Goal: Task Accomplishment & Management: Manage account settings

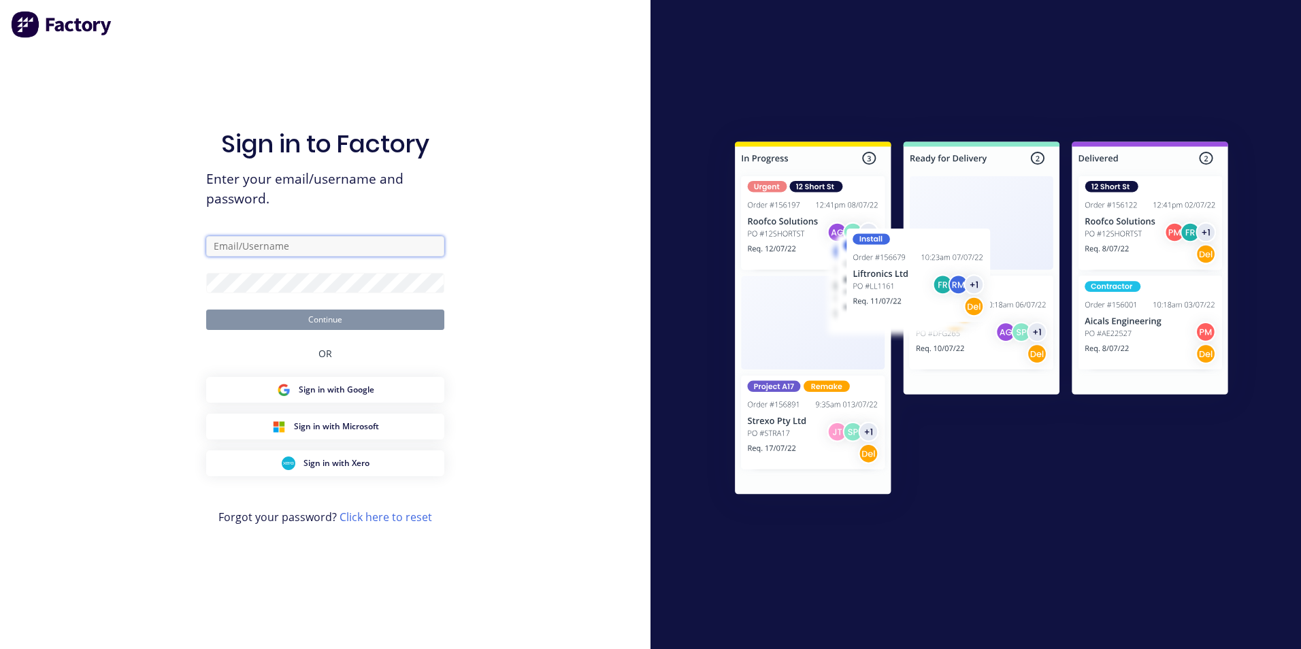
type input "[EMAIL_ADDRESS][DOMAIN_NAME]"
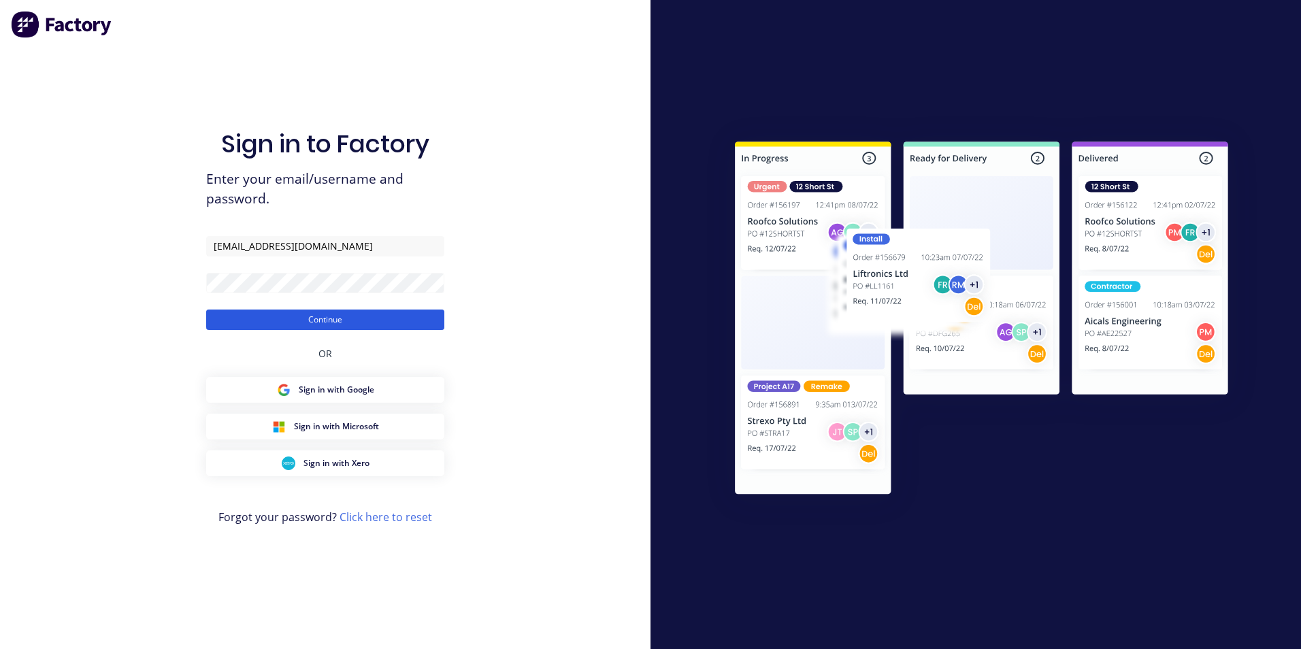
click at [374, 323] on button "Continue" at bounding box center [325, 320] width 238 height 20
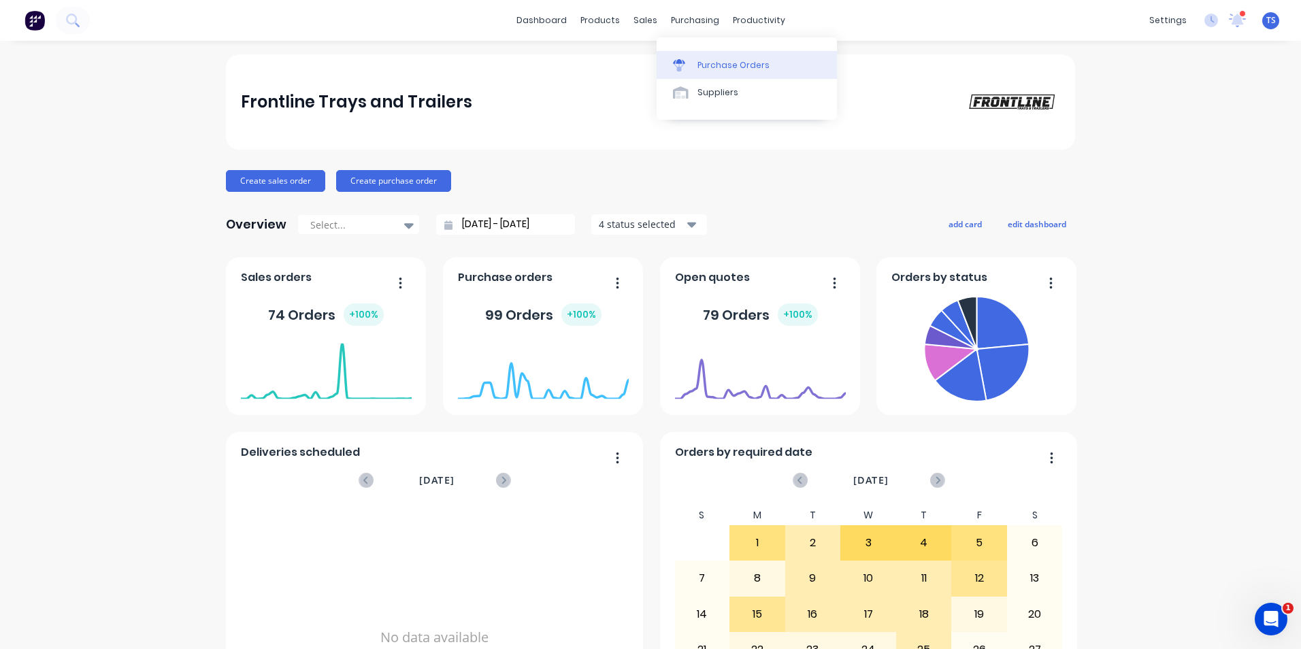
click at [722, 63] on div "Purchase Orders" at bounding box center [734, 65] width 72 height 12
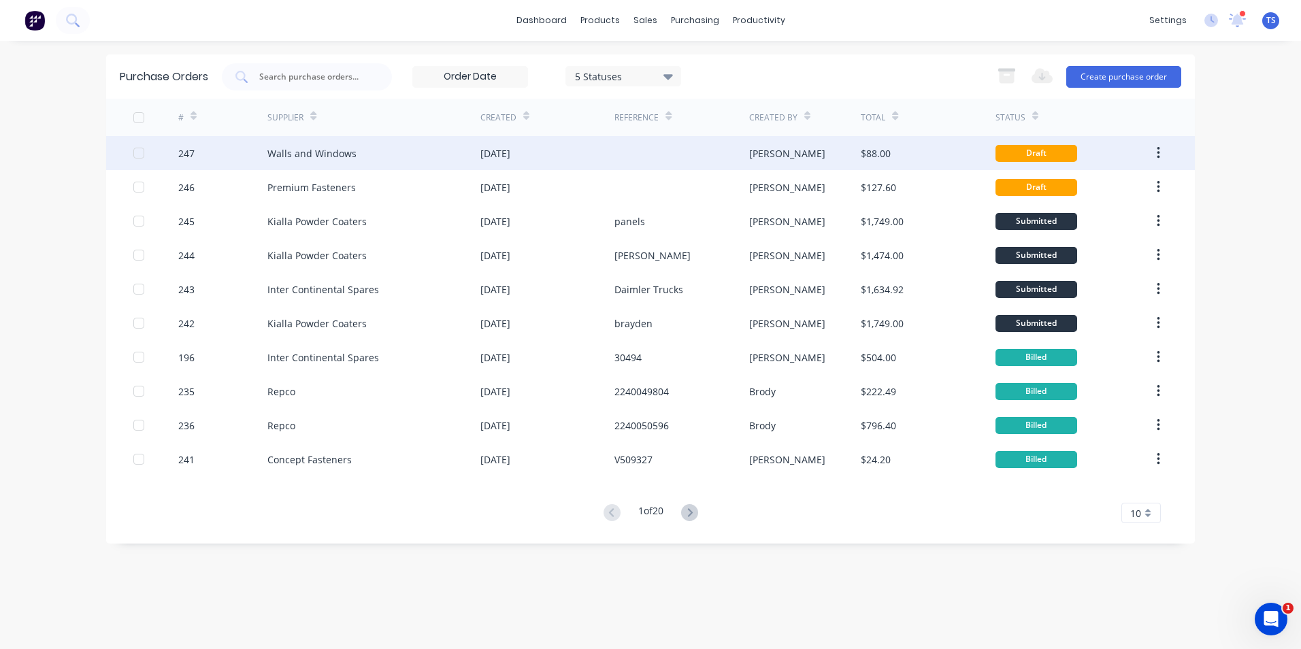
click at [280, 155] on div "Walls and Windows" at bounding box center [311, 153] width 89 height 14
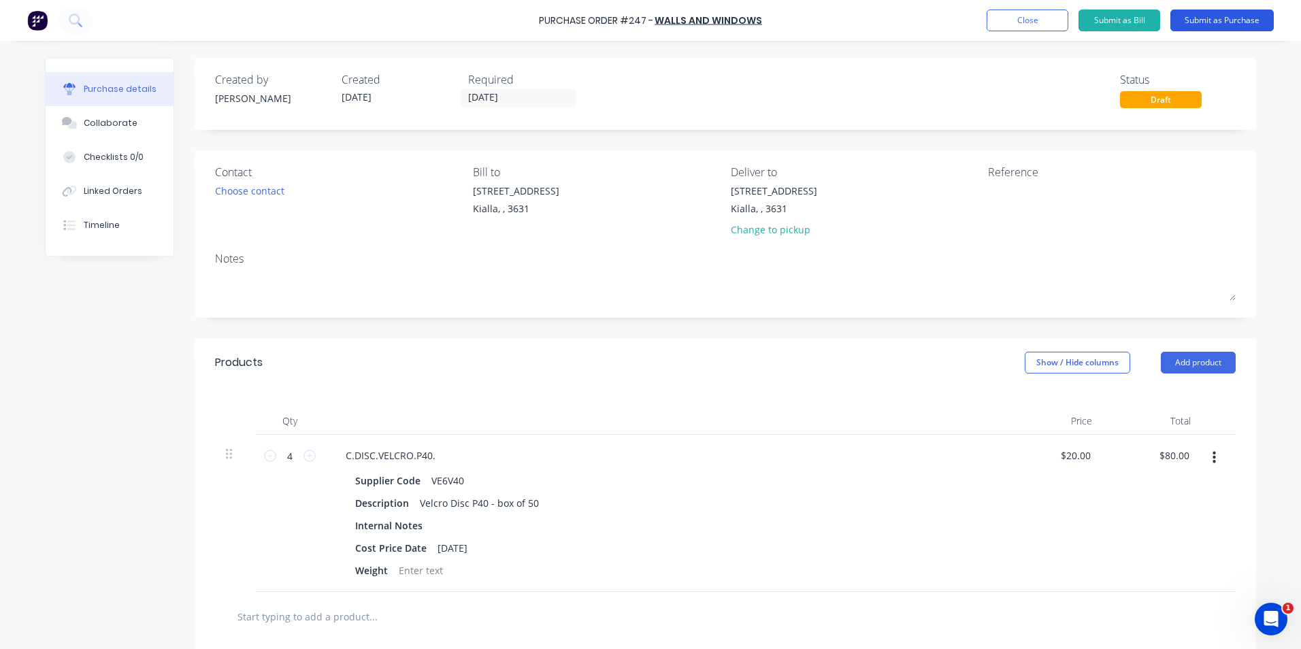
click at [1233, 18] on button "Submit as Purchase" at bounding box center [1222, 21] width 103 height 22
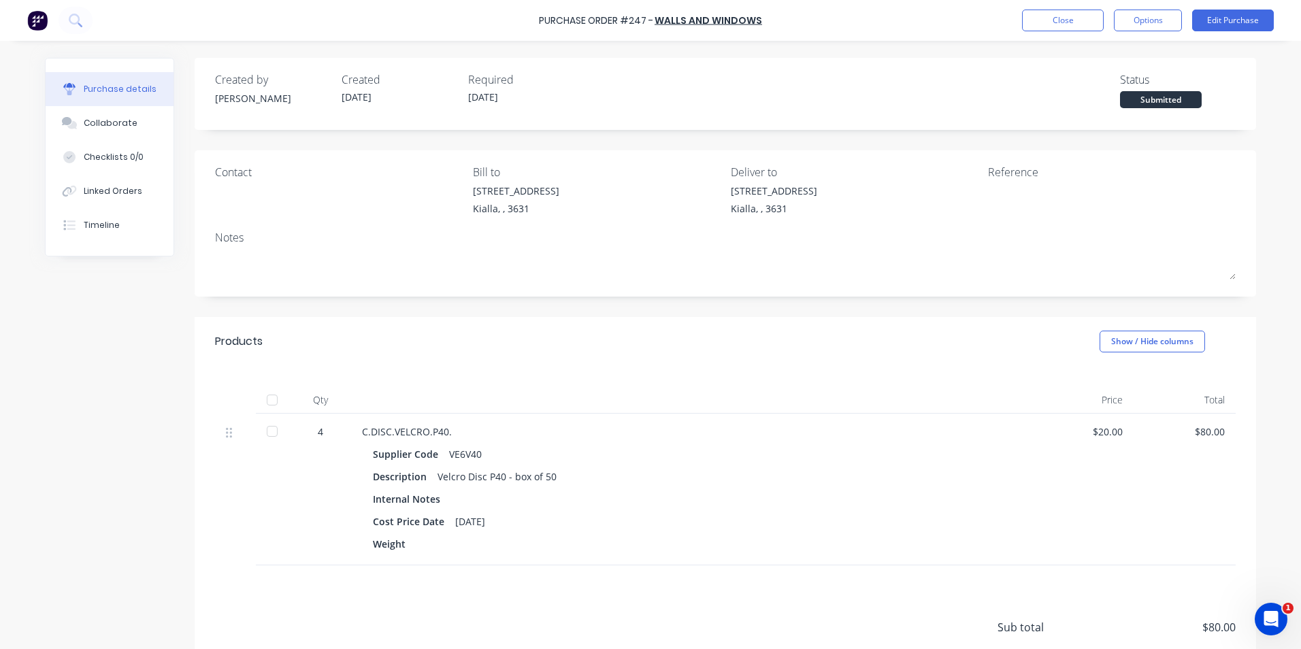
click at [270, 400] on div at bounding box center [272, 400] width 27 height 27
click at [1067, 20] on button "Close" at bounding box center [1063, 21] width 82 height 22
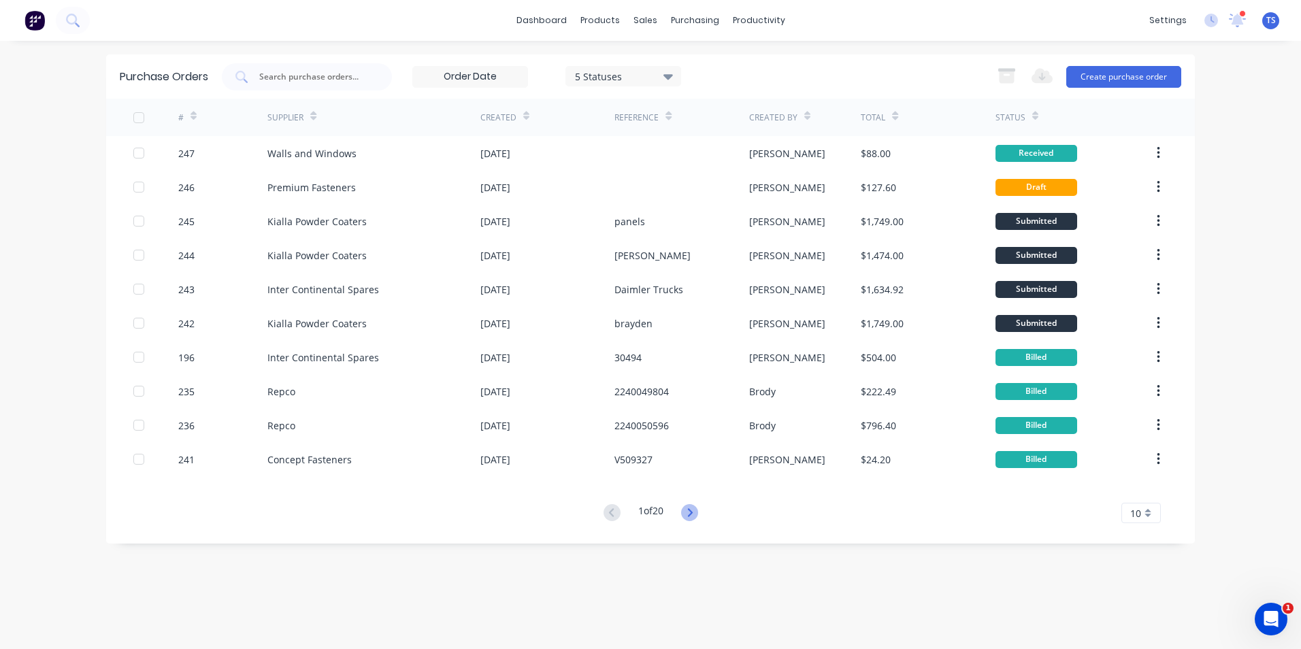
click at [692, 514] on icon at bounding box center [689, 512] width 5 height 8
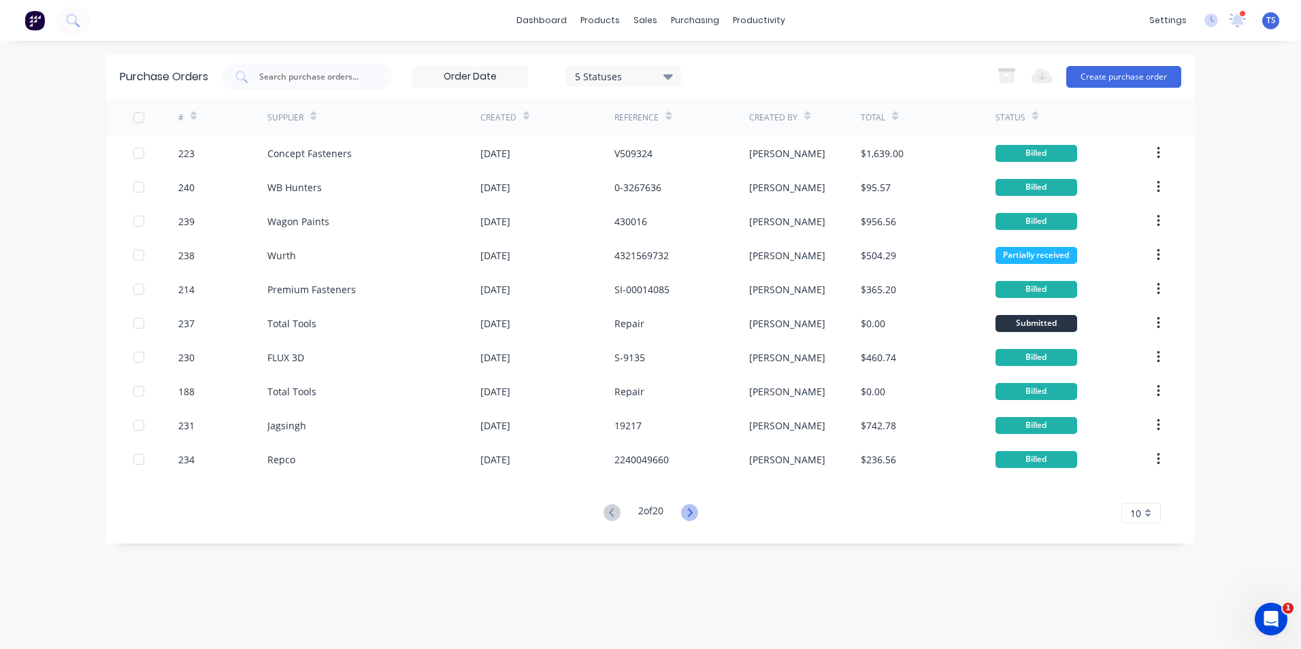
click at [691, 517] on icon at bounding box center [689, 512] width 17 height 17
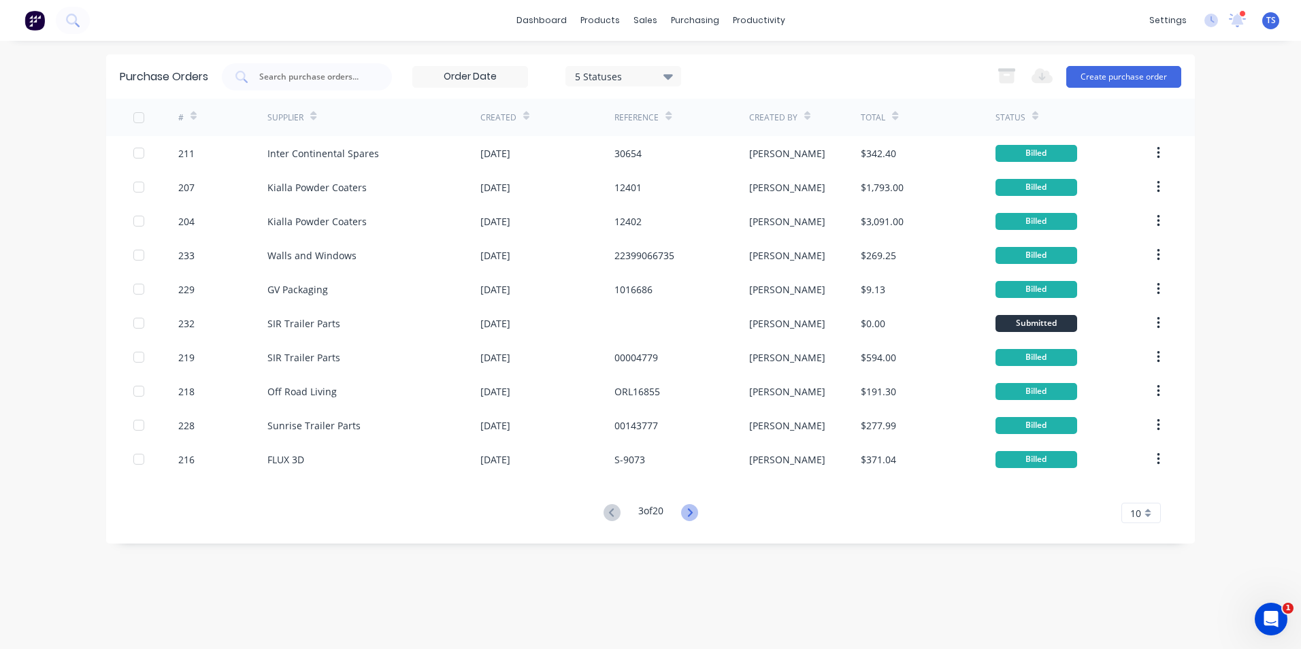
click at [688, 514] on icon at bounding box center [689, 512] width 17 height 17
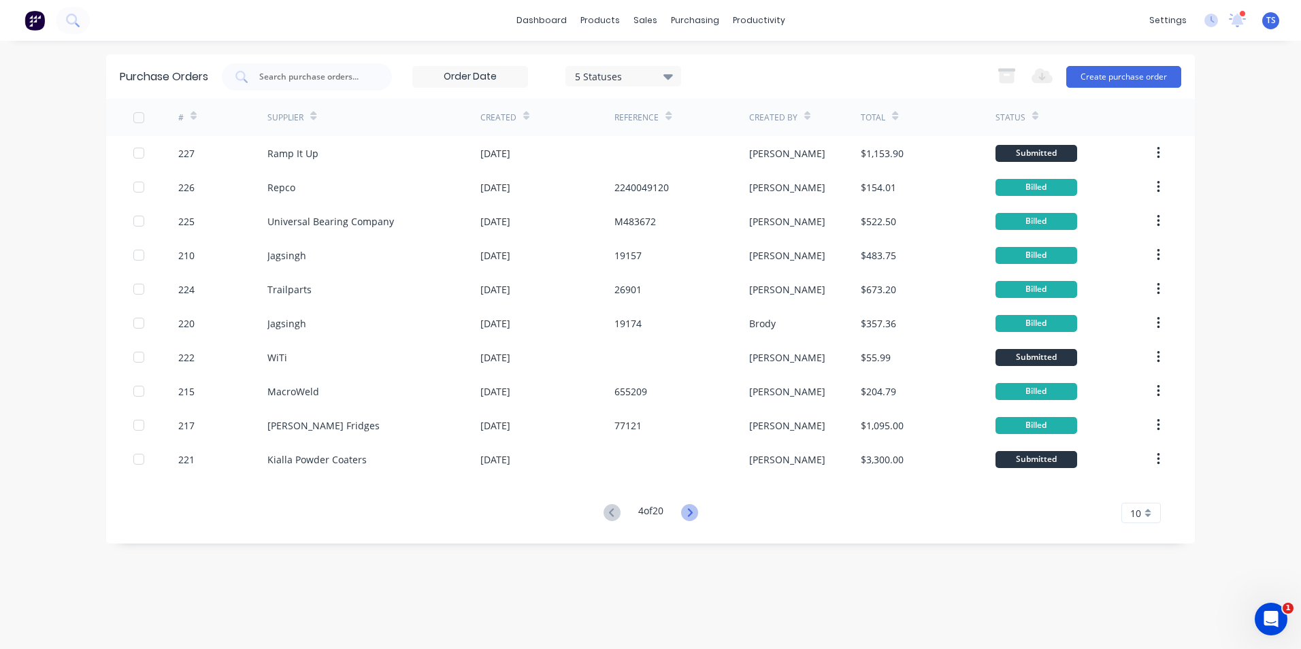
click at [692, 511] on icon at bounding box center [689, 512] width 5 height 8
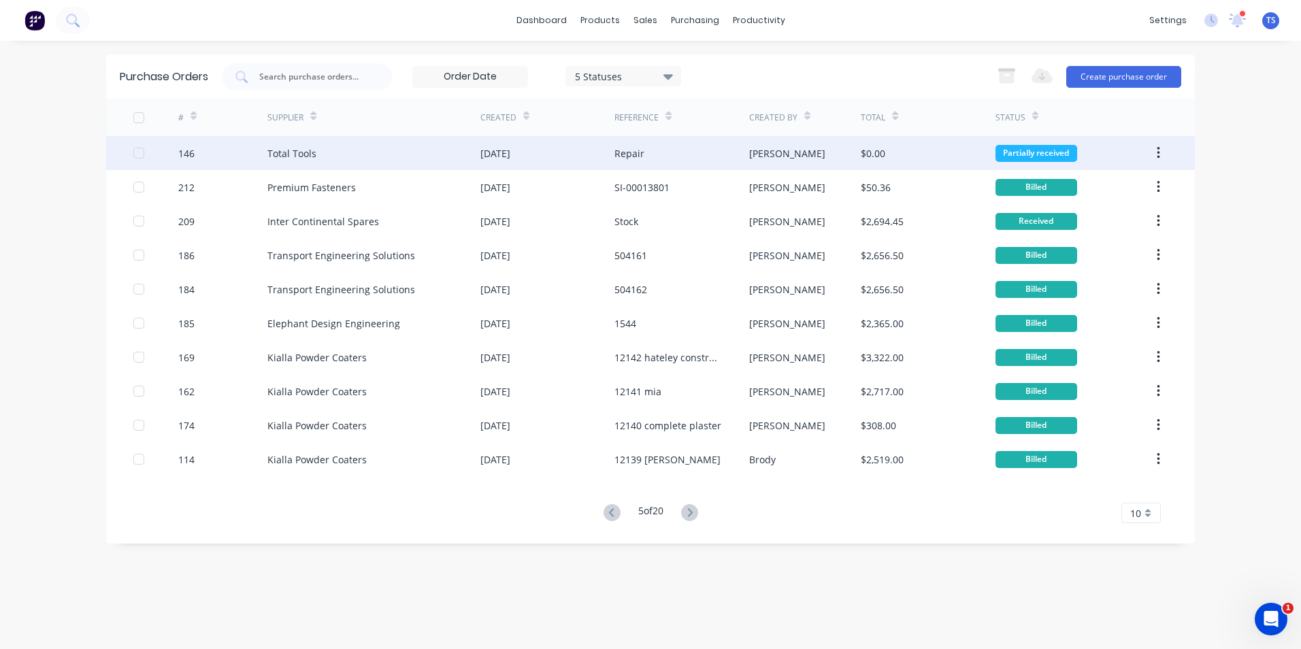
click at [310, 144] on div "Total Tools" at bounding box center [373, 153] width 213 height 34
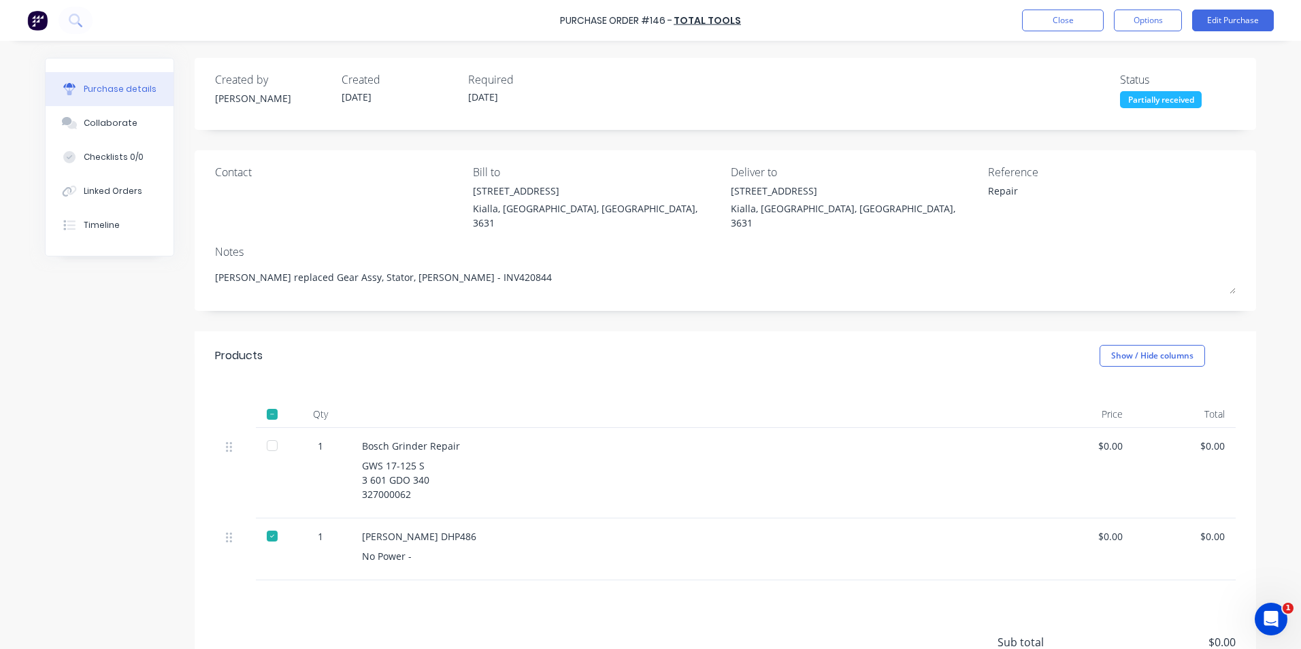
drag, startPoint x: 260, startPoint y: 429, endPoint x: 266, endPoint y: 434, distance: 7.8
click at [263, 432] on div at bounding box center [272, 445] width 27 height 27
click at [1139, 21] on button "Options" at bounding box center [1148, 21] width 68 height 22
click at [1108, 86] on div "Convert to Bill" at bounding box center [1117, 83] width 105 height 20
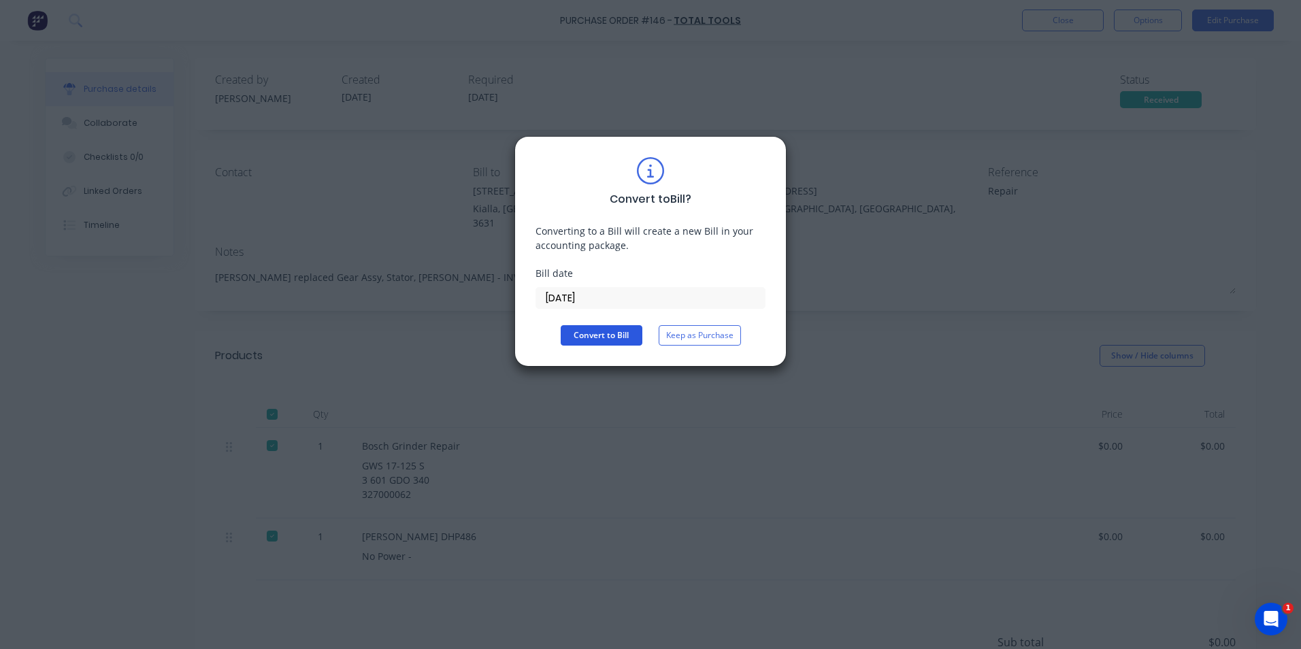
click at [589, 335] on button "Convert to Bill" at bounding box center [602, 335] width 82 height 20
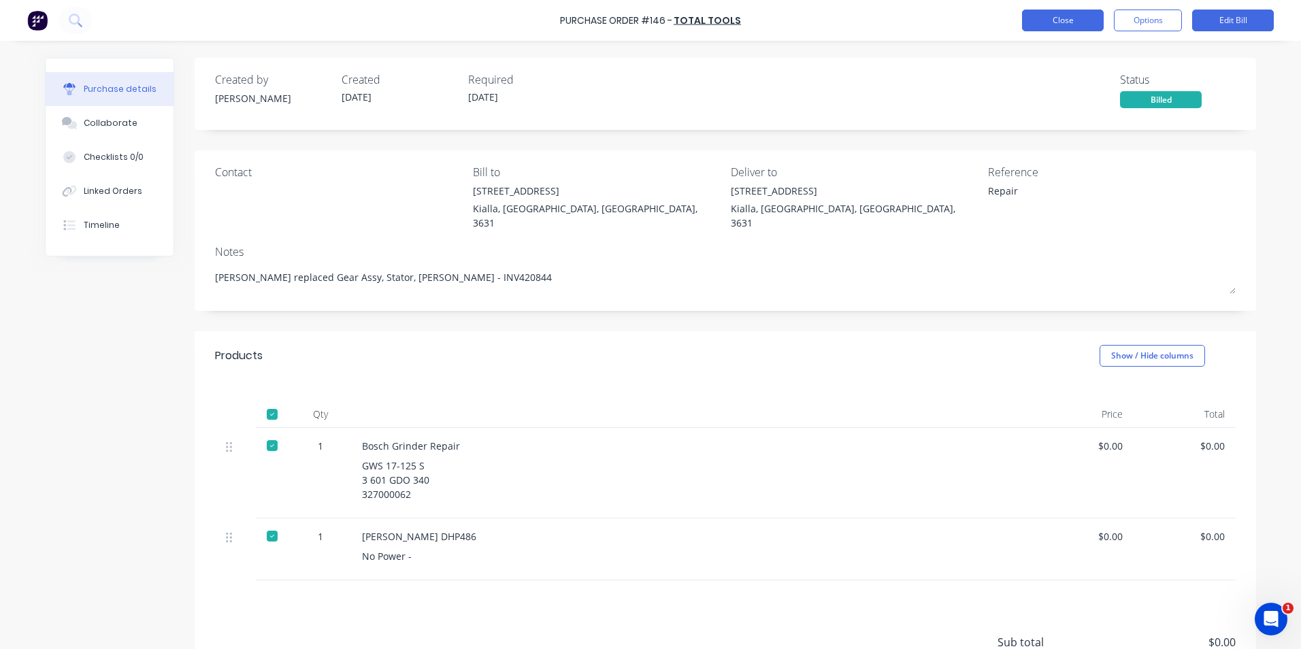
click at [1035, 18] on button "Close" at bounding box center [1063, 21] width 82 height 22
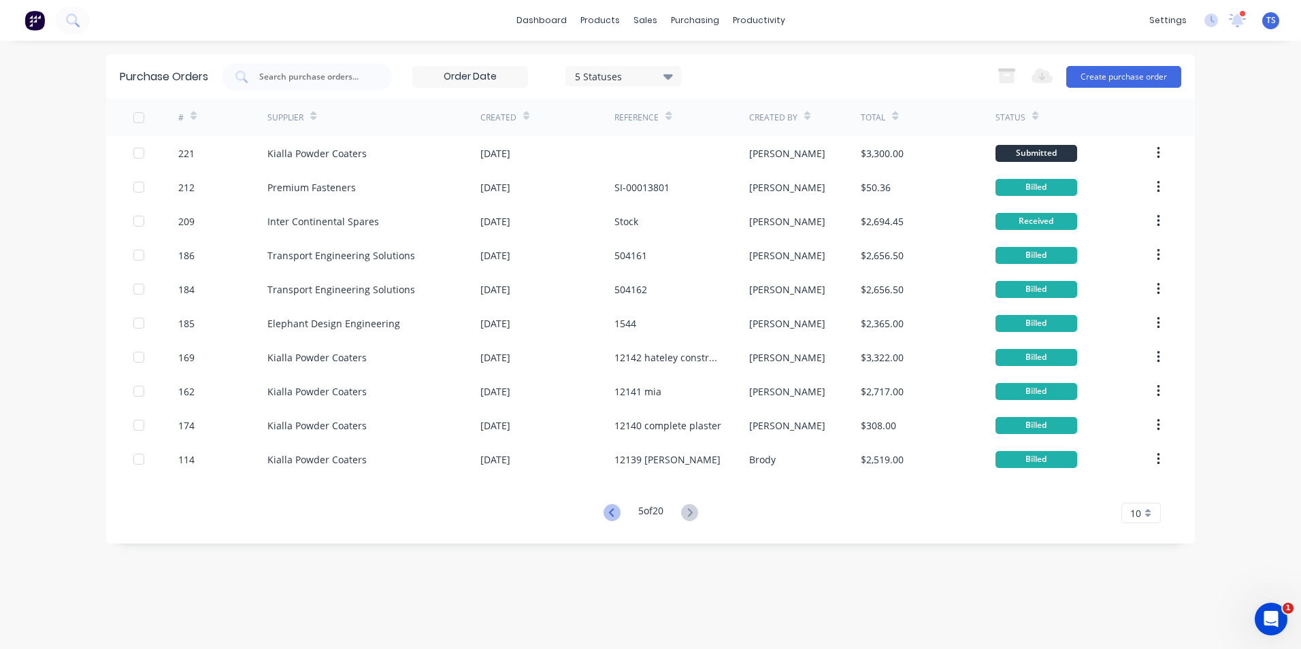
click at [613, 513] on icon at bounding box center [612, 512] width 17 height 17
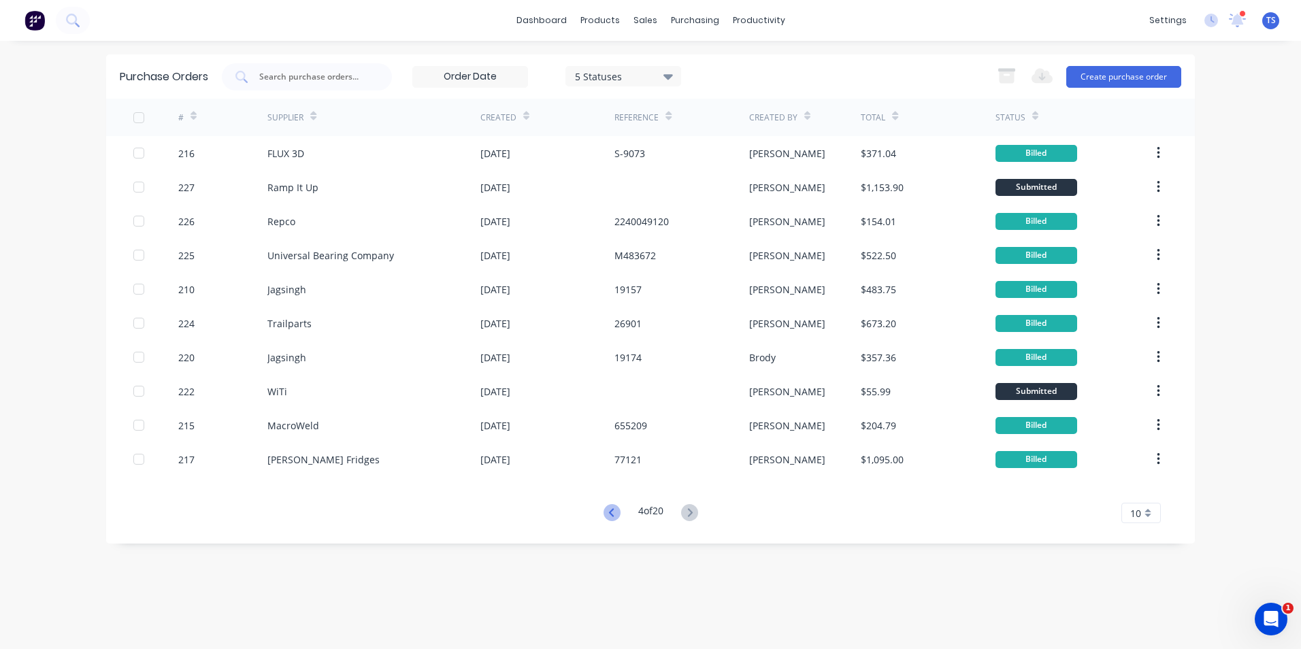
click at [611, 512] on icon at bounding box center [612, 512] width 17 height 17
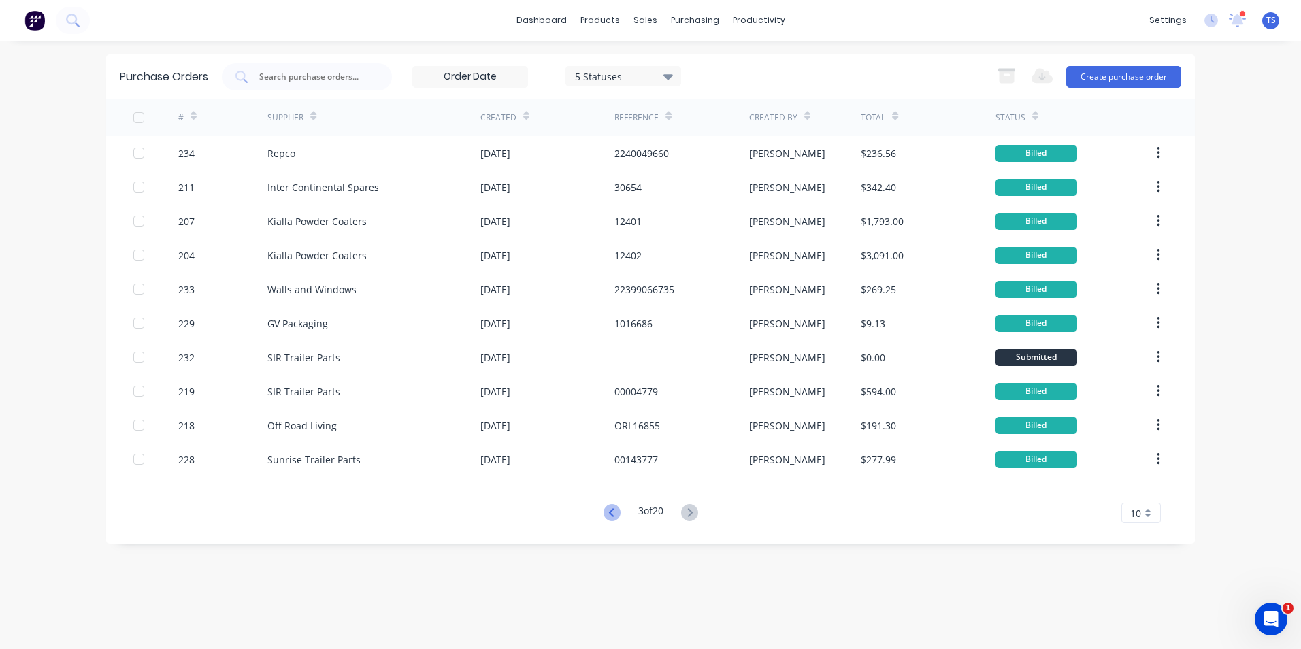
click at [611, 513] on icon at bounding box center [612, 512] width 17 height 17
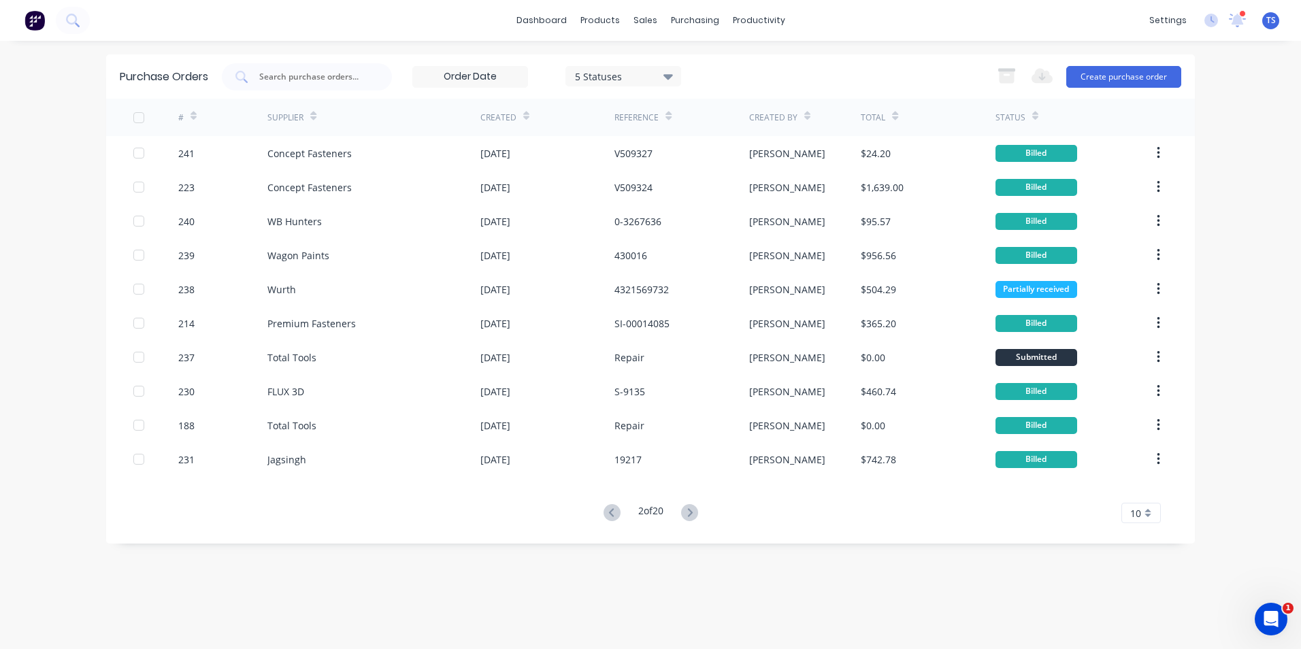
click at [612, 515] on icon at bounding box center [612, 512] width 17 height 17
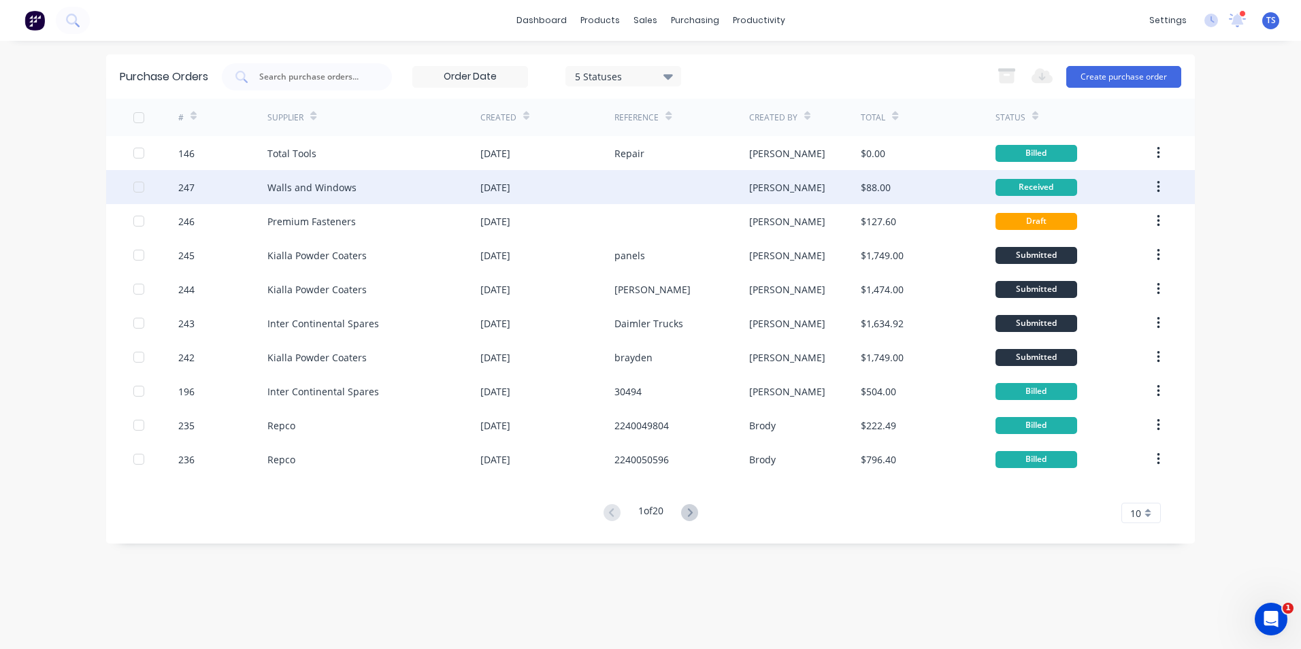
click at [272, 189] on div "Walls and Windows" at bounding box center [311, 187] width 89 height 14
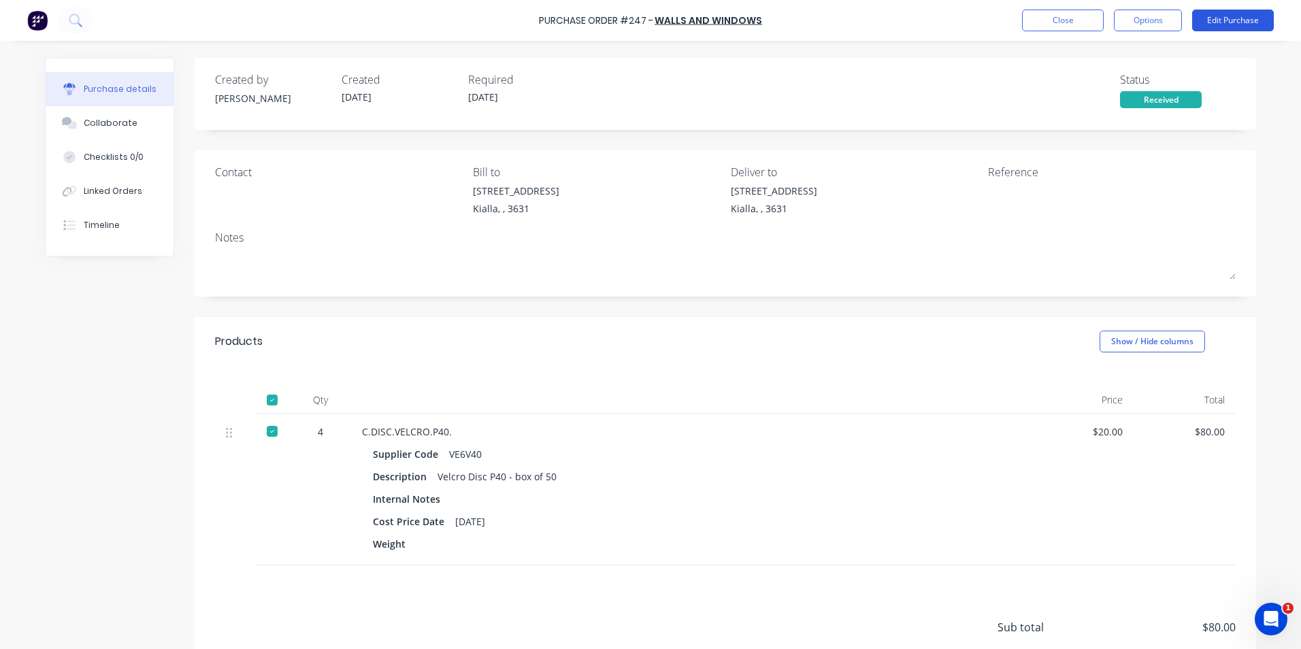
click at [1222, 18] on button "Edit Purchase" at bounding box center [1233, 21] width 82 height 22
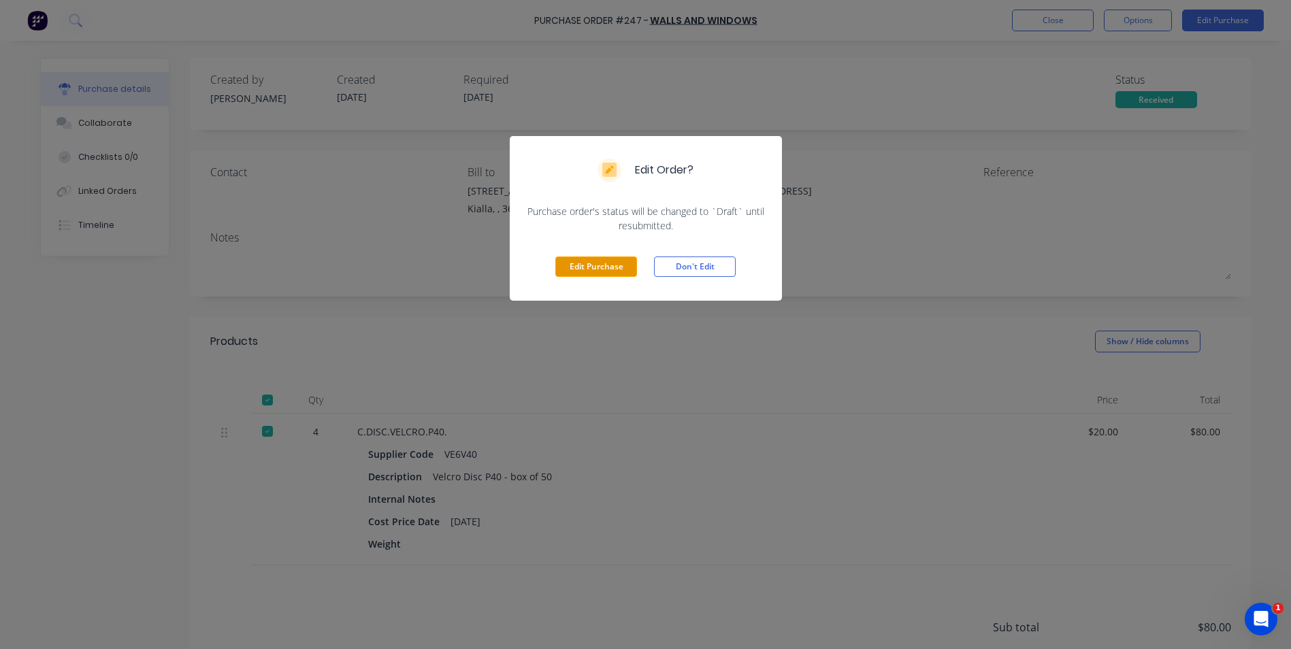
click at [582, 267] on button "Edit Purchase" at bounding box center [596, 267] width 82 height 20
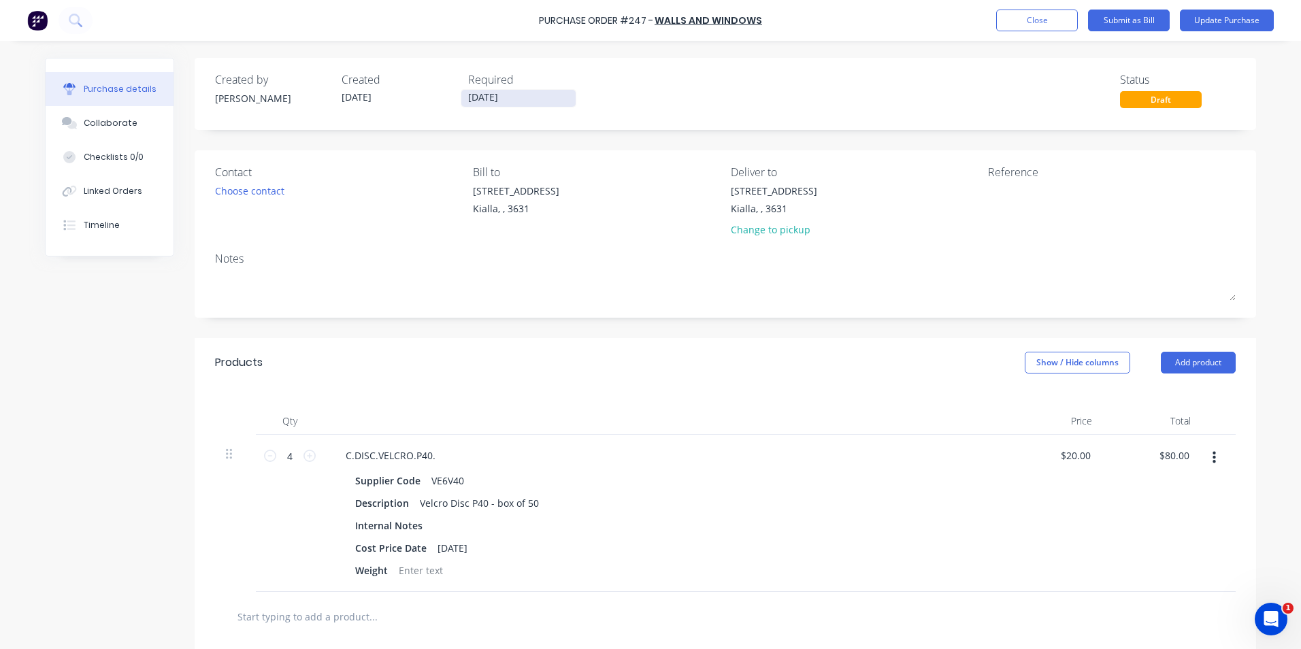
click at [495, 93] on input "[DATE]" at bounding box center [518, 98] width 114 height 17
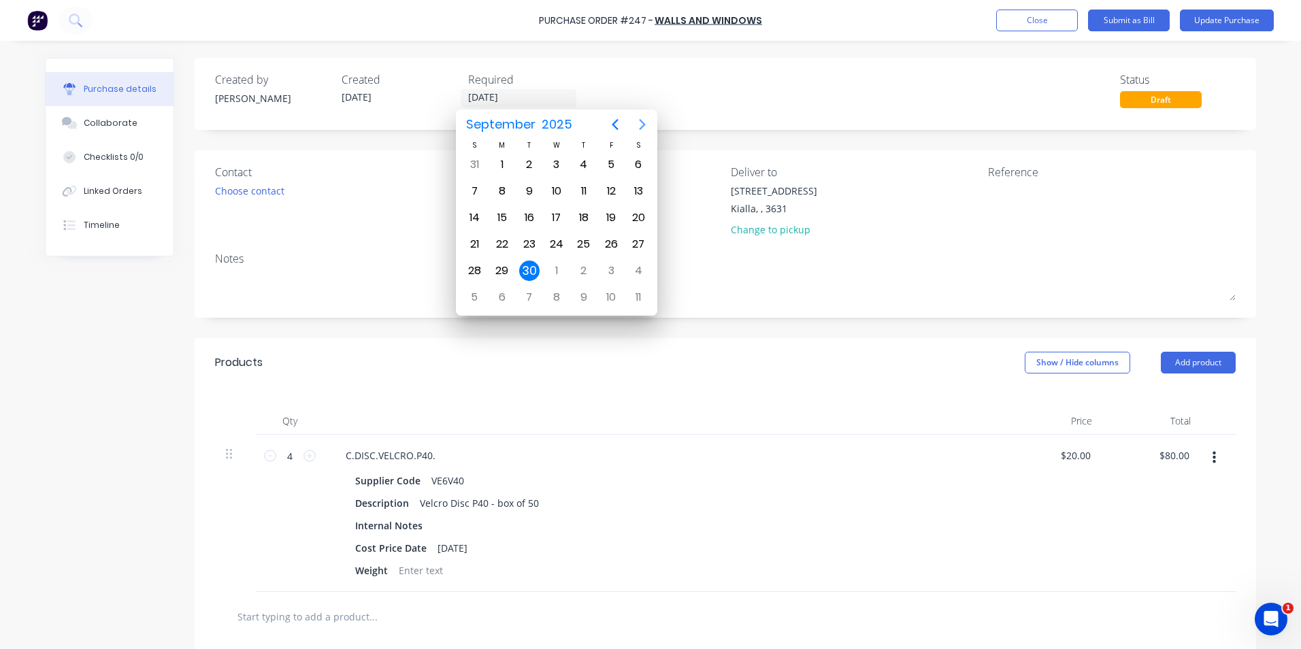
click at [643, 125] on icon "Next page" at bounding box center [642, 124] width 16 height 16
click at [614, 271] on div "31" at bounding box center [611, 271] width 20 height 20
type input "[DATE]"
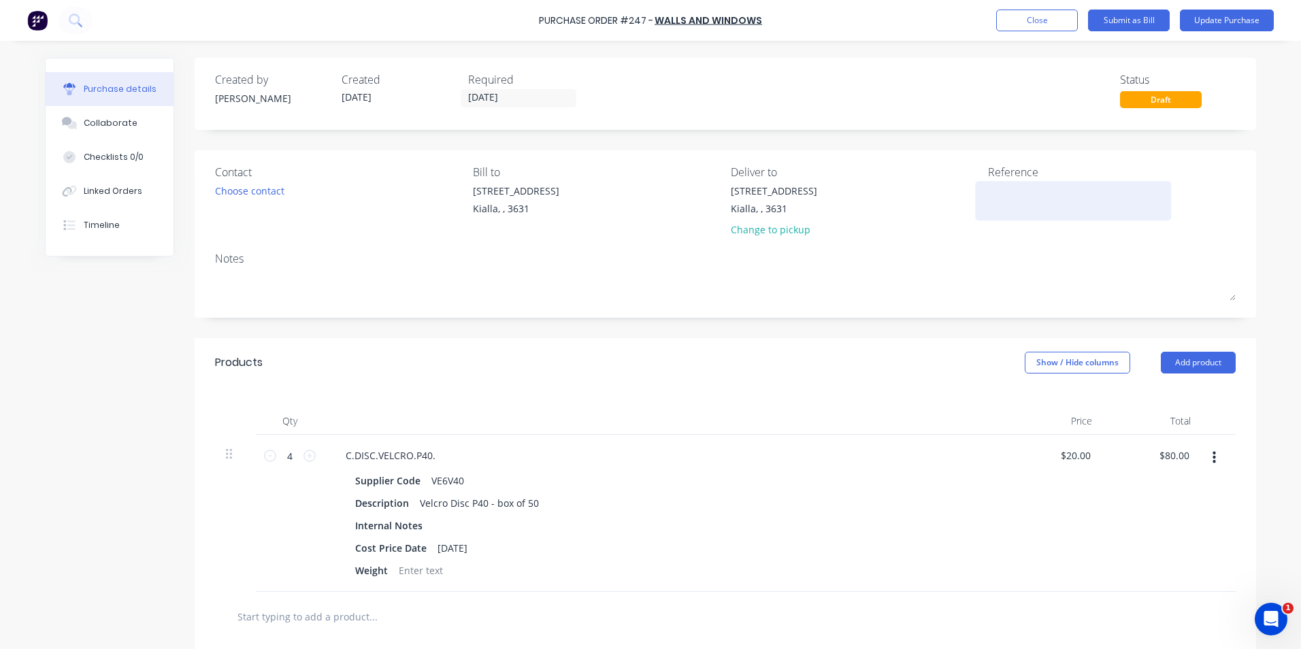
click at [990, 193] on textarea at bounding box center [1073, 199] width 170 height 31
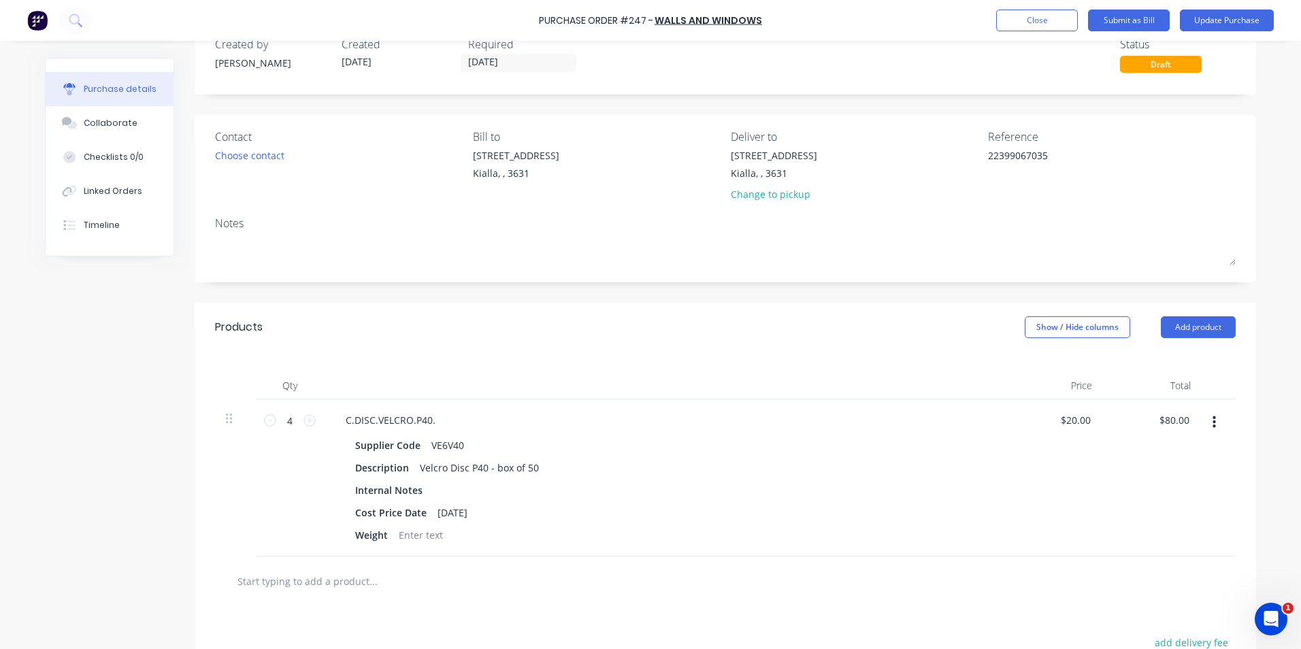
scroll to position [68, 0]
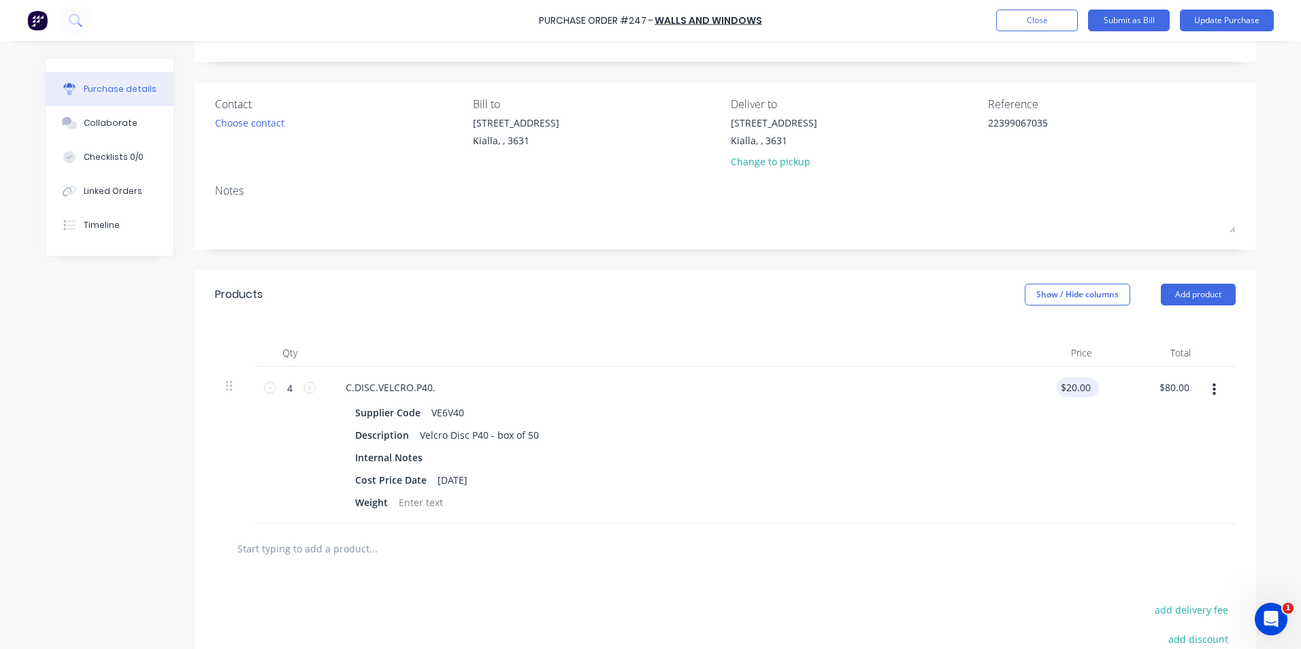
type textarea "22399067035"
drag, startPoint x: 1086, startPoint y: 387, endPoint x: 1011, endPoint y: 387, distance: 75.6
click at [1011, 387] on div "20.00 20.00" at bounding box center [1054, 445] width 99 height 157
type input "$25.00"
type input "$100.00"
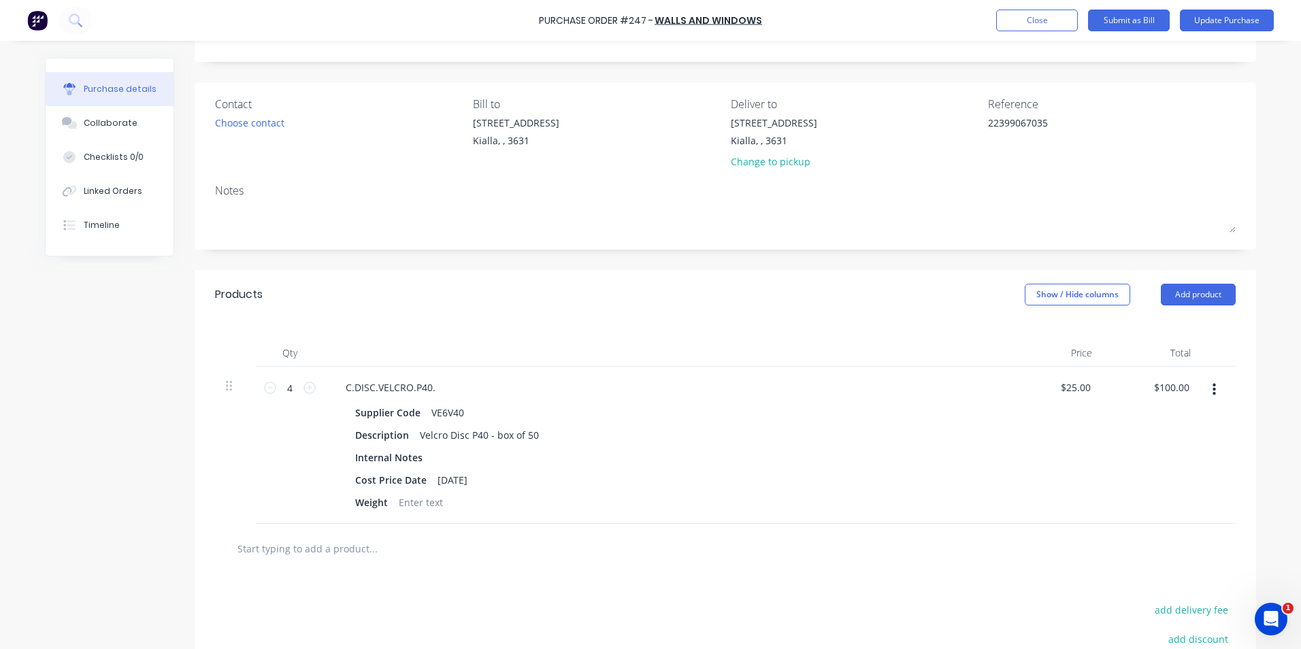
click at [1050, 433] on div "$25.00 $25.00" at bounding box center [1054, 445] width 99 height 157
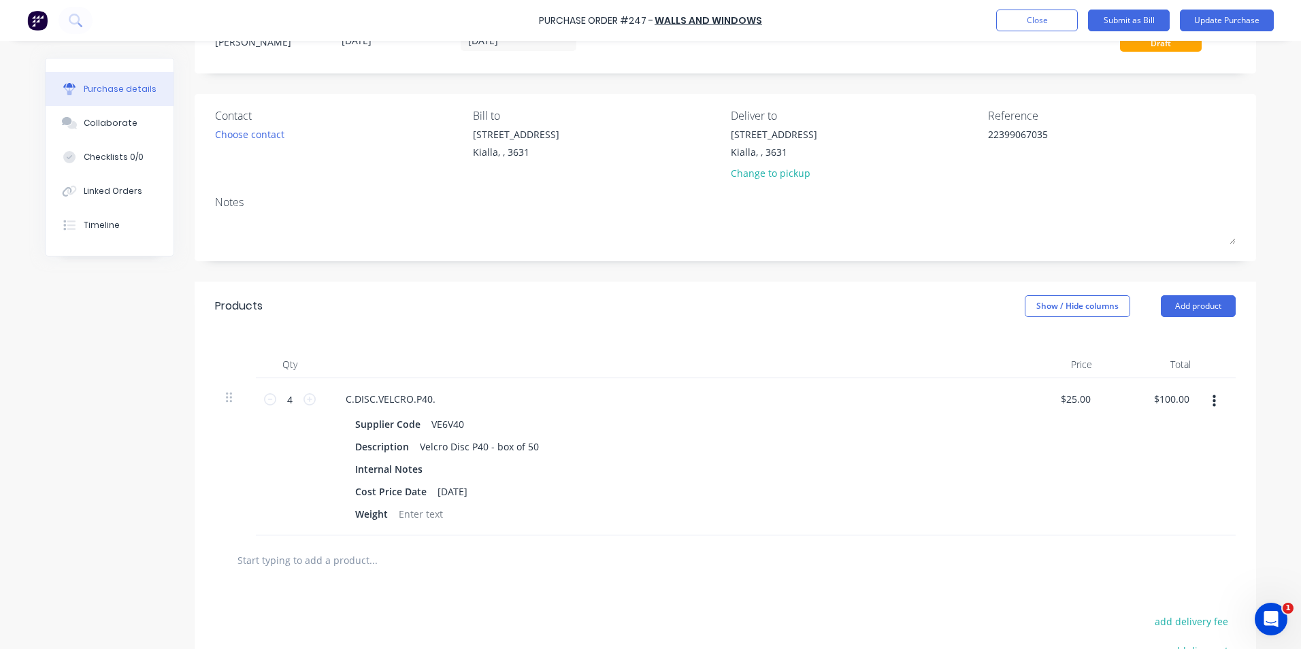
scroll to position [26, 0]
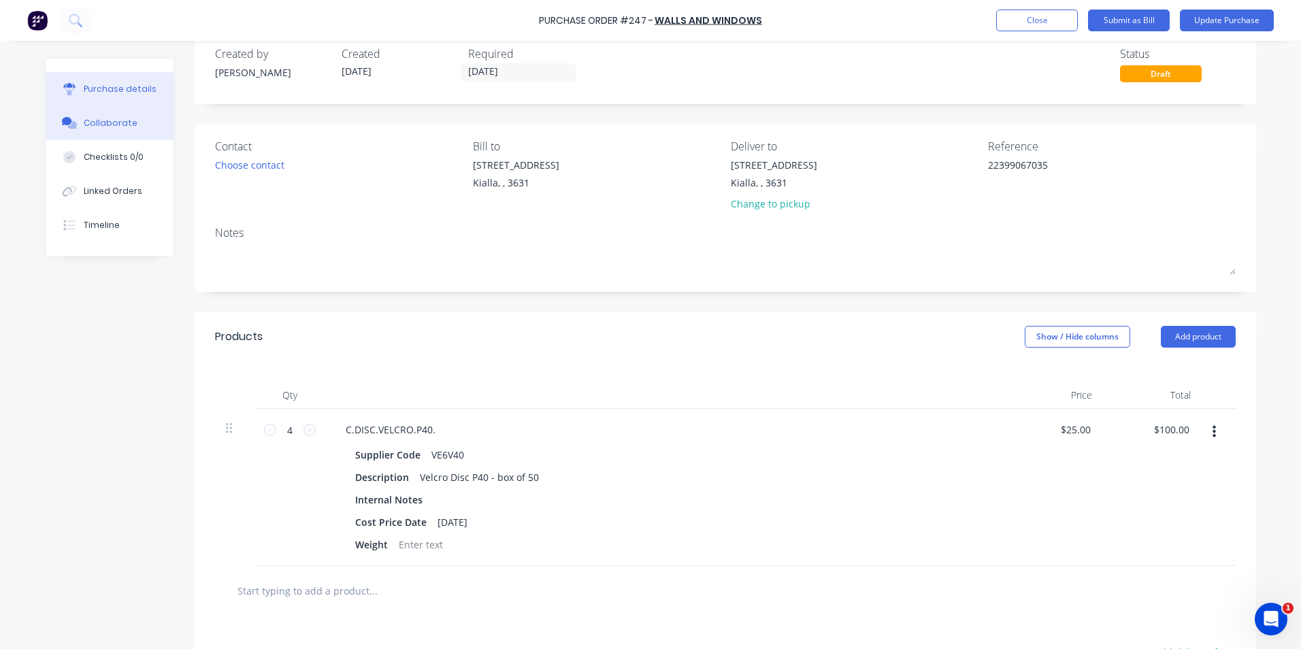
click at [111, 130] on button "Collaborate" at bounding box center [110, 123] width 128 height 34
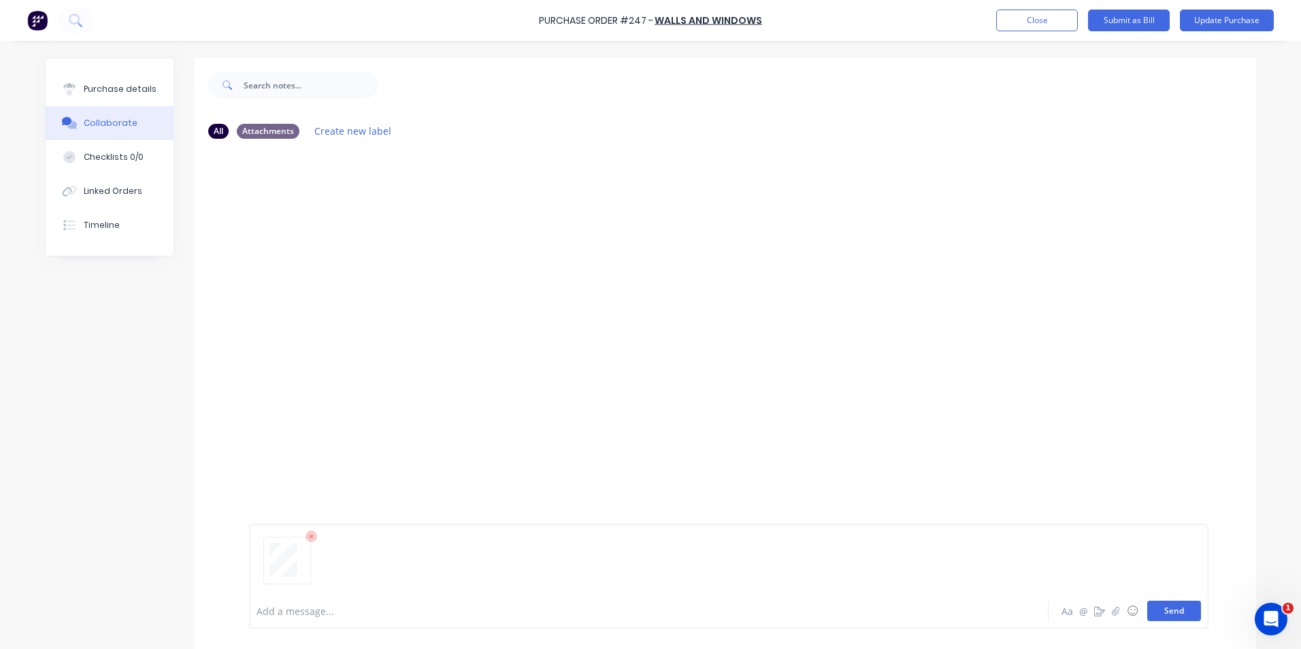
click at [1160, 613] on button "Send" at bounding box center [1175, 611] width 54 height 20
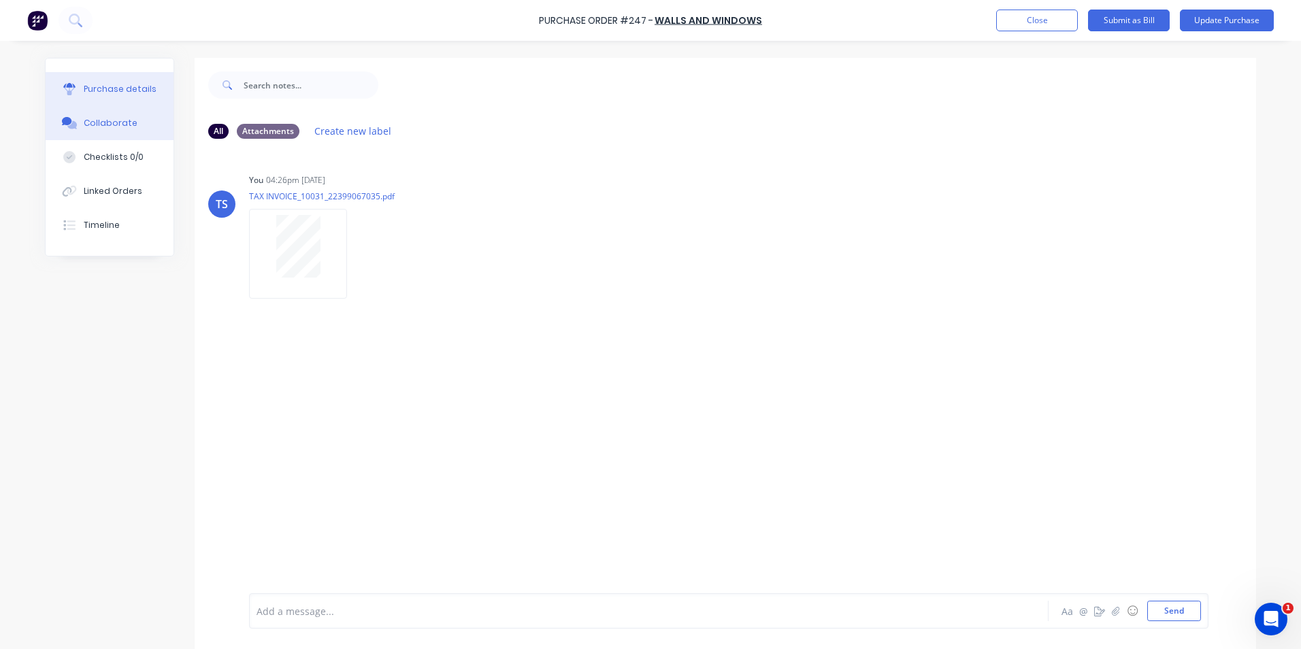
click at [116, 89] on div "Purchase details" at bounding box center [120, 89] width 73 height 12
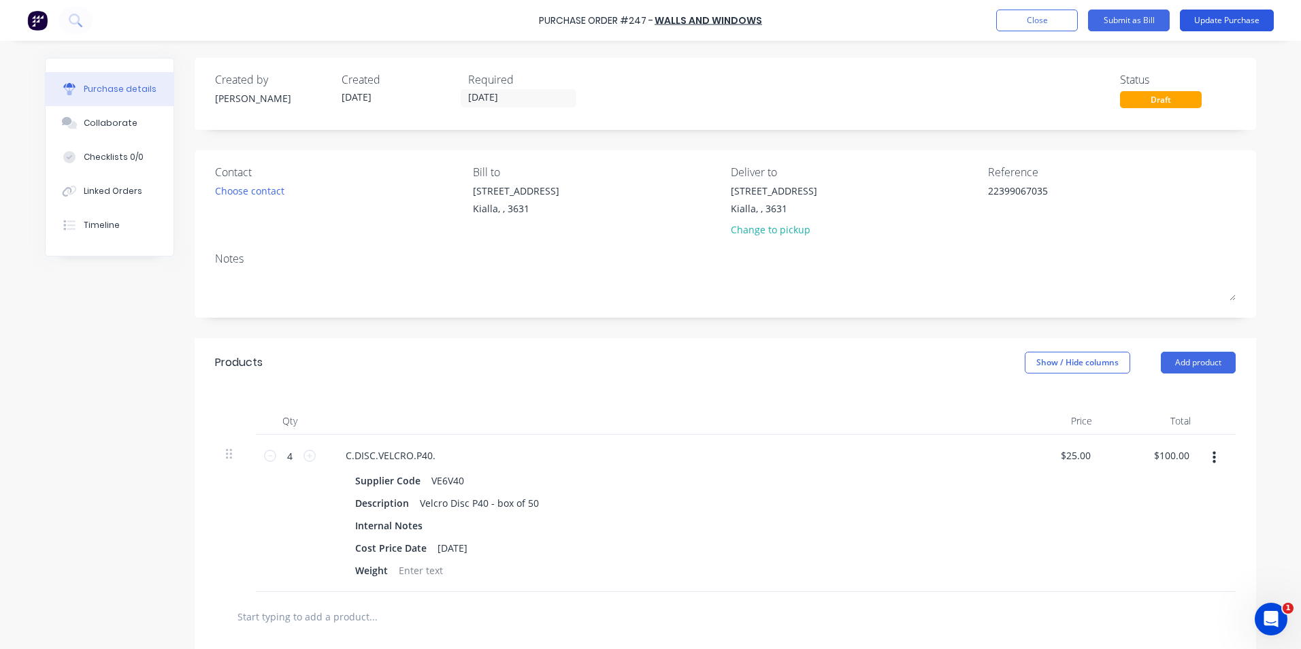
click at [1206, 18] on button "Update Purchase" at bounding box center [1227, 21] width 94 height 22
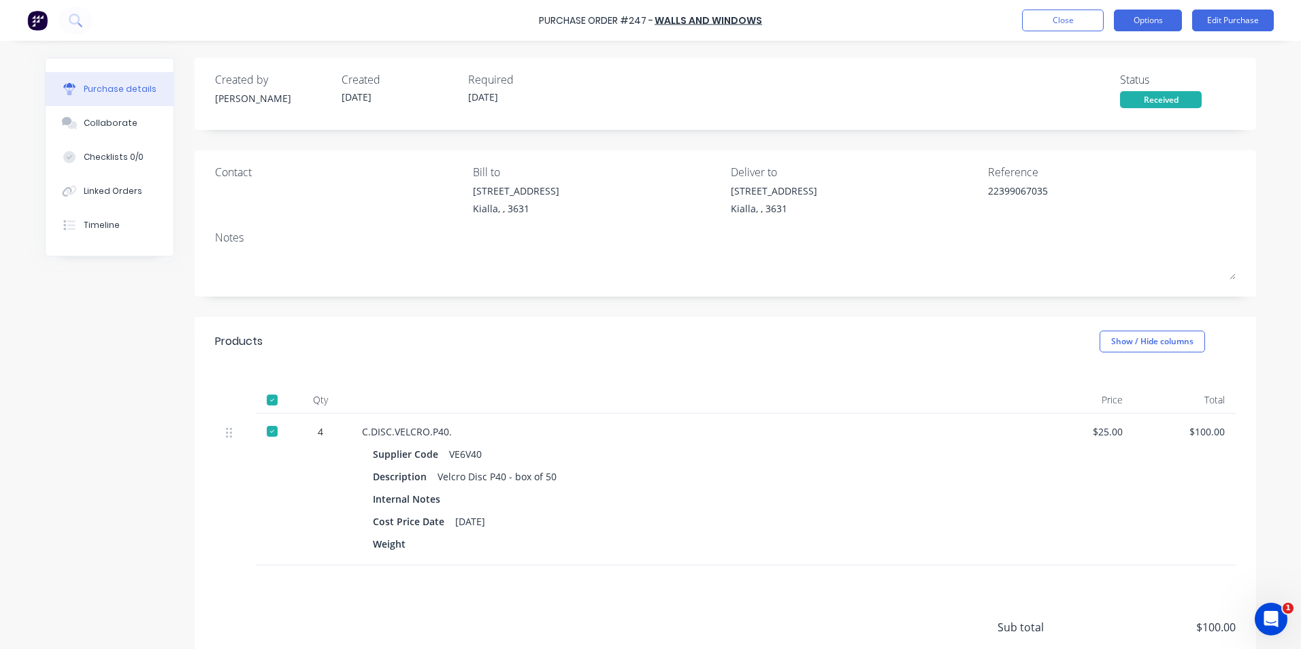
click at [1154, 23] on button "Options" at bounding box center [1148, 21] width 68 height 22
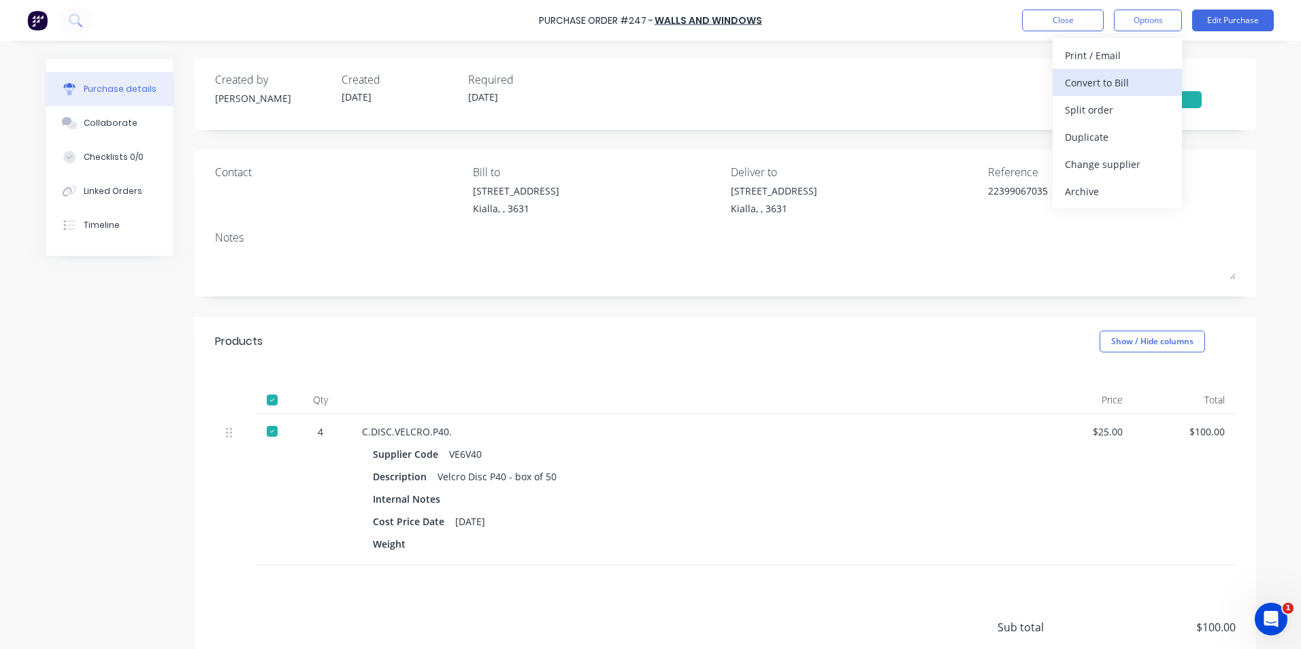
click at [1110, 83] on div "Convert to Bill" at bounding box center [1117, 83] width 105 height 20
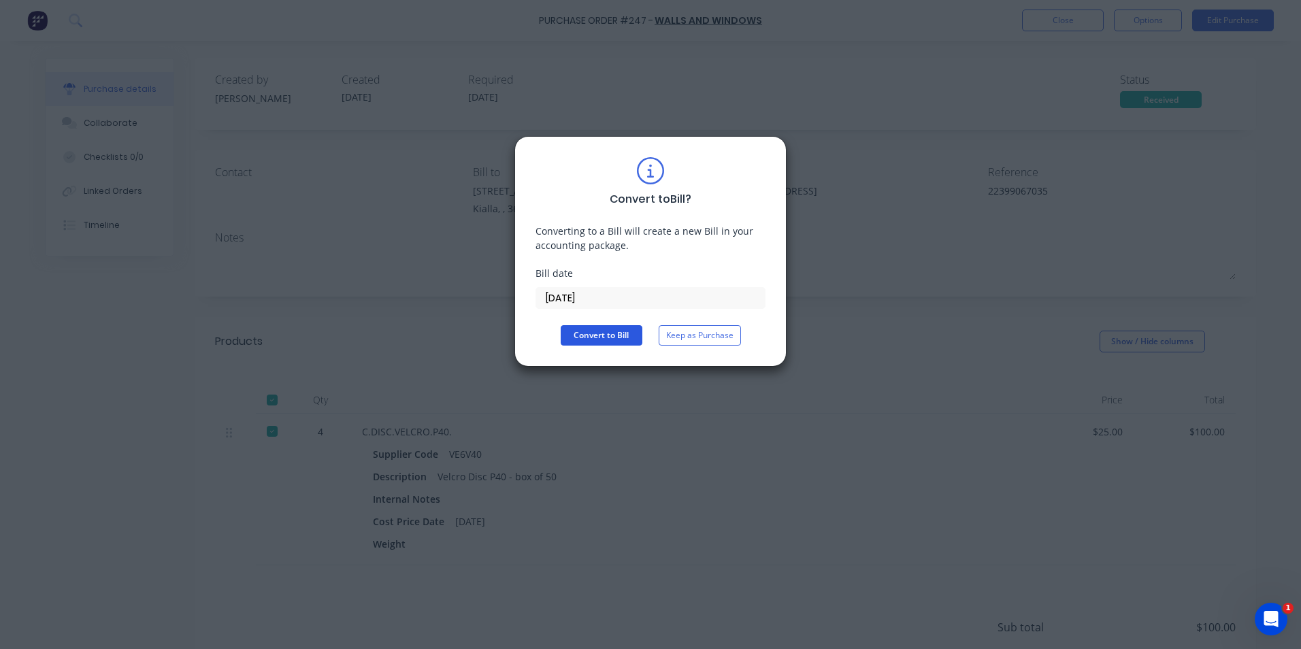
click at [599, 340] on button "Convert to Bill" at bounding box center [602, 335] width 82 height 20
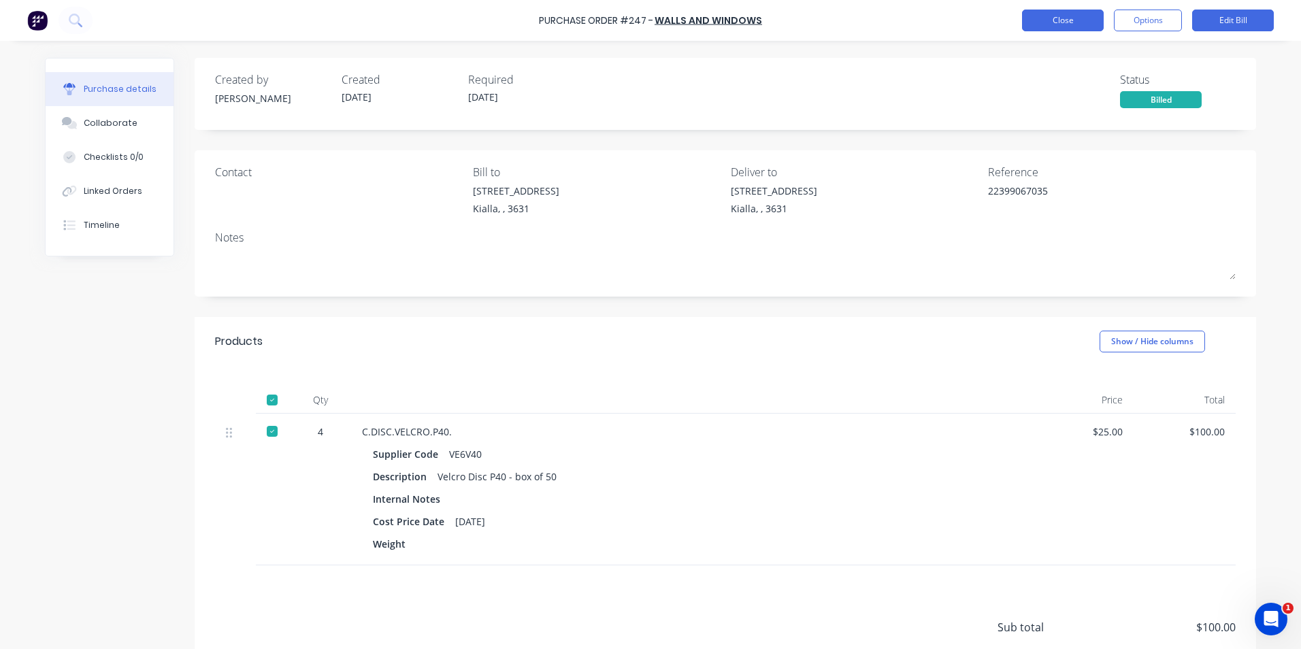
click at [1073, 20] on button "Close" at bounding box center [1063, 21] width 82 height 22
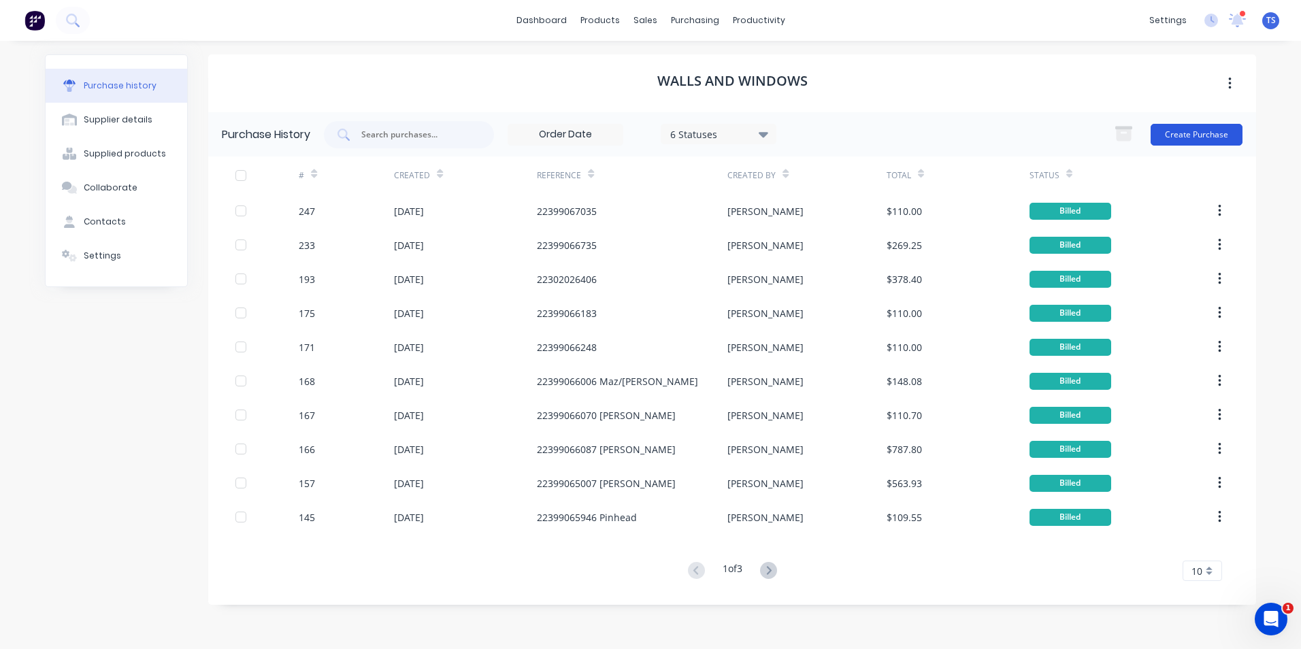
click at [1182, 135] on button "Create Purchase" at bounding box center [1197, 135] width 92 height 22
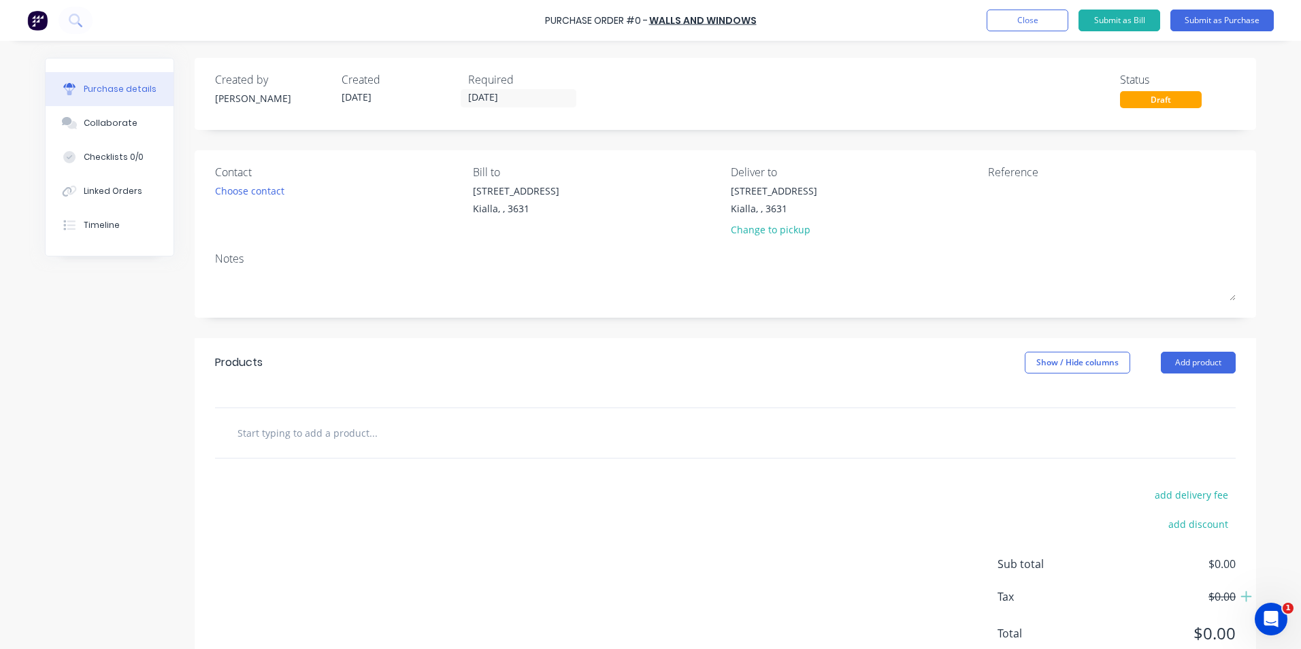
click at [302, 427] on input "text" at bounding box center [373, 432] width 272 height 27
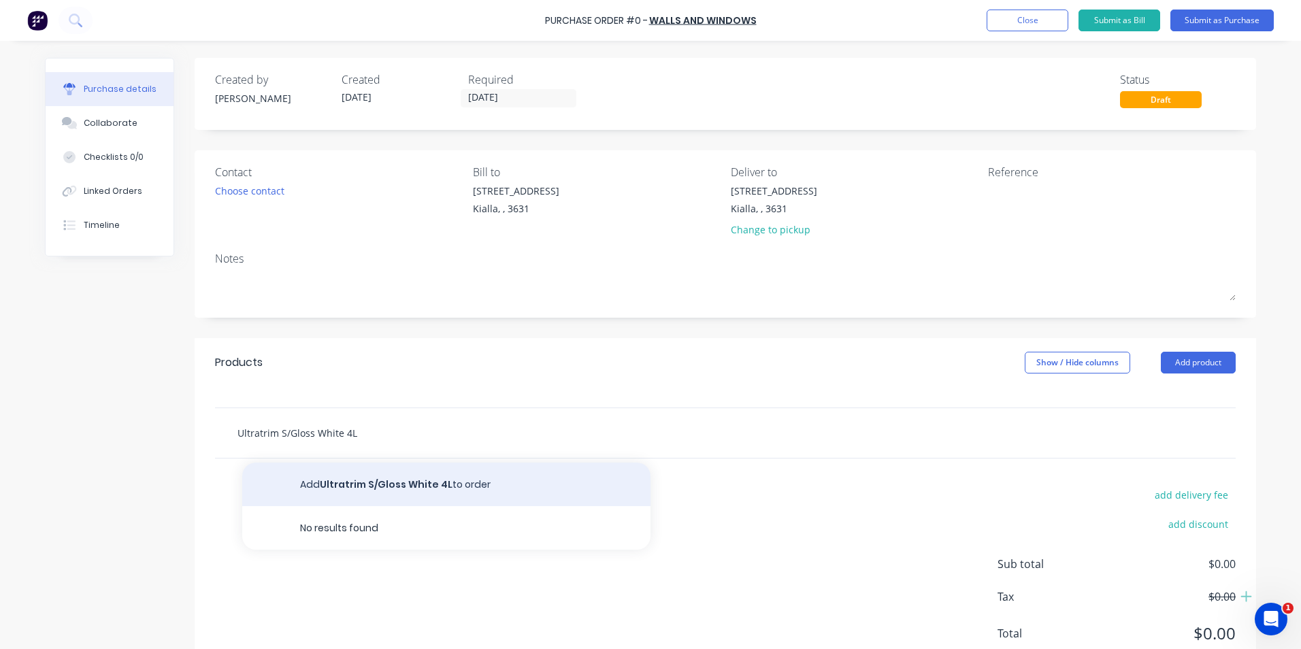
type input "Ultratrim S/Gloss White 4L"
click at [364, 485] on button "Add Ultratrim S/Gloss White 4L to order" at bounding box center [446, 485] width 408 height 44
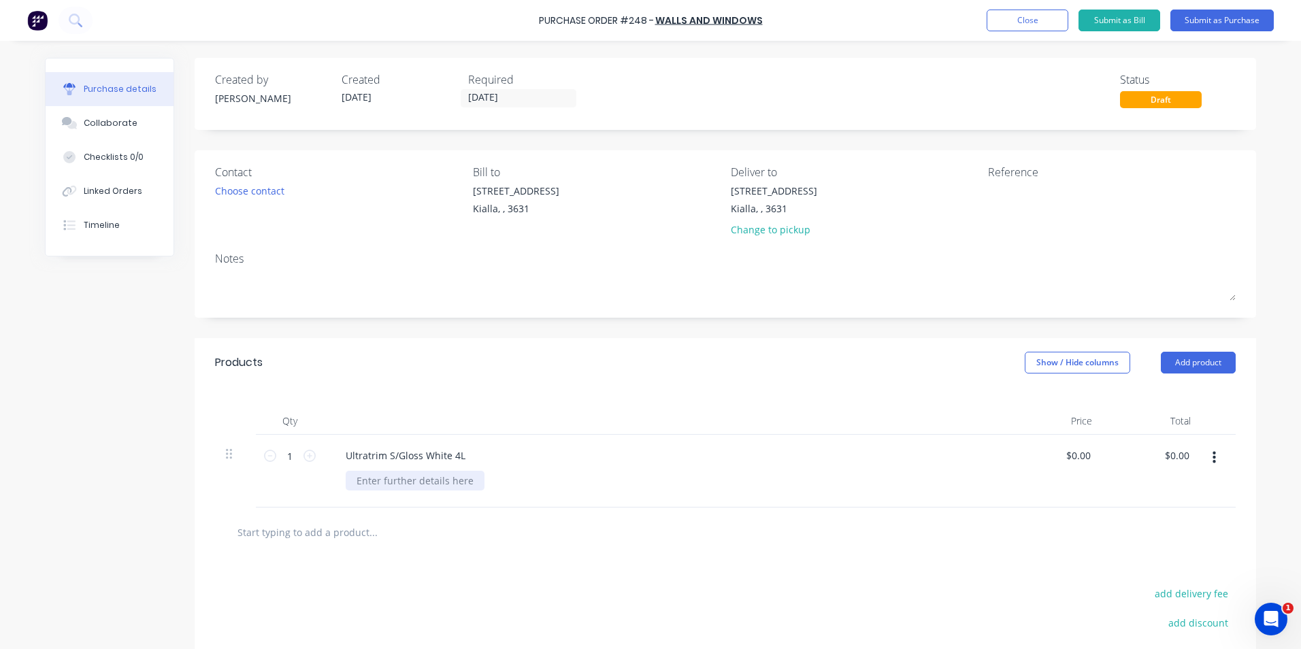
click at [381, 483] on div at bounding box center [415, 481] width 139 height 20
click at [1086, 461] on input "0.00" at bounding box center [1077, 456] width 31 height 20
type input "0"
type input "$90.14"
click at [1149, 482] on div "$90.14 $90.14" at bounding box center [1152, 471] width 99 height 73
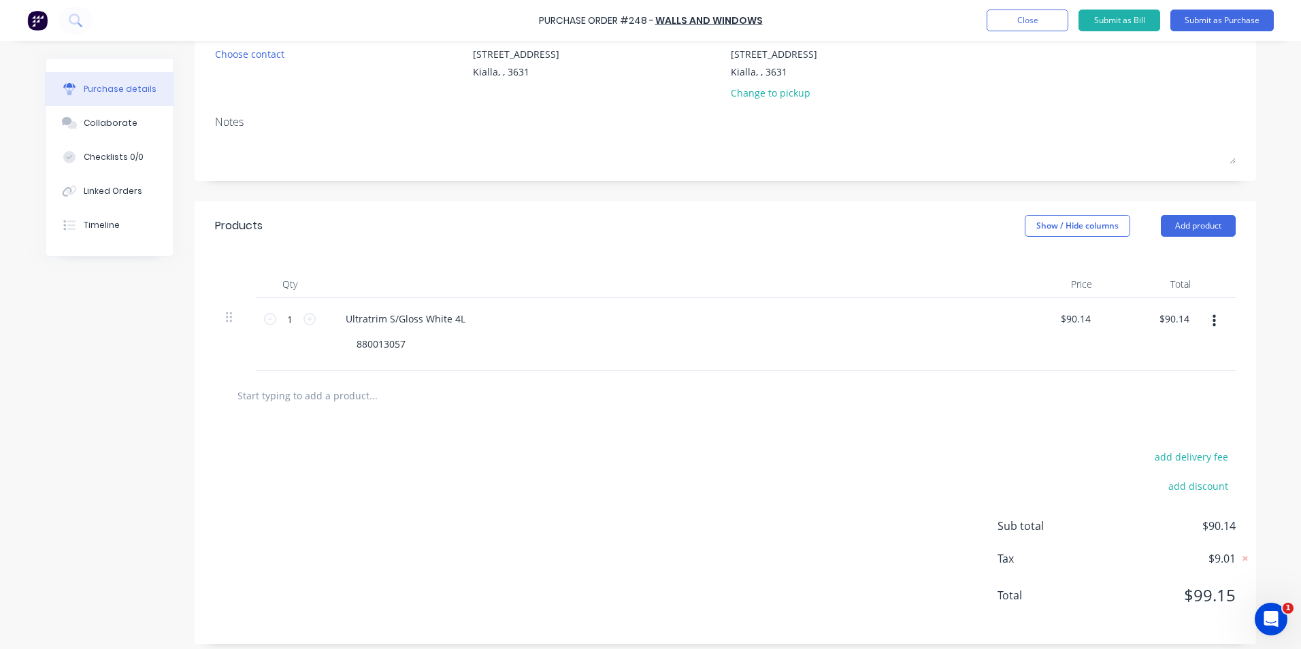
scroll to position [146, 0]
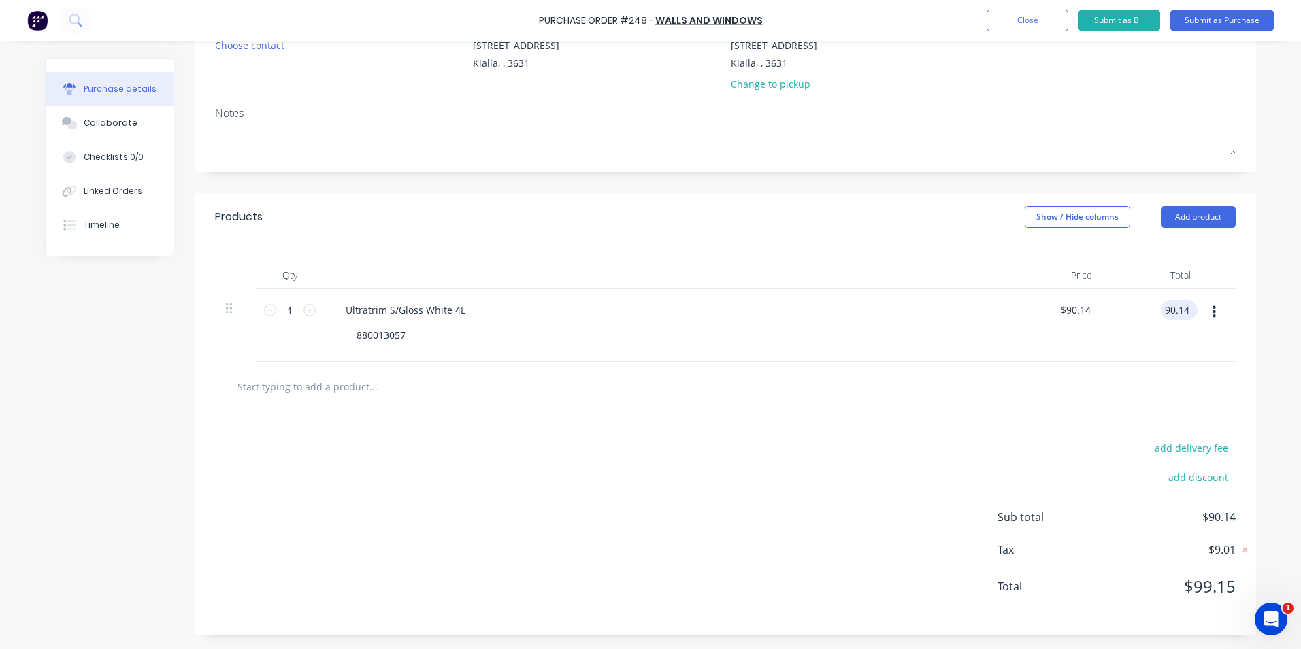
click at [1185, 308] on input "90.14" at bounding box center [1176, 310] width 31 height 20
type input "90.15"
type input "$90.15"
click at [979, 438] on div "add delivery fee add discount Sub total $90.15 Tax $9.02 Total $99.17" at bounding box center [726, 524] width 1062 height 224
type input "90.15"
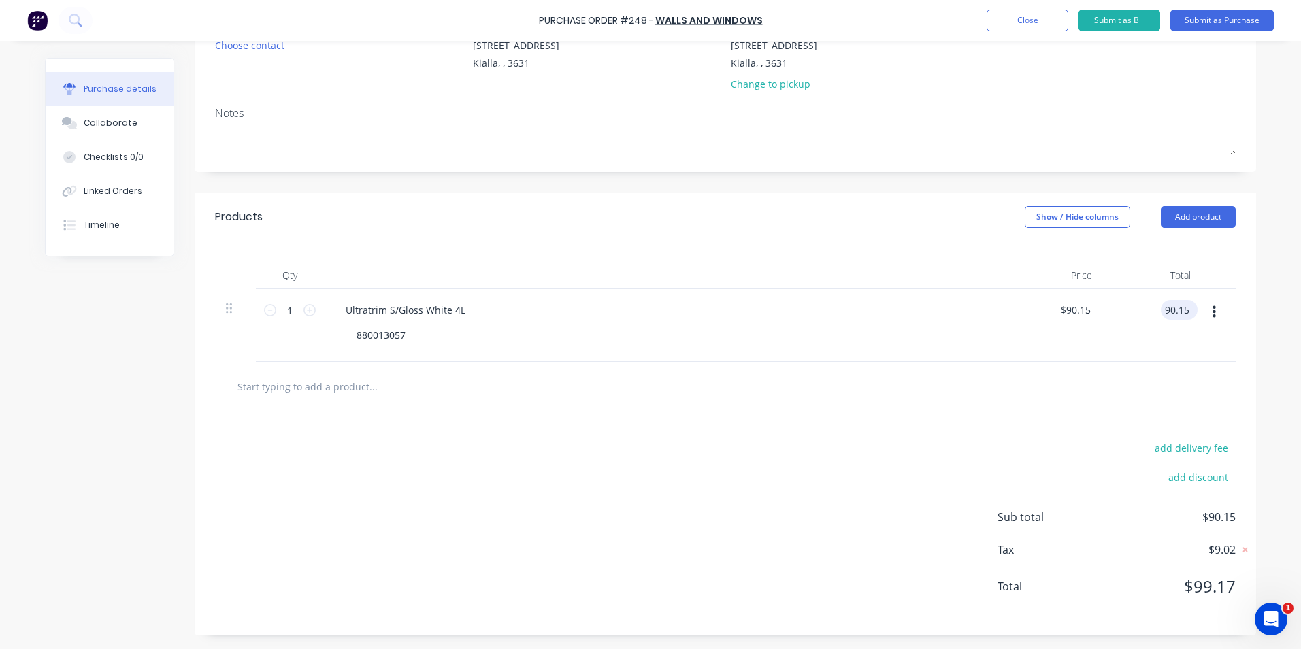
click at [1186, 308] on input "90.15" at bounding box center [1176, 310] width 31 height 20
type input "90.15"
type input "$90.15"
click at [1086, 308] on input "90.15" at bounding box center [1075, 310] width 37 height 20
click at [941, 390] on div at bounding box center [725, 386] width 999 height 27
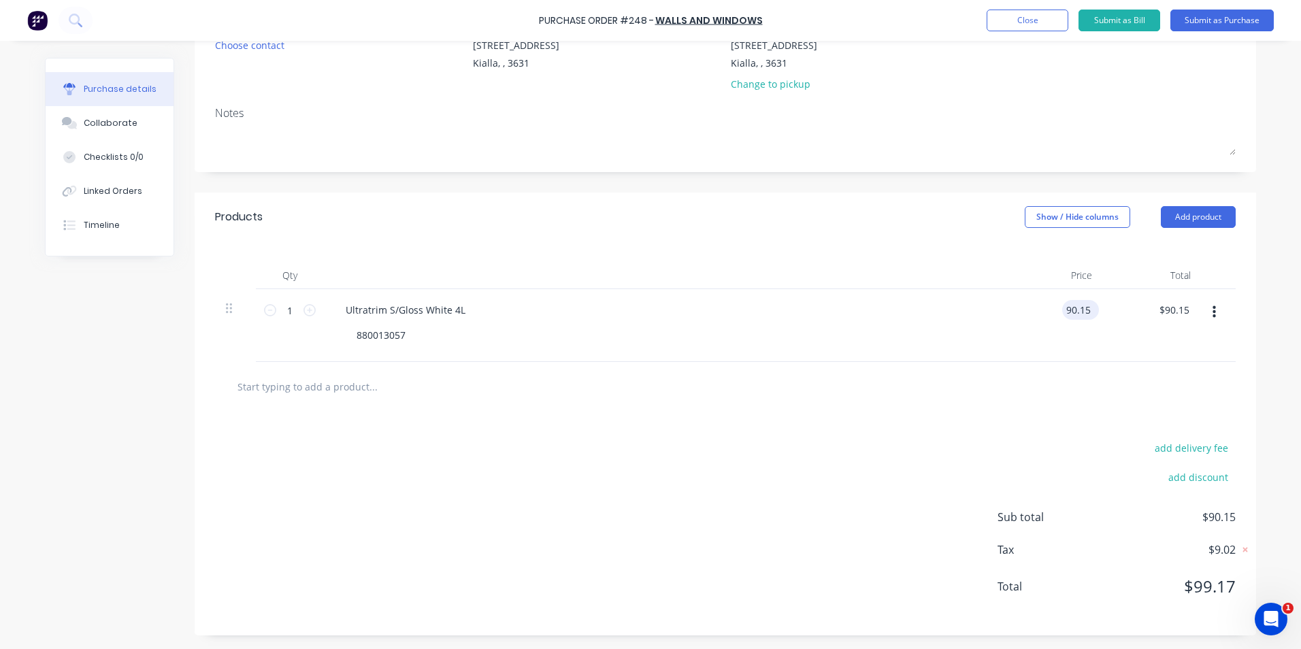
click at [1084, 306] on input "90.15" at bounding box center [1077, 310] width 31 height 20
type input "$90.14"
click at [909, 404] on div at bounding box center [725, 387] width 1021 height 50
click at [1194, 216] on button "Add product" at bounding box center [1198, 217] width 75 height 22
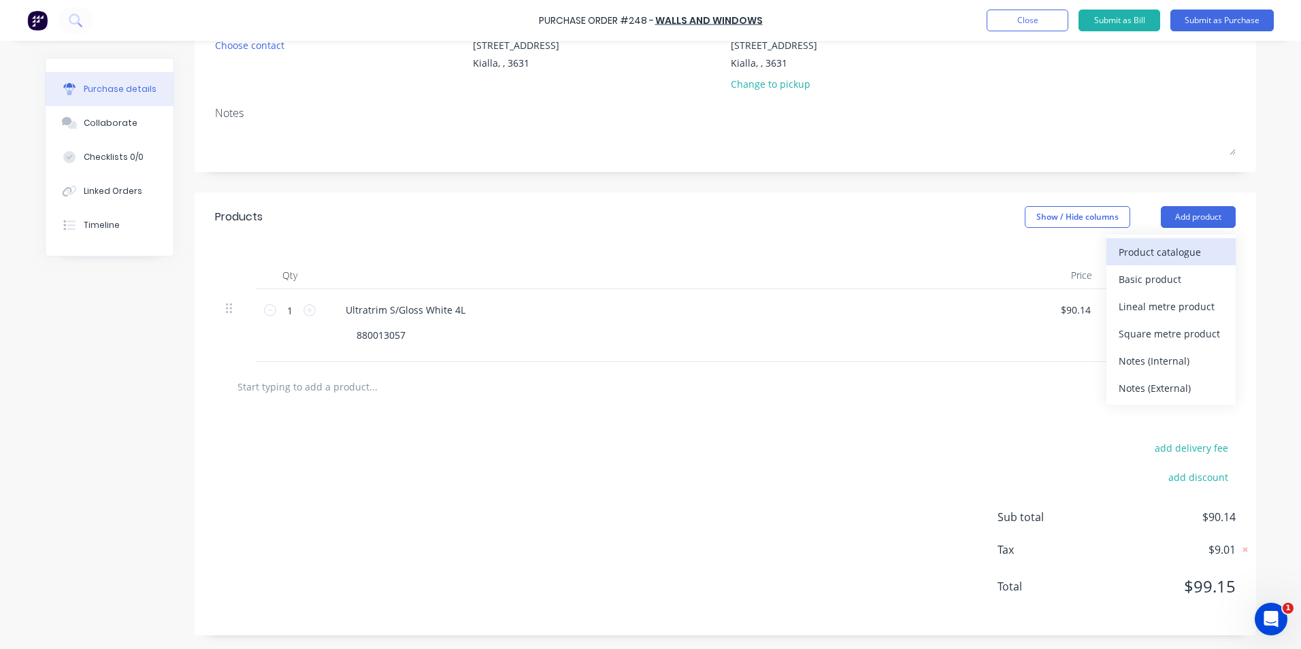
click at [1165, 259] on div "Product catalogue" at bounding box center [1171, 252] width 105 height 20
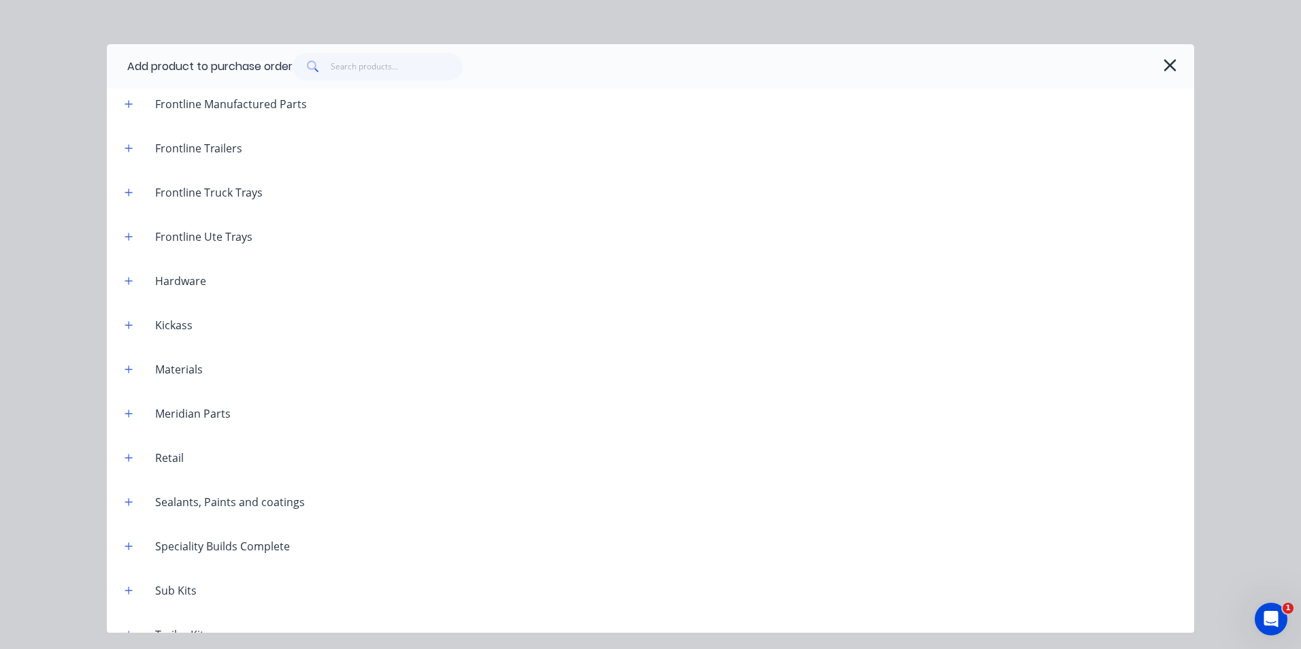
scroll to position [1222, 0]
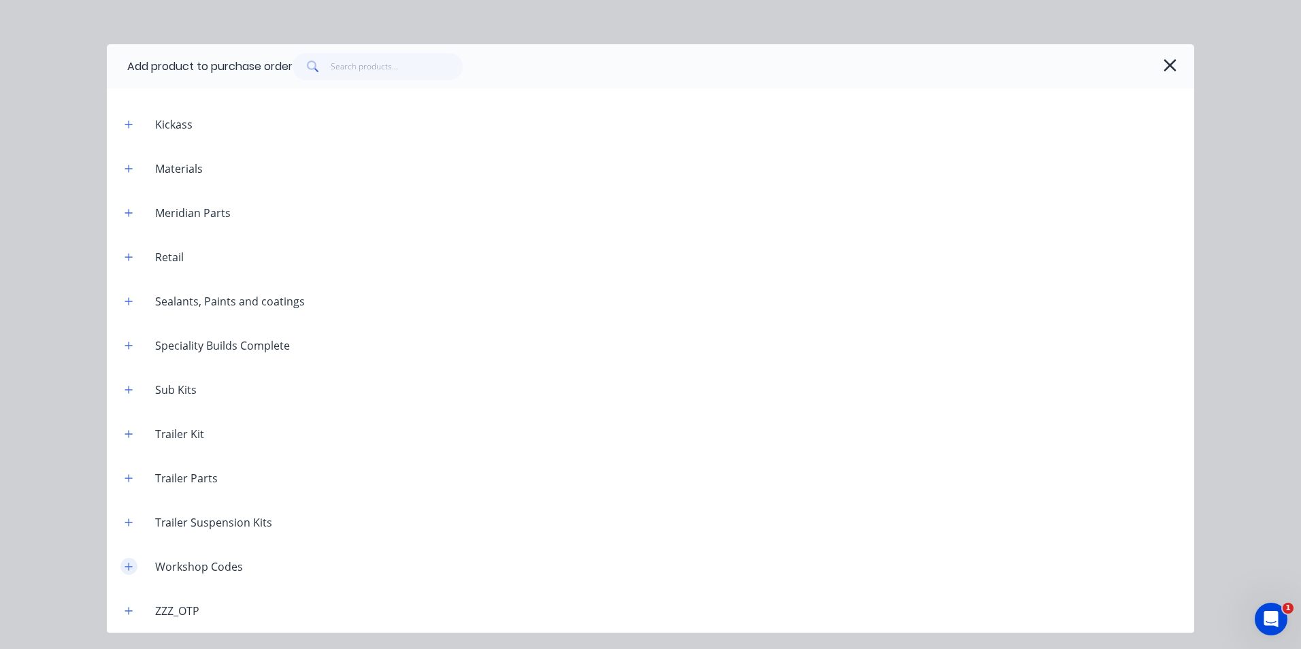
click at [130, 566] on icon "button" at bounding box center [129, 567] width 8 height 10
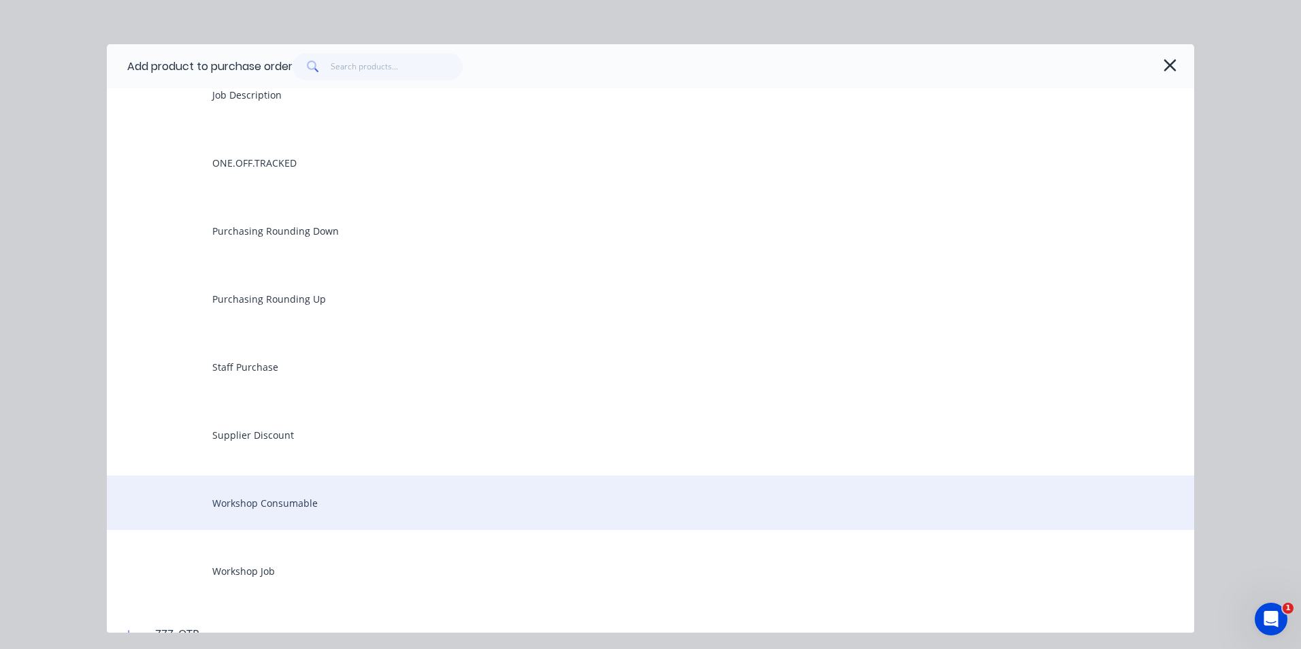
scroll to position [2039, 0]
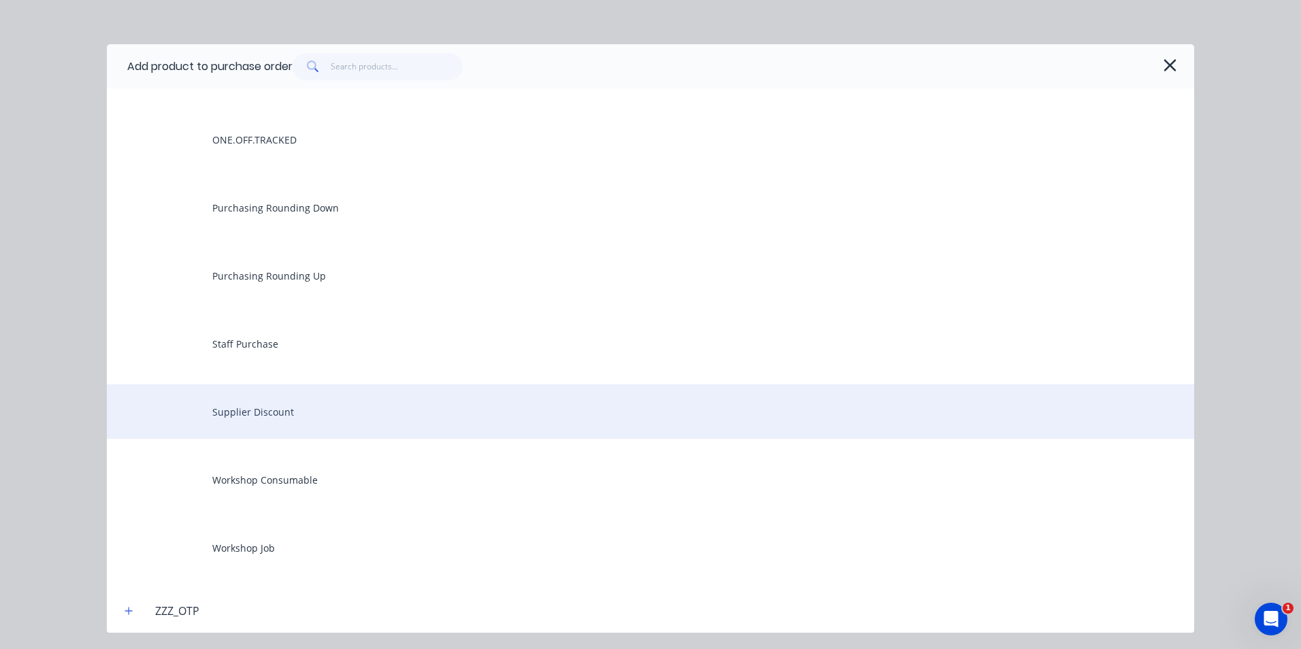
click at [273, 417] on div "Supplier Discount" at bounding box center [651, 412] width 1088 height 54
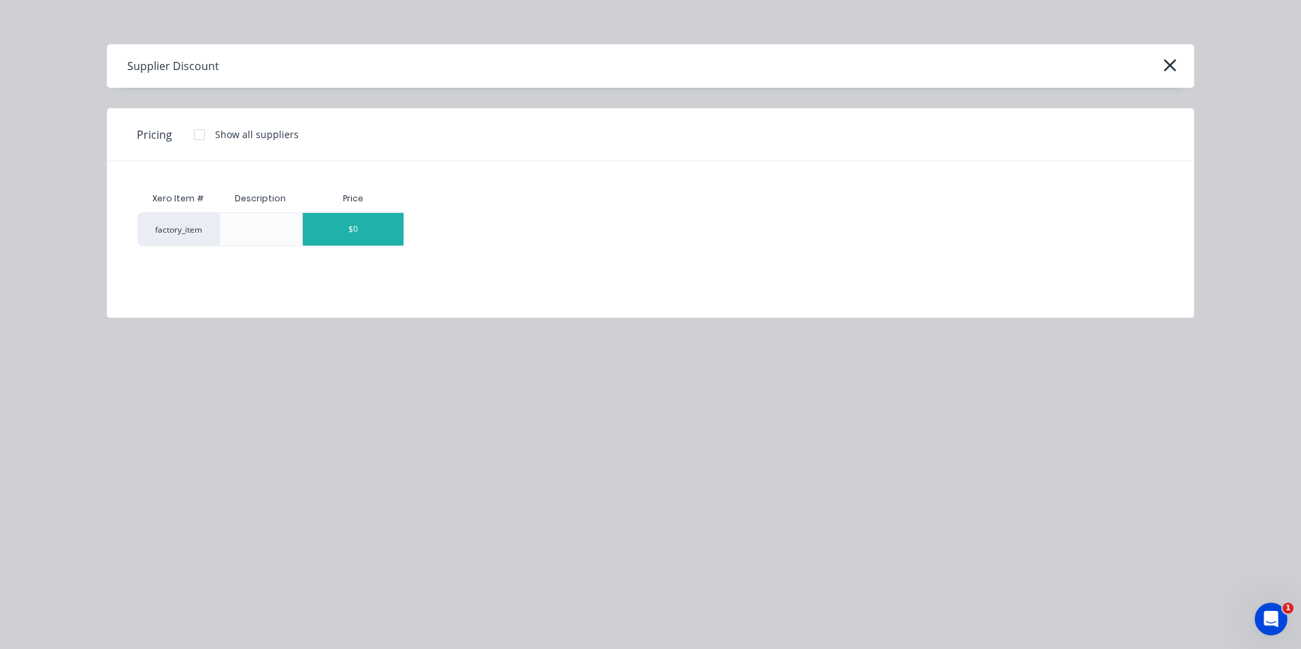
click at [380, 236] on div "$0" at bounding box center [353, 229] width 101 height 33
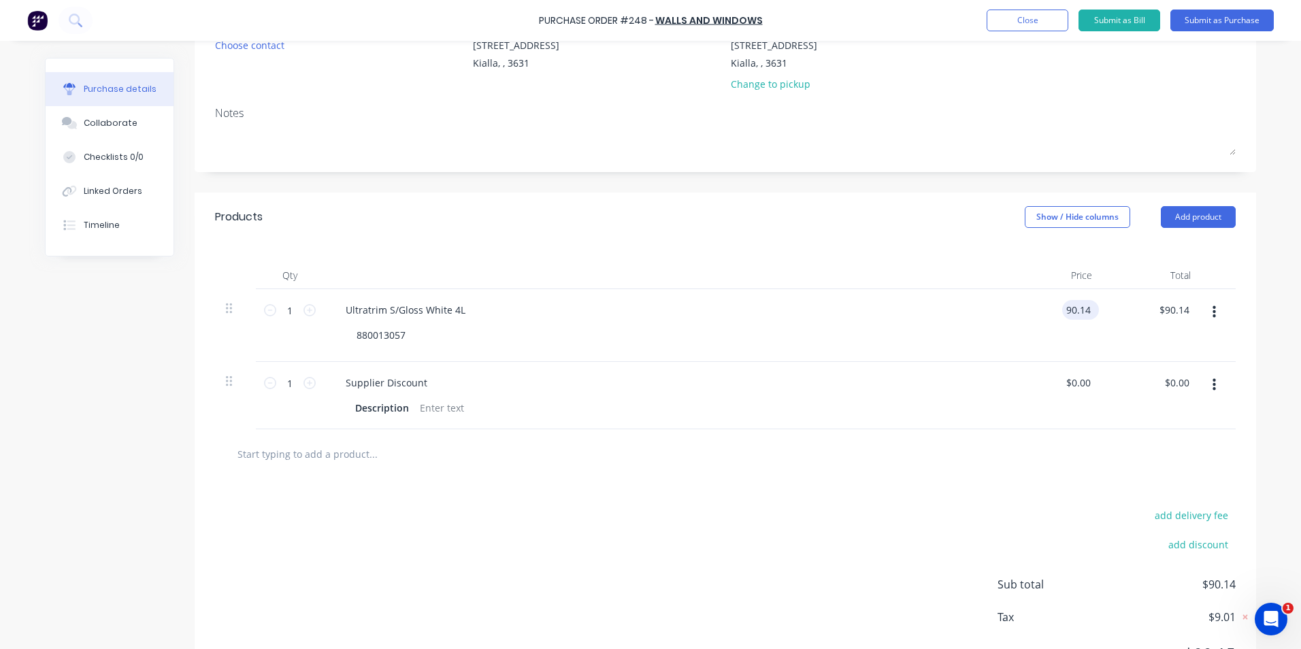
click at [1086, 308] on input "90.14" at bounding box center [1077, 310] width 31 height 20
type input "$90.14"
click at [1086, 383] on input "0.00" at bounding box center [1077, 383] width 31 height 20
type input "0"
type input "-24.79"
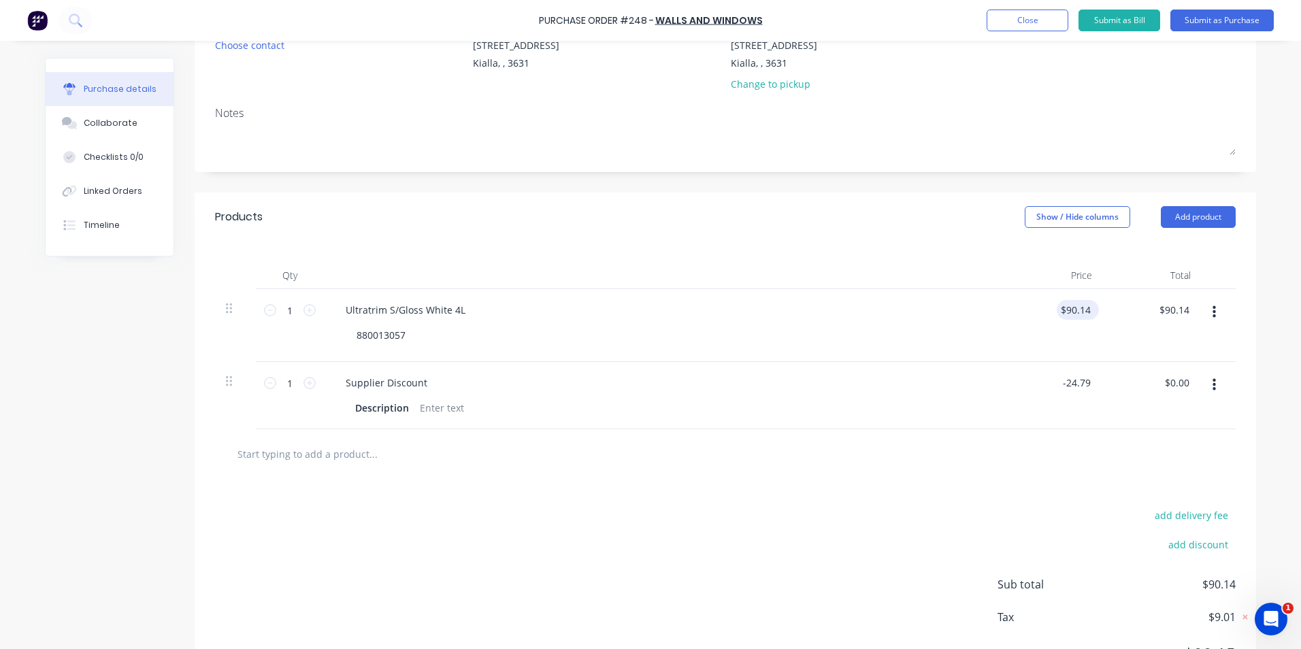
type input "90.14"
type input "$-24.79"
click at [1088, 310] on input "90.14" at bounding box center [1077, 310] width 31 height 20
type input "9"
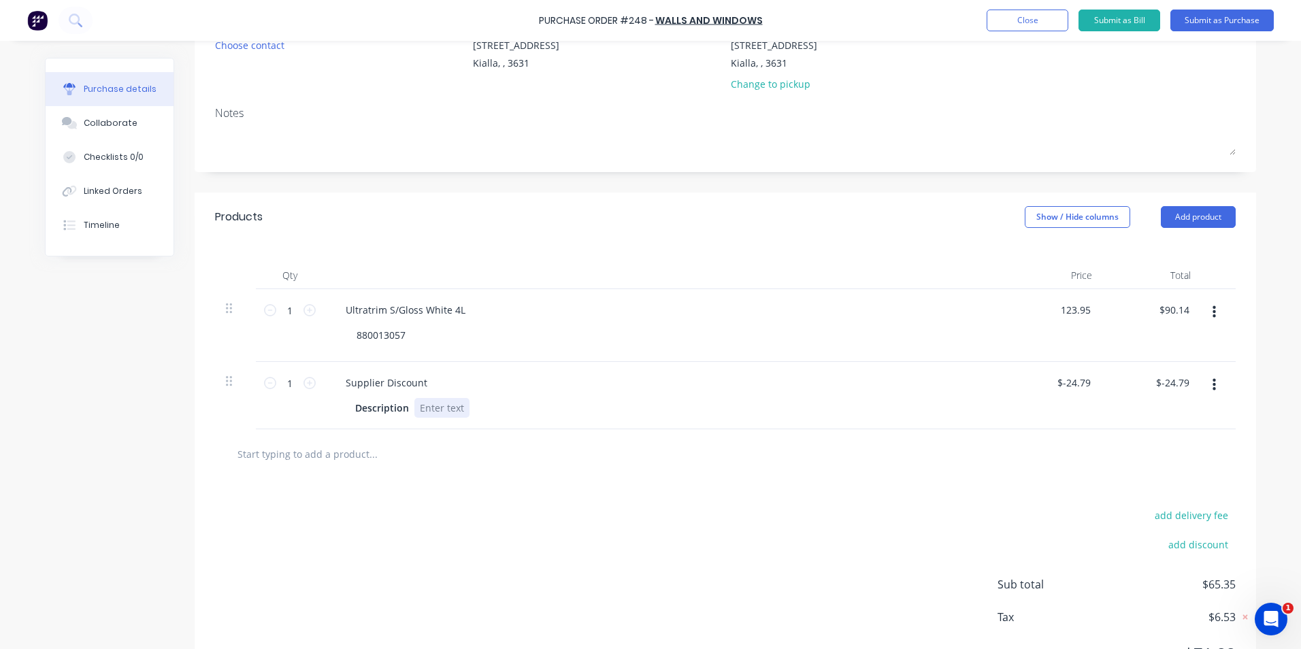
type input "$123.95"
click at [874, 409] on div "Description" at bounding box center [661, 408] width 623 height 20
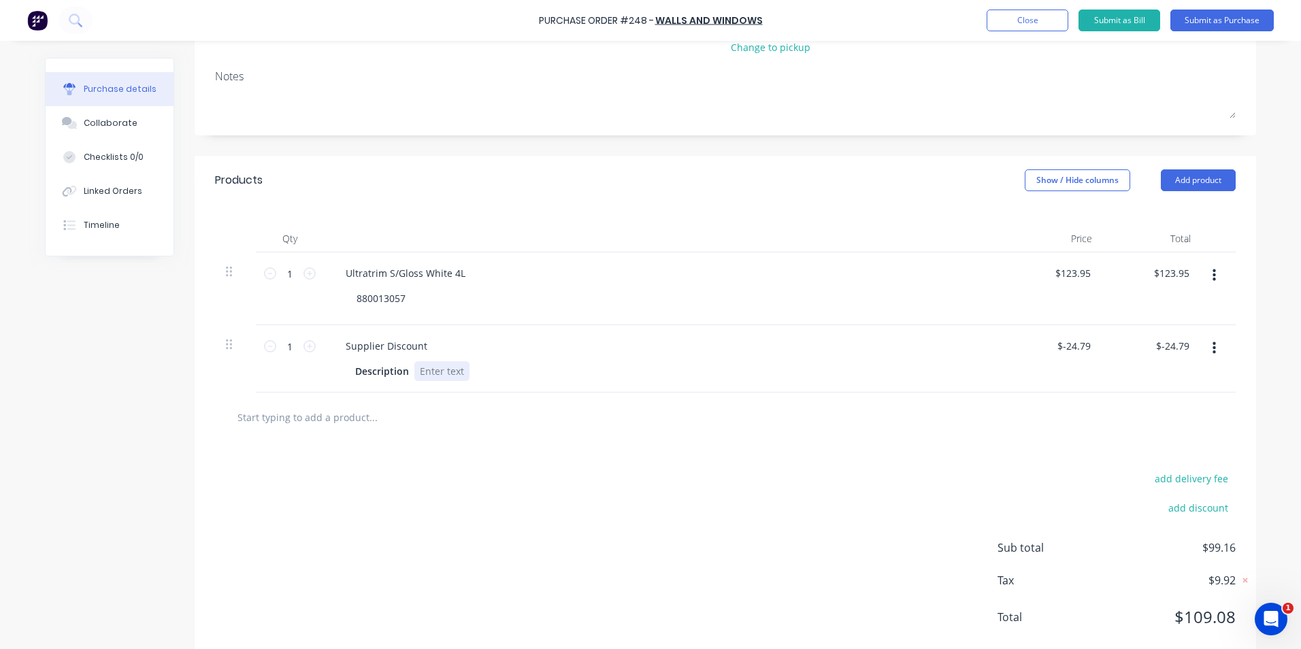
scroll to position [213, 0]
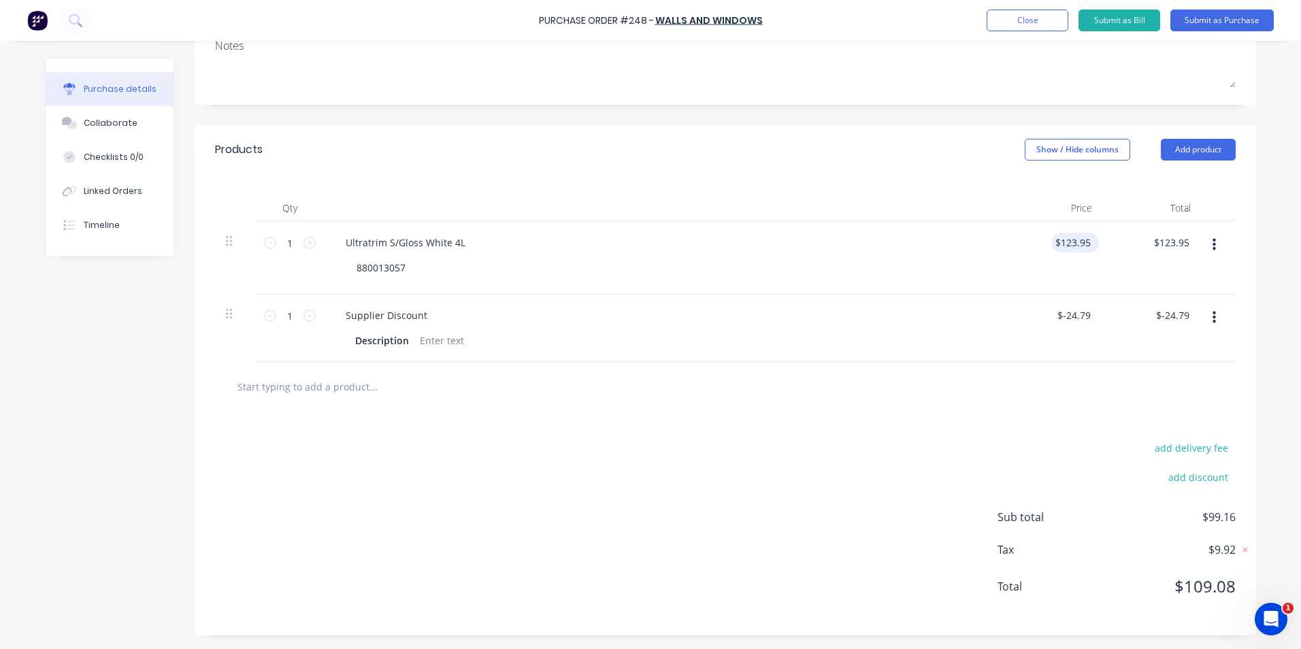
click at [1090, 242] on div "$123.95 $123.95" at bounding box center [1076, 243] width 48 height 20
click at [1084, 242] on input "123.95" at bounding box center [1073, 243] width 42 height 20
type input "$112.68"
click at [947, 261] on div "880013057" at bounding box center [670, 268] width 648 height 20
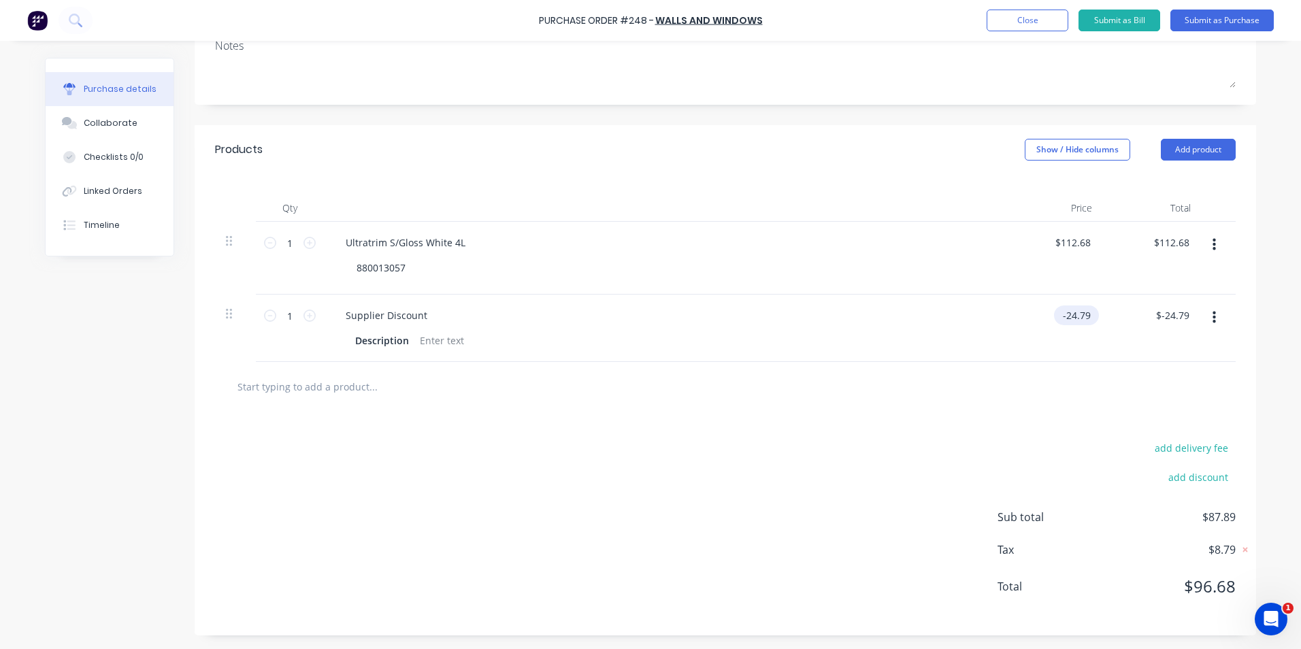
click at [1088, 314] on input "-24.79" at bounding box center [1073, 316] width 39 height 20
type input "$-22.53"
click at [1024, 423] on div "add delivery fee add discount Sub total $90.15 Tax $9.02 Total $99.17" at bounding box center [726, 524] width 1062 height 224
click at [1185, 316] on input "-22.53" at bounding box center [1172, 316] width 39 height 20
type input "-22.54"
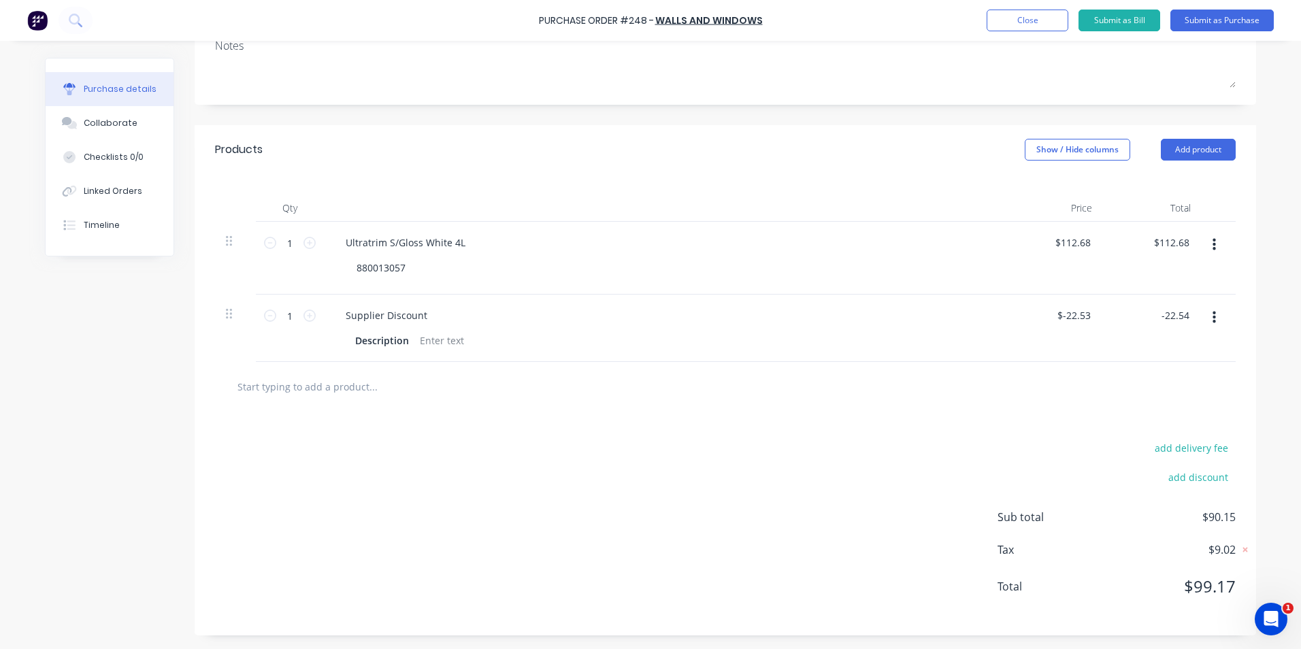
type input "$-22.54"
click at [831, 480] on div "add delivery fee add discount Sub total $90.14 Tax $9.02 Total $99.16" at bounding box center [726, 524] width 1062 height 224
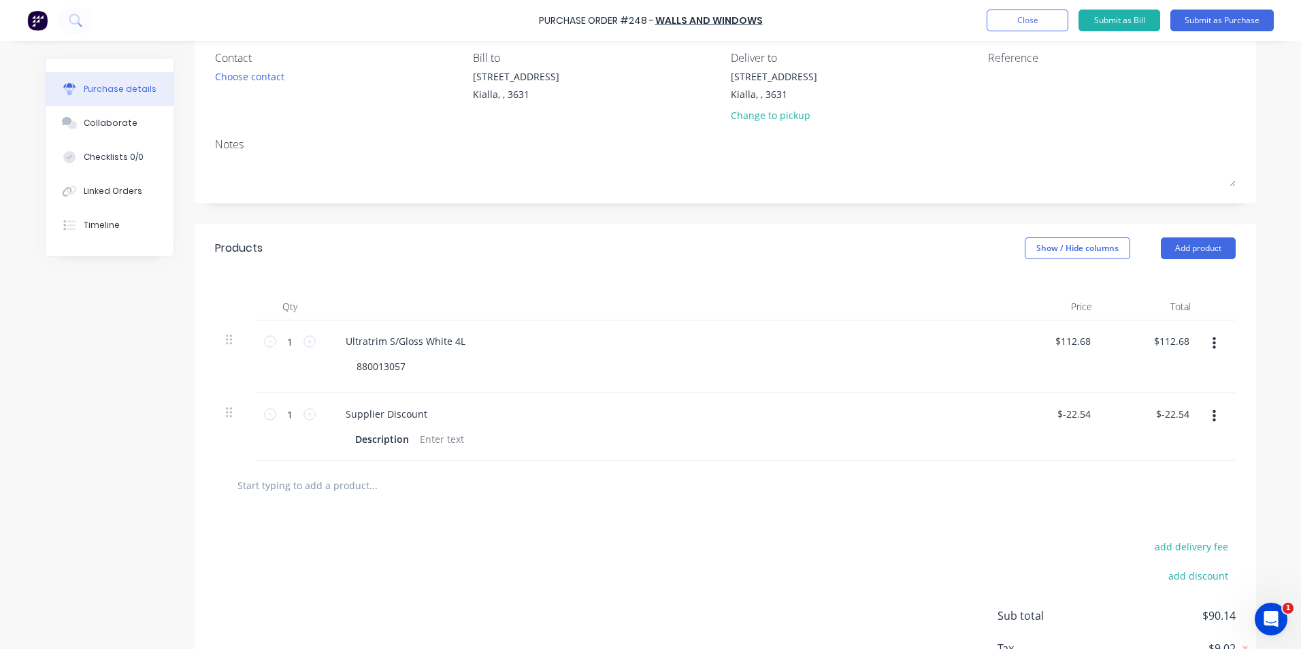
scroll to position [0, 0]
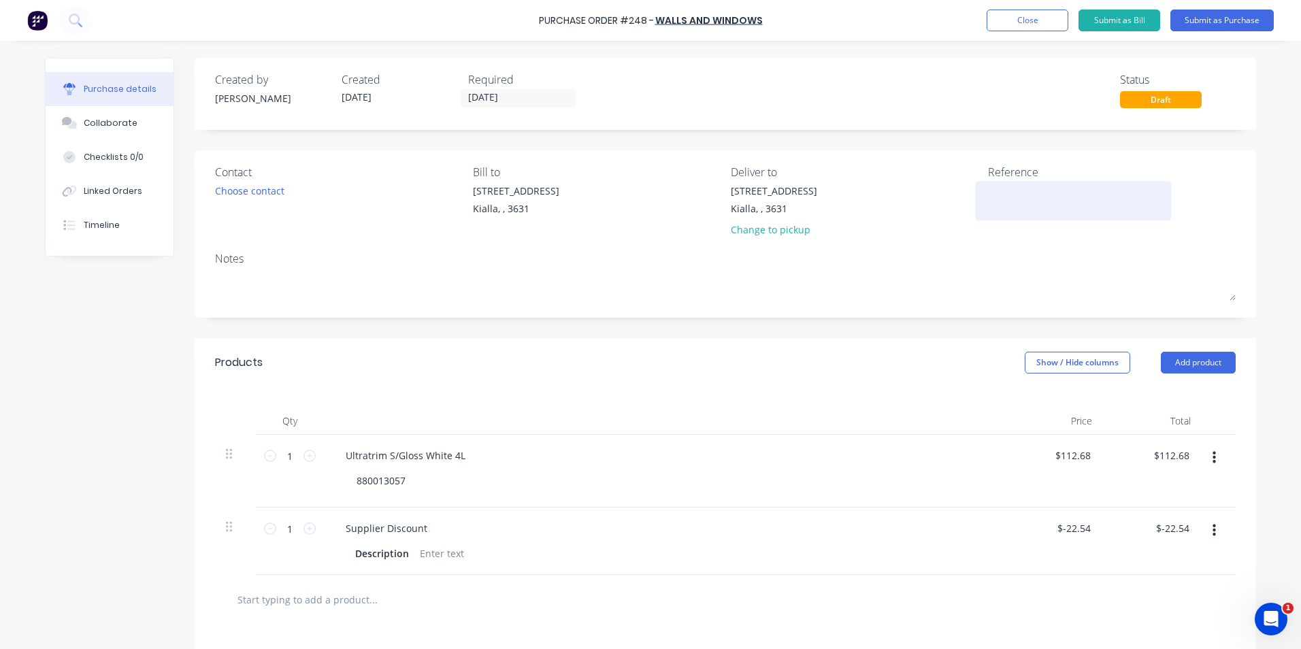
click at [988, 191] on textarea at bounding box center [1073, 199] width 170 height 31
type textarea "22302026472"
click at [504, 99] on input "[DATE]" at bounding box center [518, 98] width 114 height 17
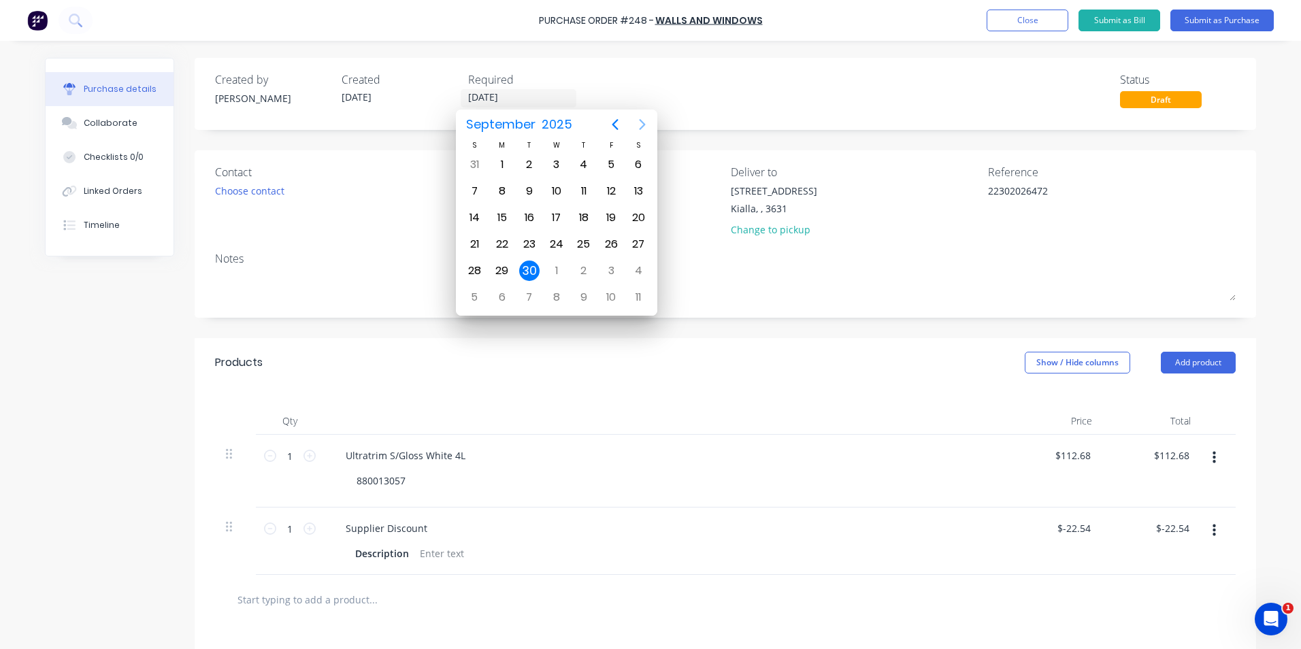
click at [643, 124] on icon "Next page" at bounding box center [642, 124] width 16 height 16
click at [613, 272] on div "31" at bounding box center [611, 271] width 20 height 20
type input "[DATE]"
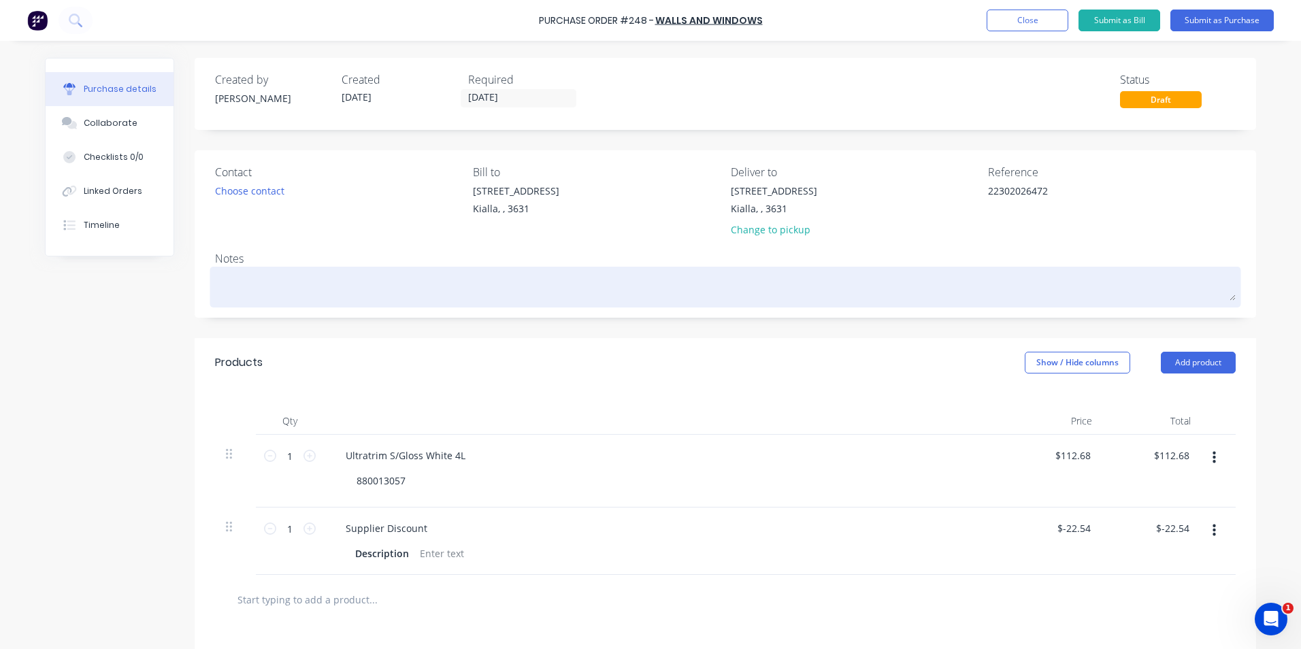
click at [215, 274] on div at bounding box center [725, 287] width 1021 height 34
click at [229, 278] on textarea at bounding box center [725, 285] width 1021 height 31
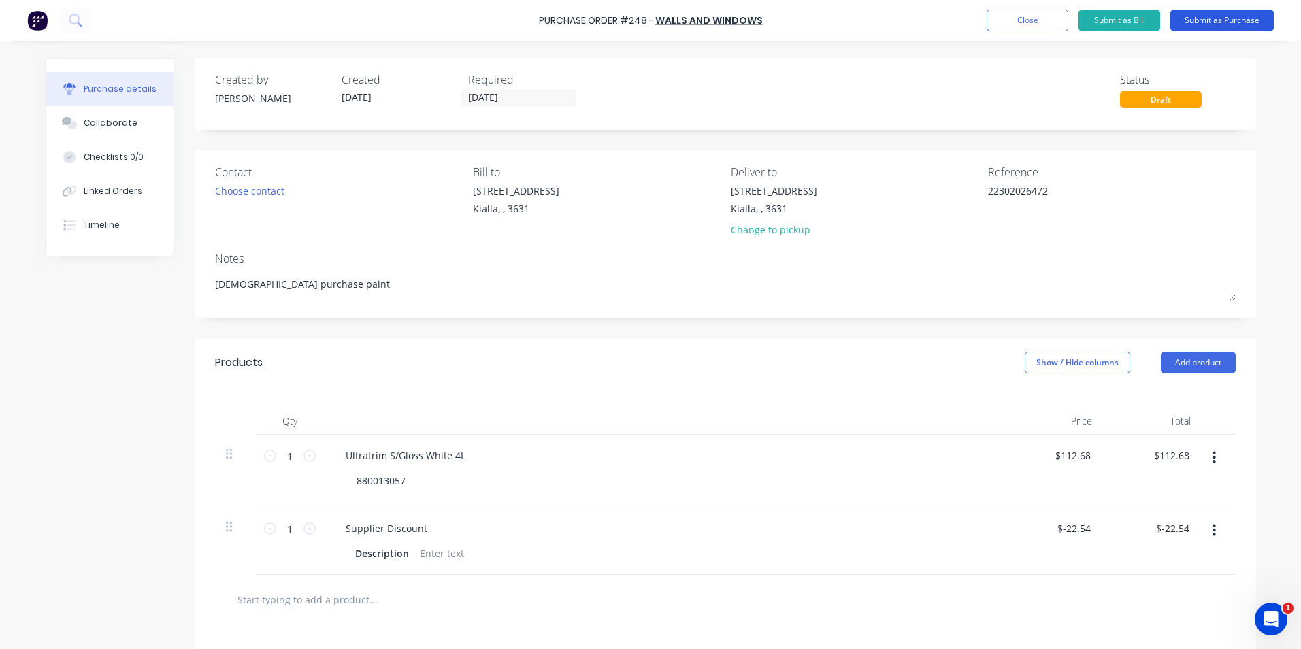
type textarea "[DEMOGRAPHIC_DATA] purchase paint"
click at [1236, 22] on button "Submit as Purchase" at bounding box center [1222, 21] width 103 height 22
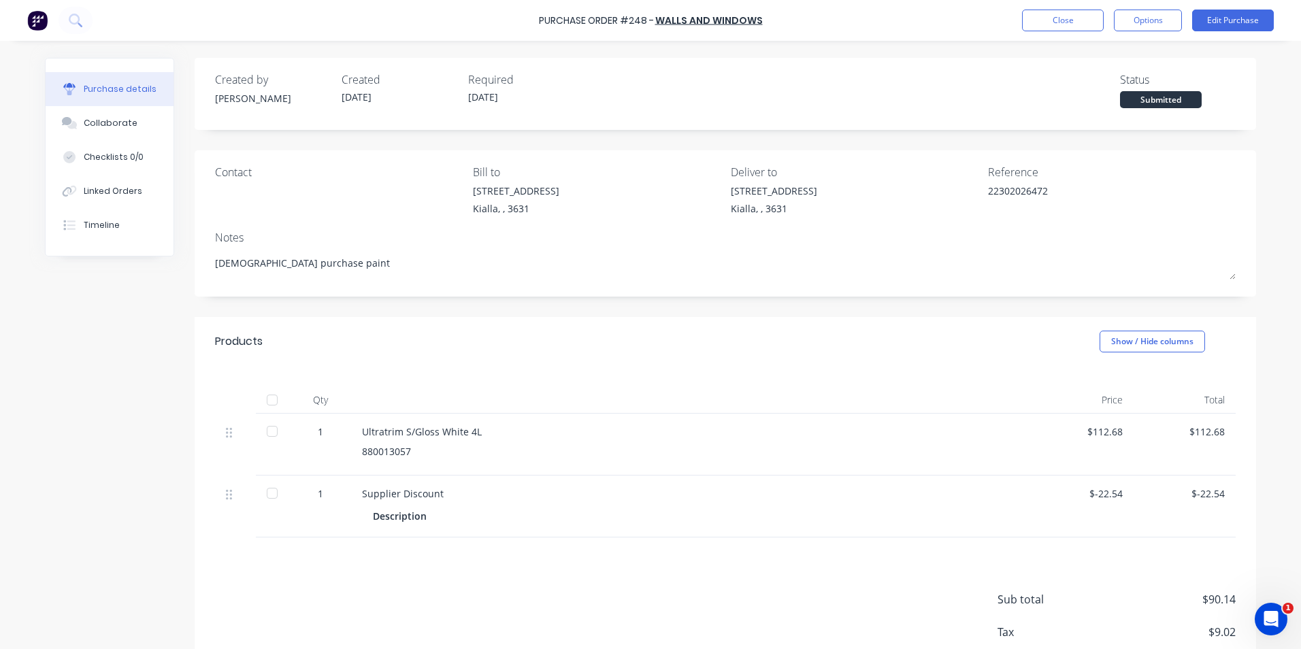
click at [267, 400] on div at bounding box center [272, 400] width 27 height 27
click at [93, 125] on div "Collaborate" at bounding box center [111, 123] width 54 height 12
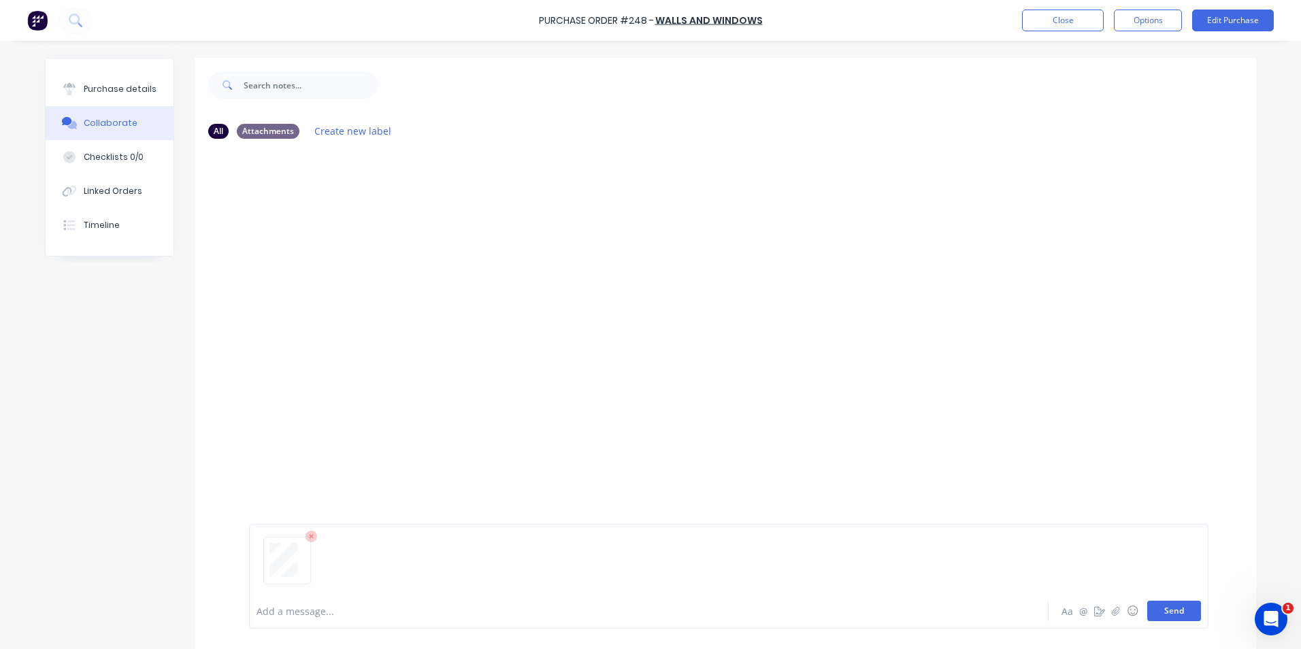
click at [1162, 608] on button "Send" at bounding box center [1175, 611] width 54 height 20
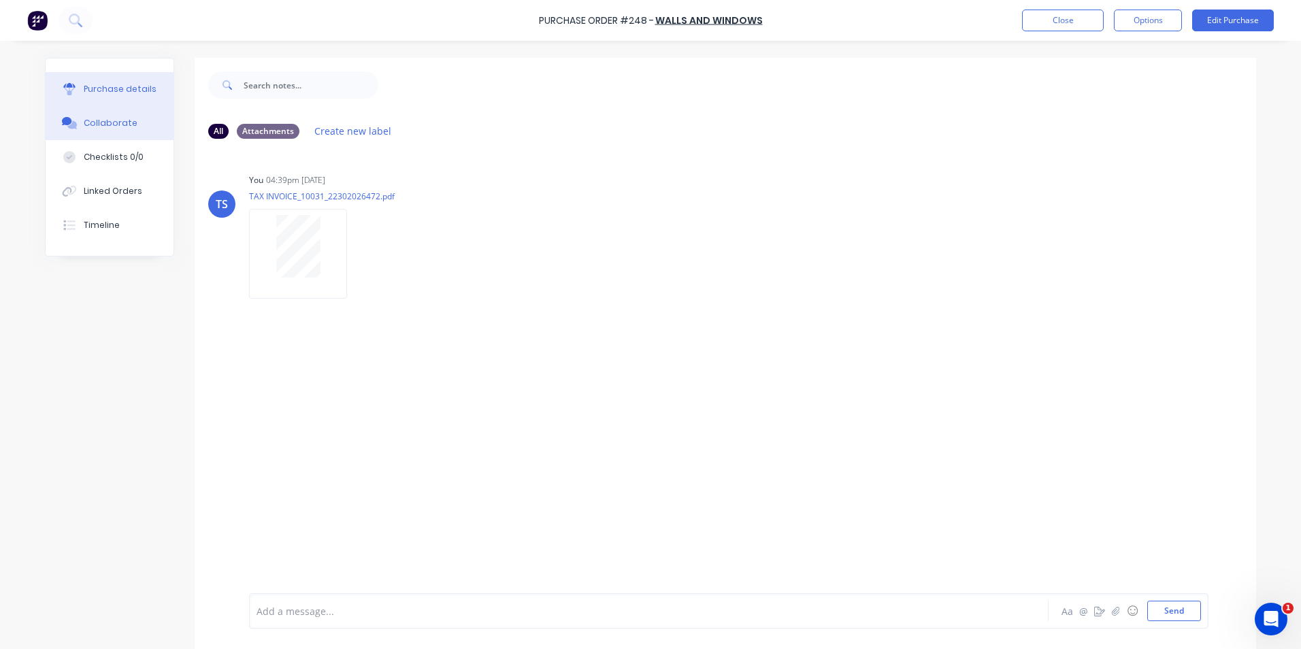
click at [103, 88] on div "Purchase details" at bounding box center [120, 89] width 73 height 12
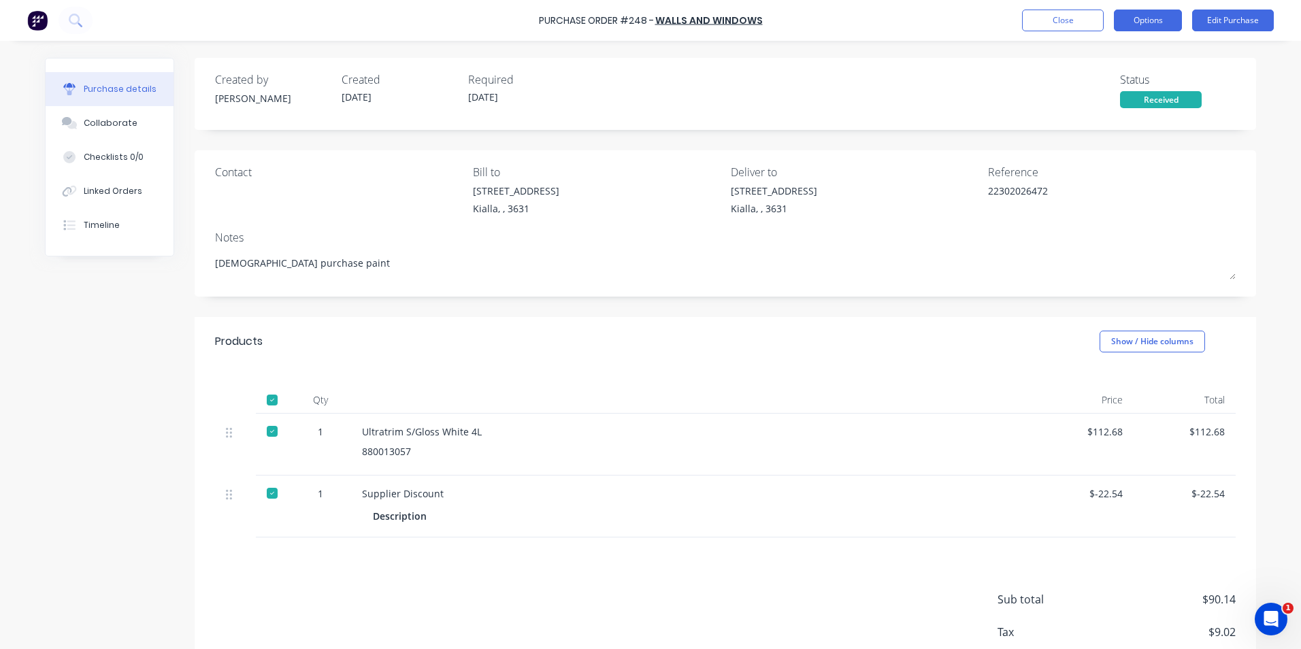
click at [1148, 22] on button "Options" at bounding box center [1148, 21] width 68 height 22
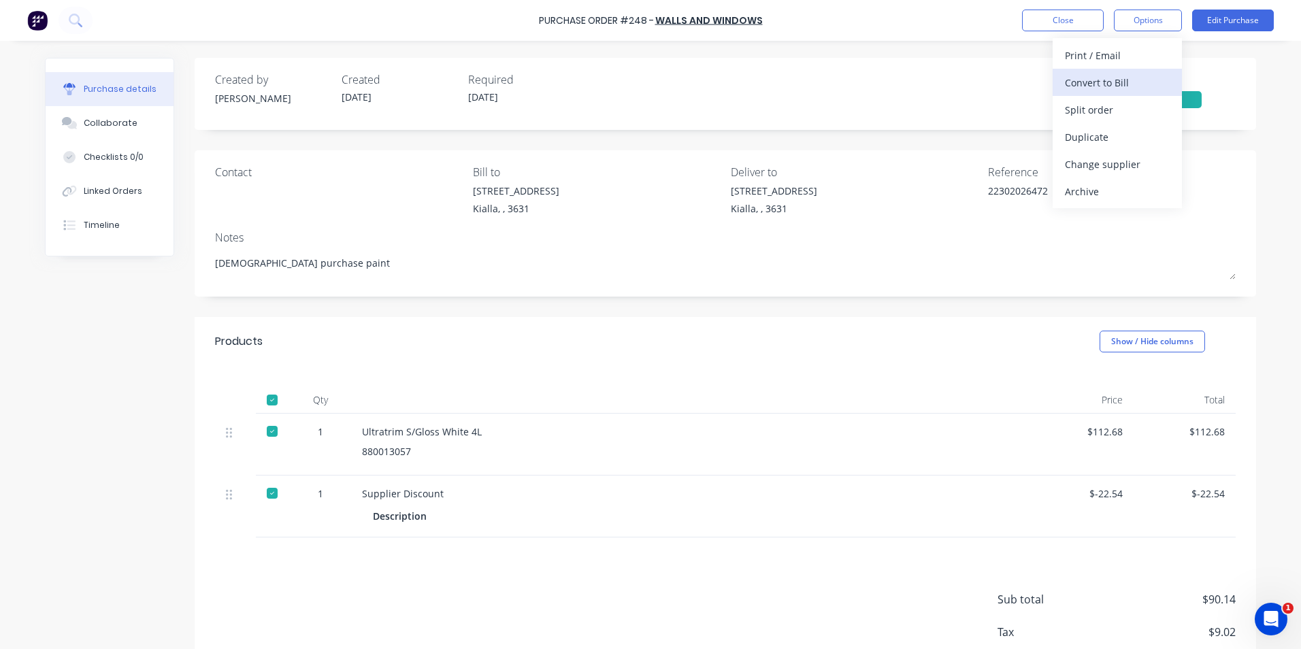
click at [1124, 84] on div "Convert to Bill" at bounding box center [1117, 83] width 105 height 20
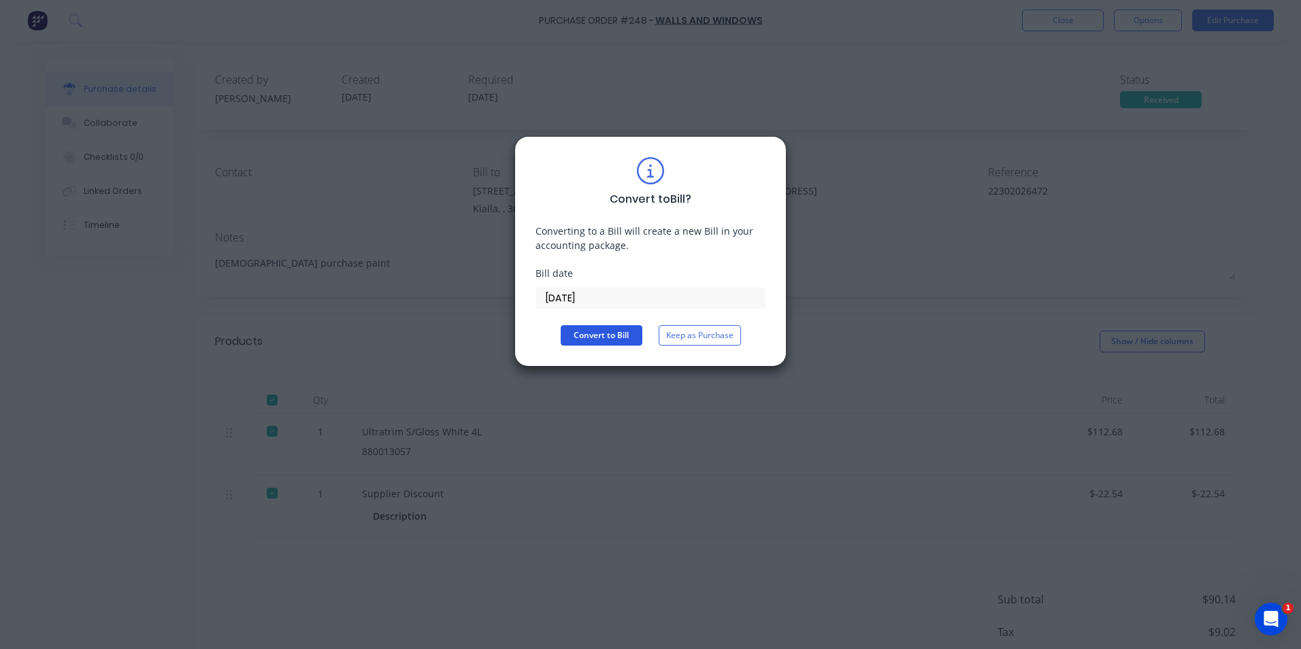
click at [607, 336] on button "Convert to Bill" at bounding box center [602, 335] width 82 height 20
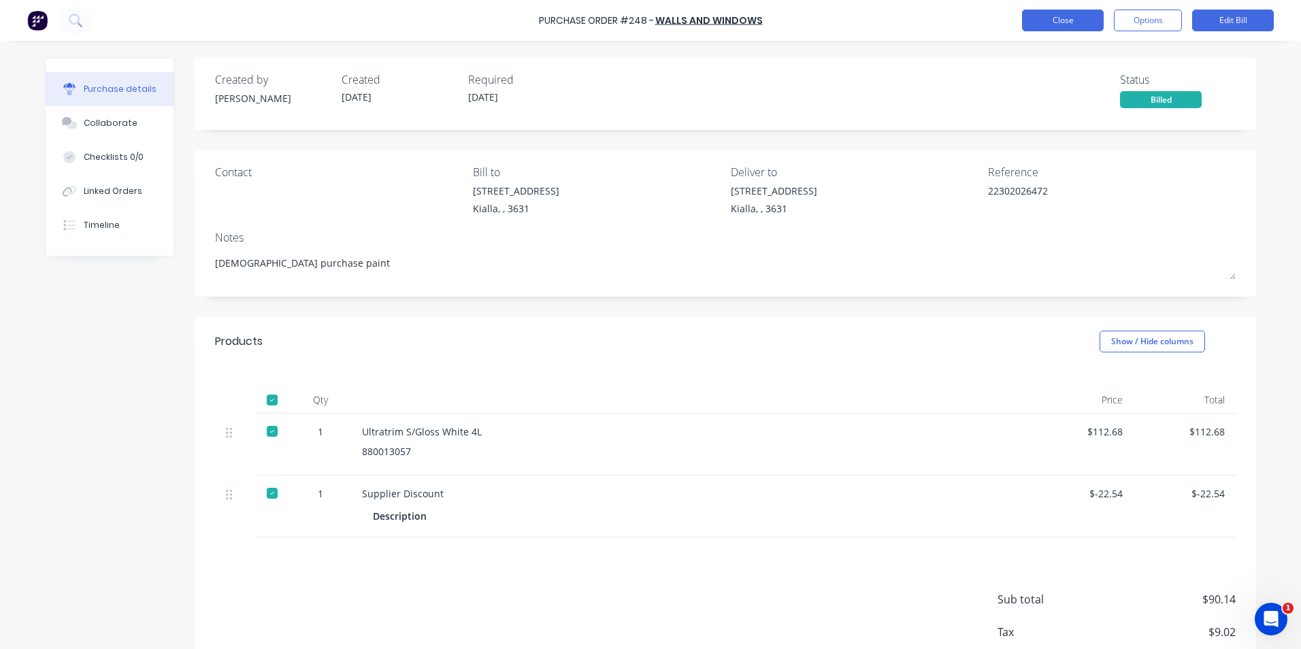
click at [1057, 21] on button "Close" at bounding box center [1063, 21] width 82 height 22
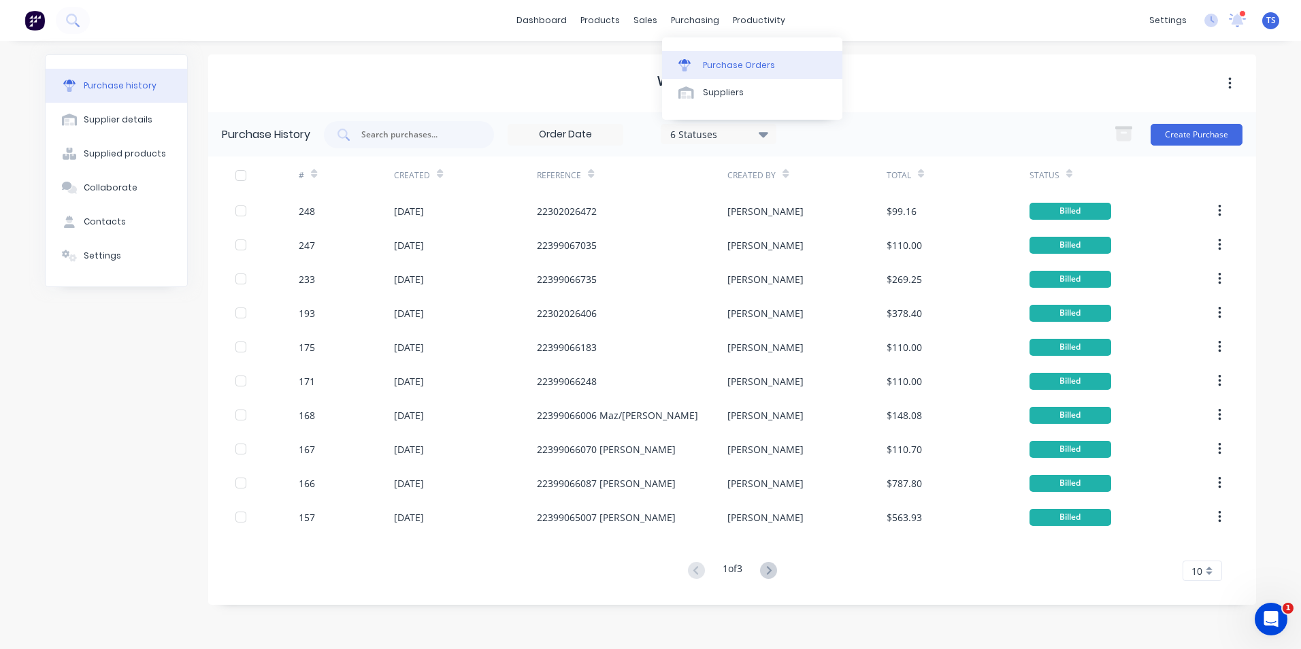
click at [711, 71] on div "Purchase Orders" at bounding box center [739, 65] width 72 height 12
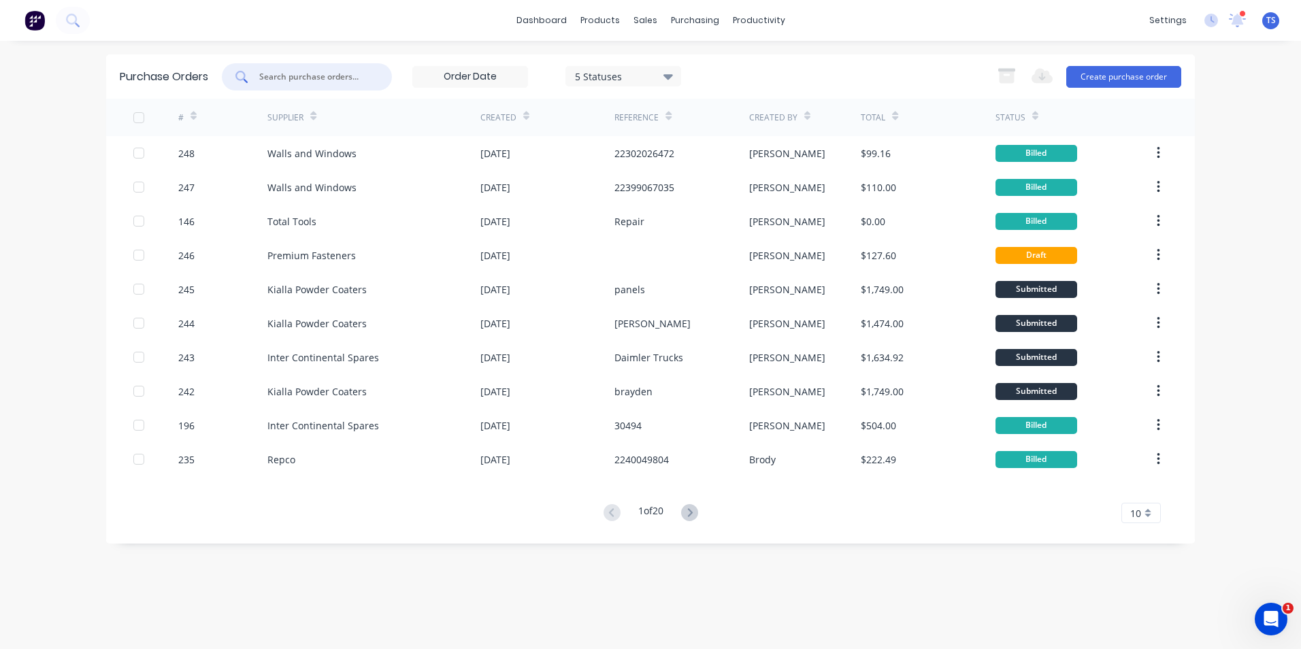
click at [277, 75] on input "text" at bounding box center [314, 77] width 113 height 14
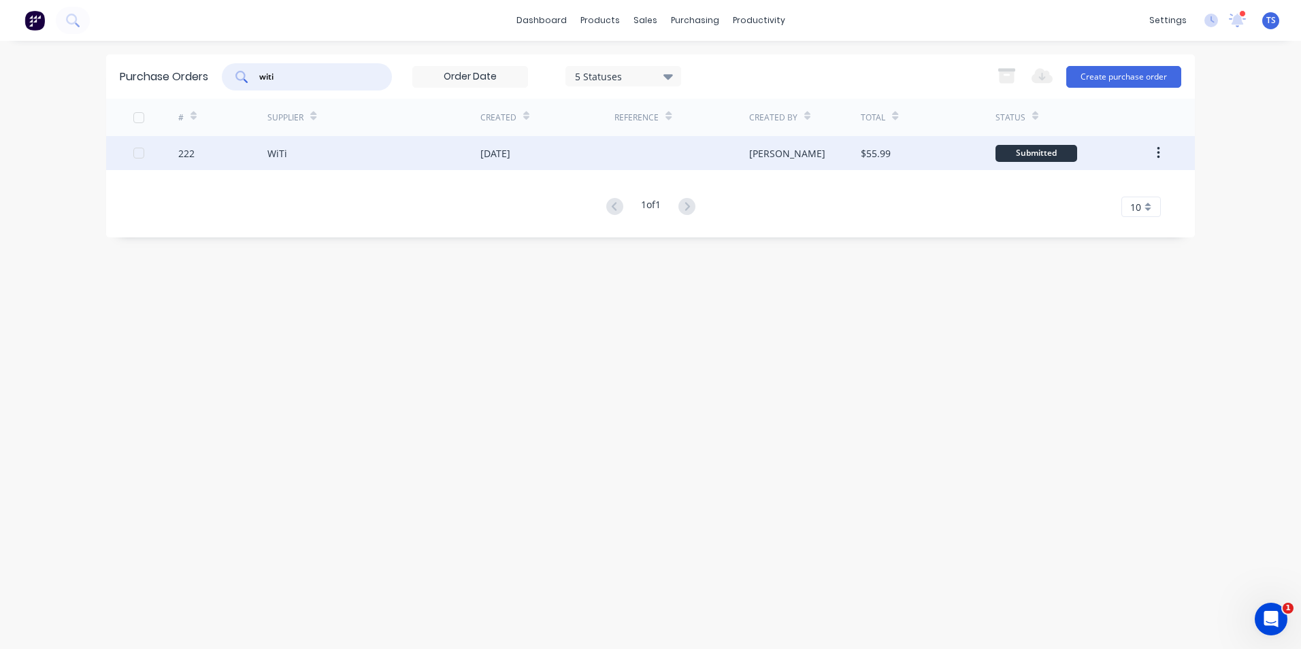
type input "witi"
click at [494, 154] on div "[DATE]" at bounding box center [496, 153] width 30 height 14
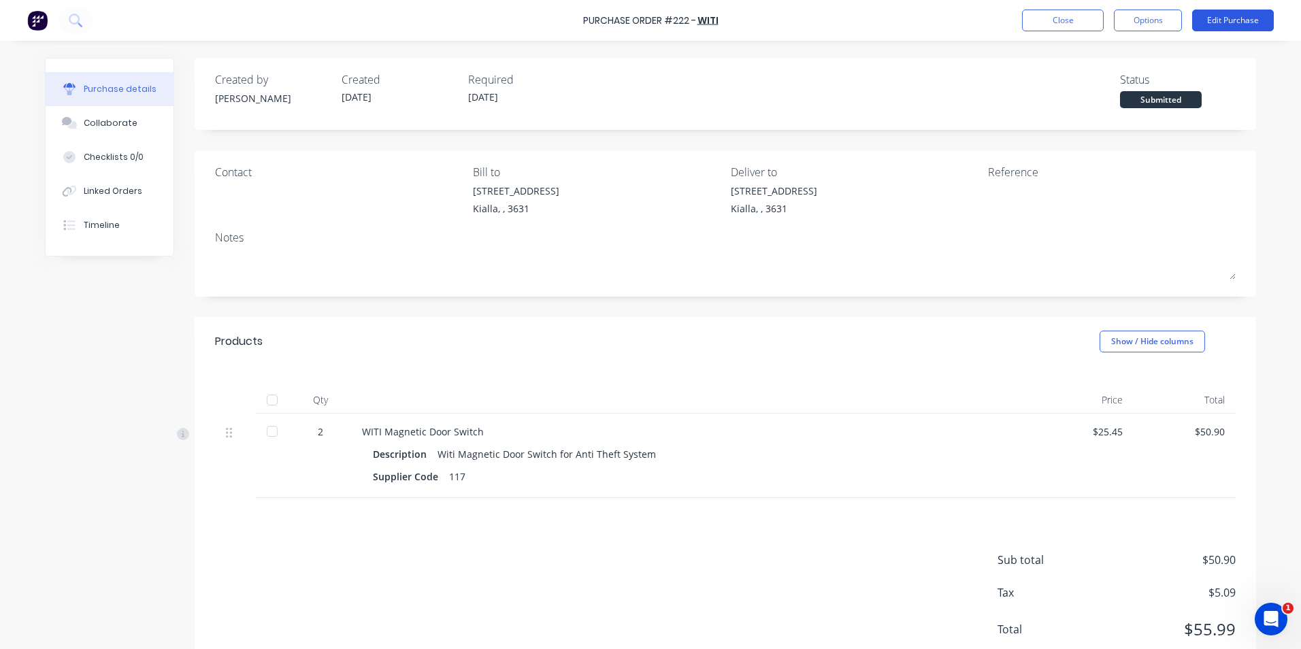
click at [1228, 16] on button "Edit Purchase" at bounding box center [1233, 21] width 82 height 22
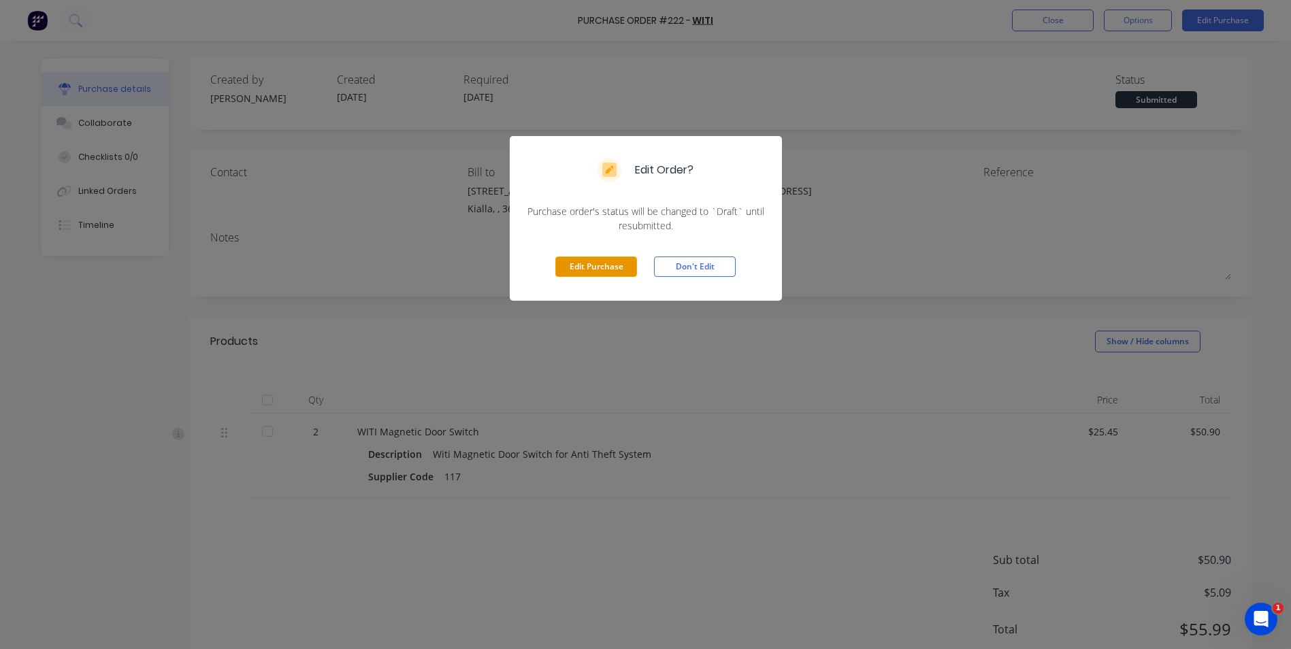
click at [617, 268] on button "Edit Purchase" at bounding box center [596, 267] width 82 height 20
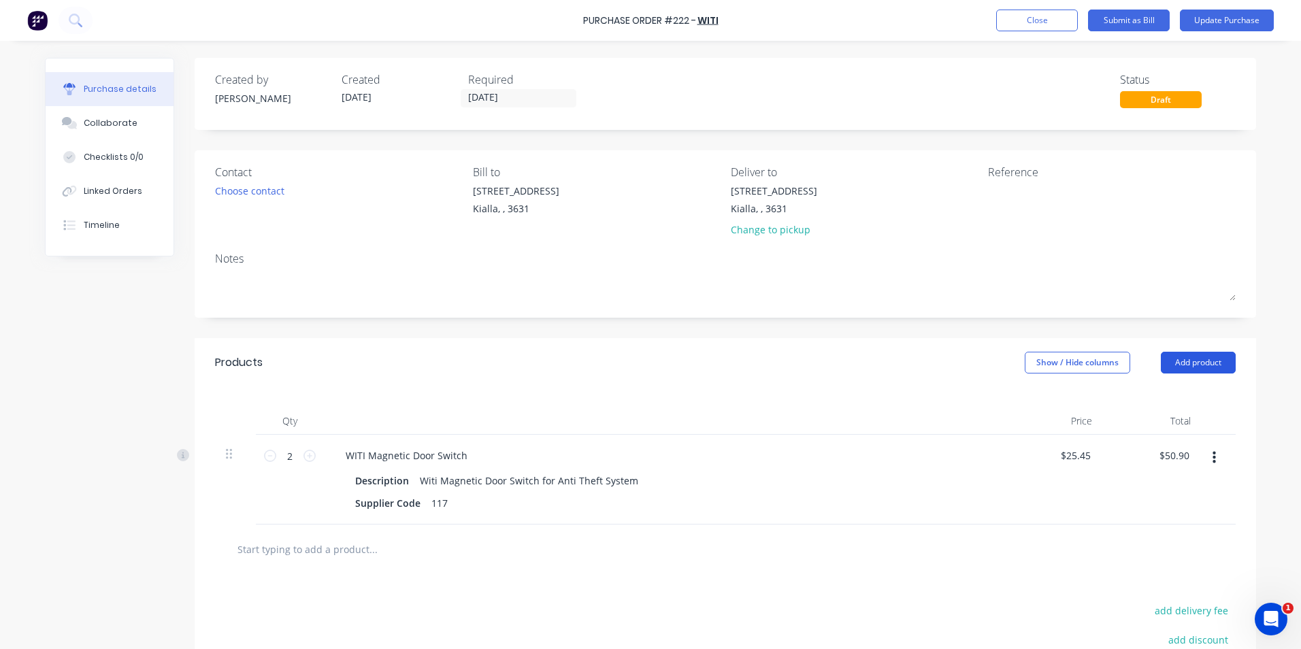
click at [1197, 360] on button "Add product" at bounding box center [1198, 363] width 75 height 22
click at [1160, 398] on div "Product catalogue" at bounding box center [1171, 398] width 105 height 20
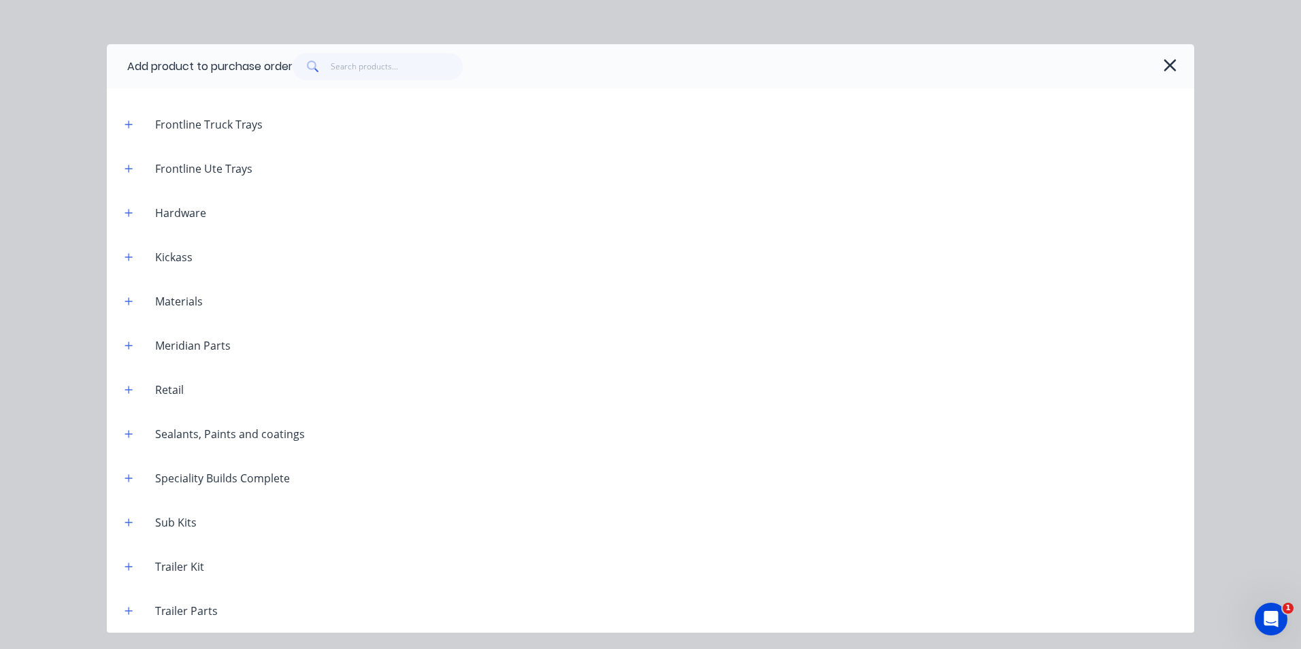
scroll to position [609, 0]
click at [127, 568] on icon "button" at bounding box center [129, 567] width 8 height 10
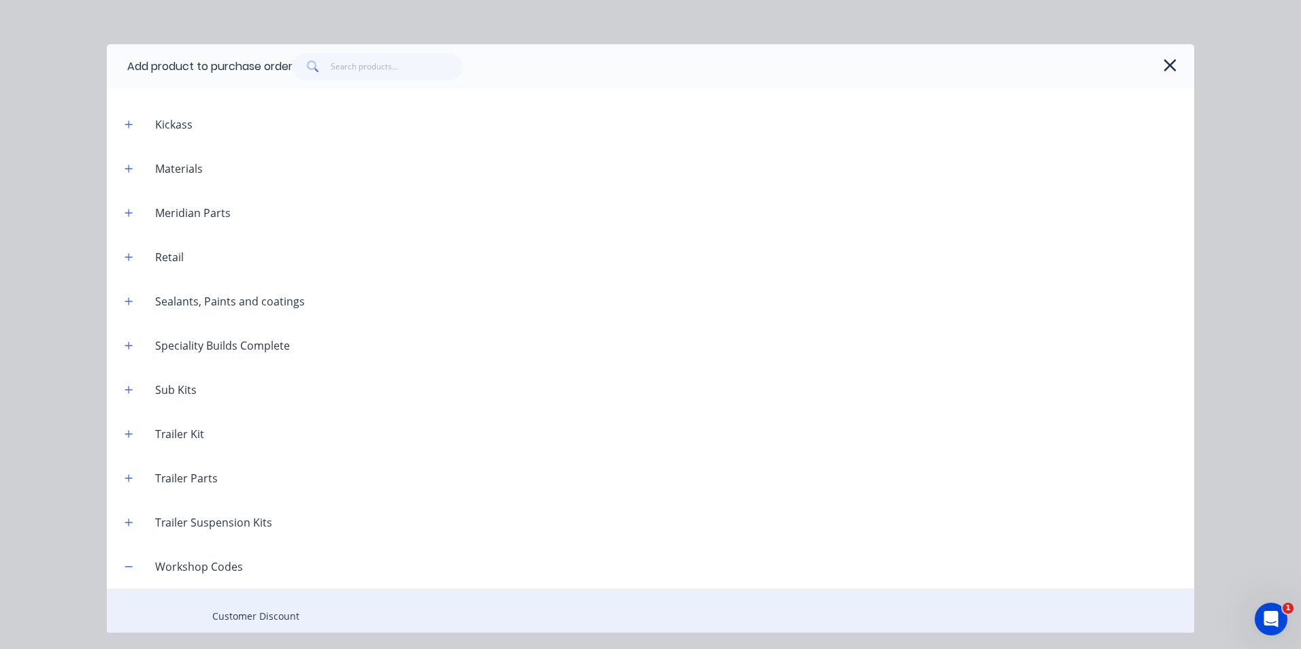
scroll to position [1018, 0]
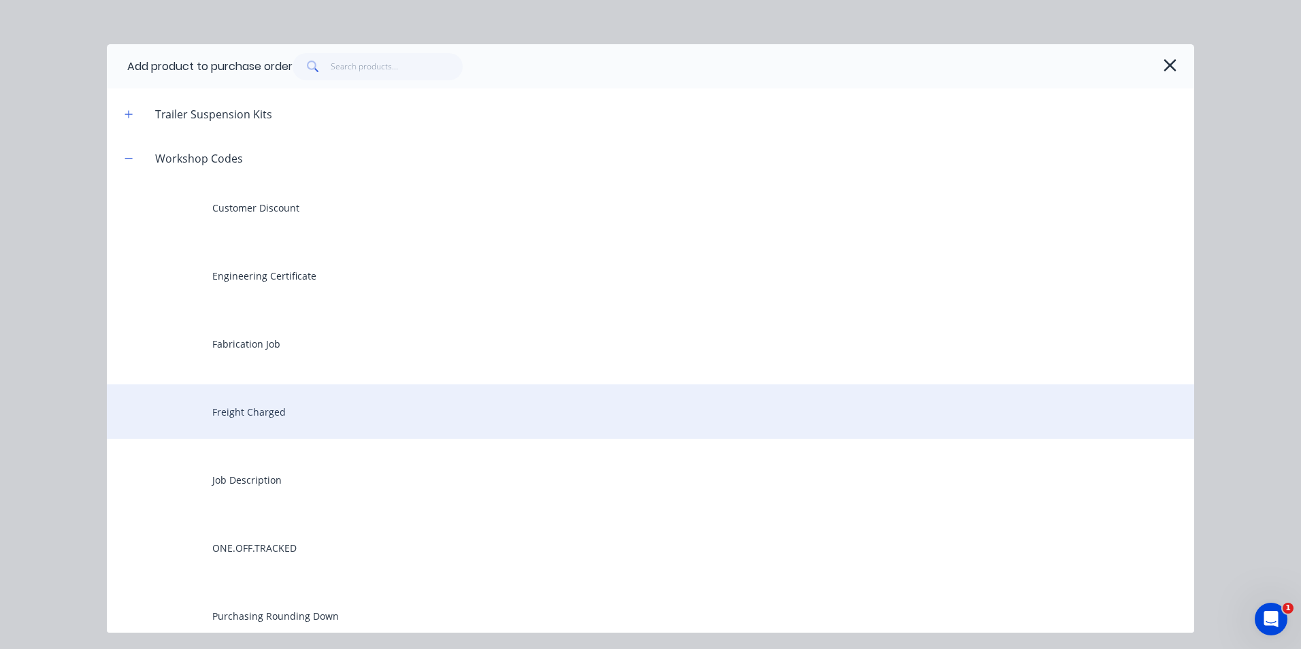
click at [276, 414] on div "Freight Charged" at bounding box center [651, 412] width 1088 height 54
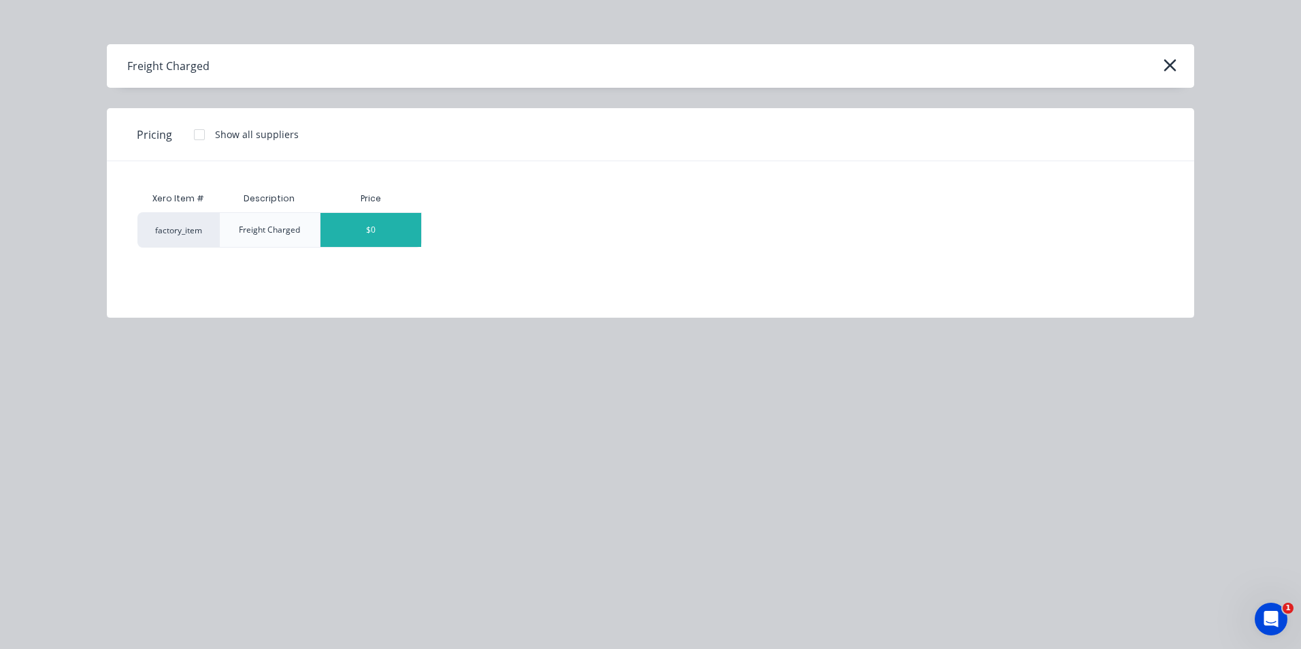
click at [411, 233] on div "$0" at bounding box center [371, 230] width 101 height 34
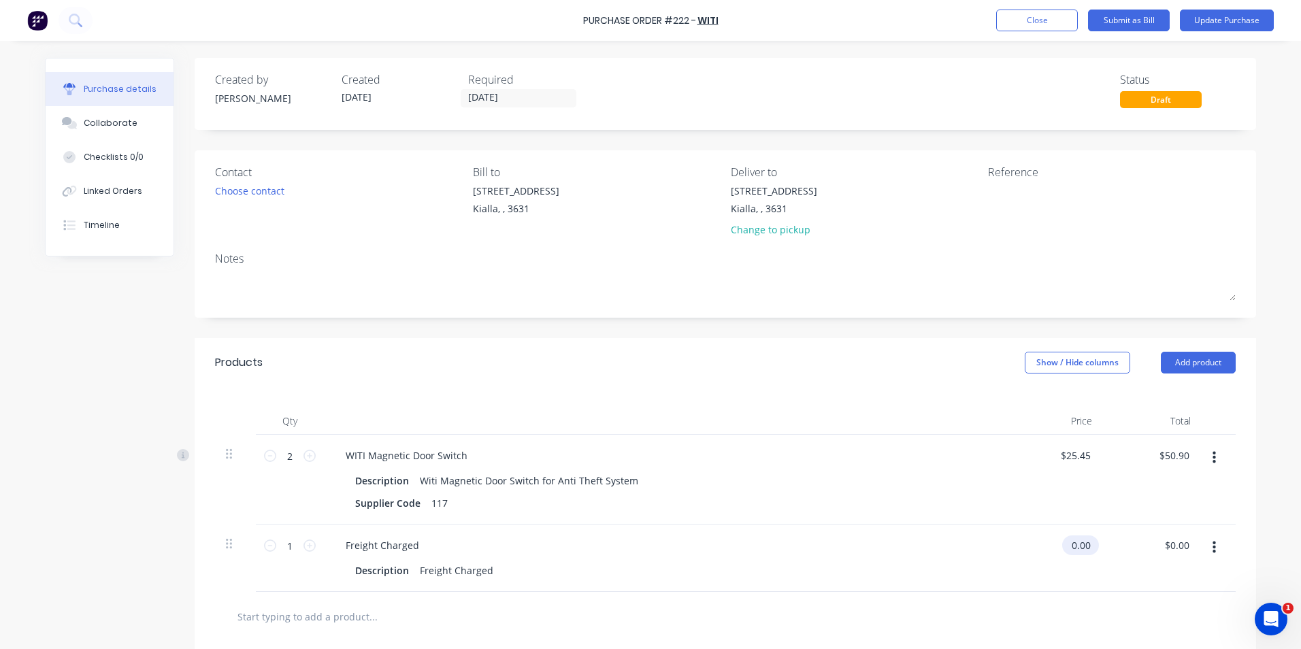
click at [1086, 544] on input "0.00" at bounding box center [1077, 546] width 31 height 20
type input "0"
type input "$16.50"
click at [1138, 568] on div "$16.50 $16.50" at bounding box center [1152, 558] width 99 height 67
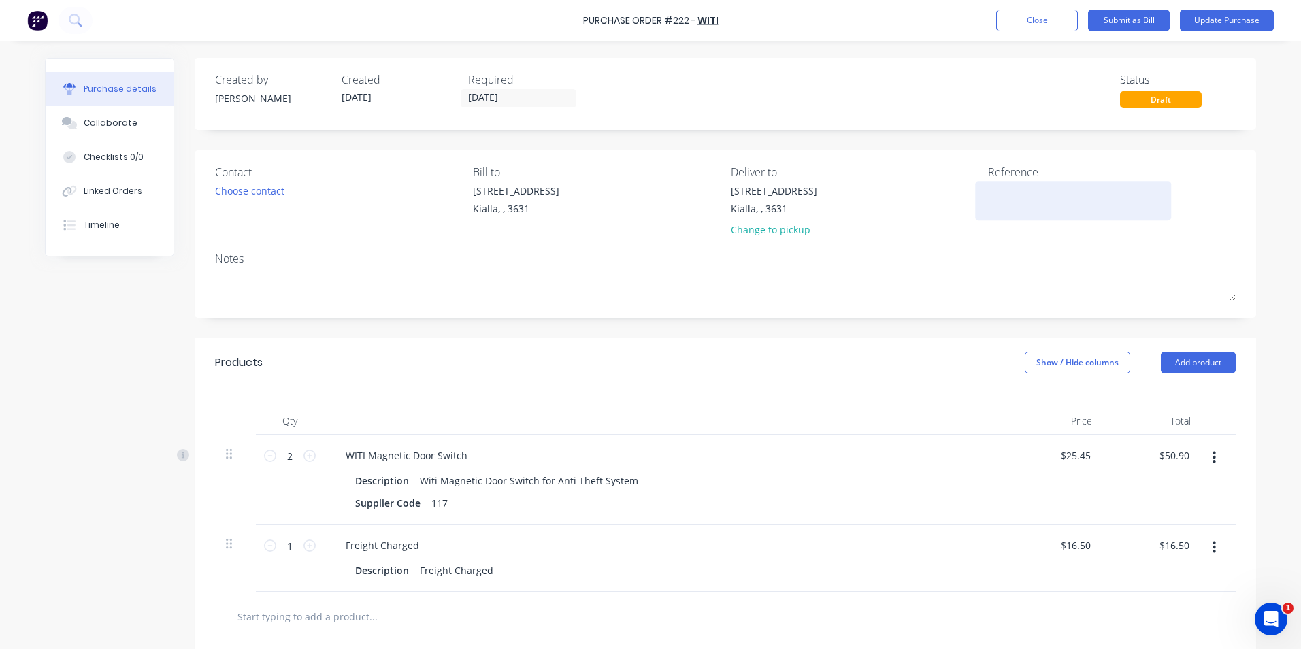
click at [988, 188] on div at bounding box center [1073, 201] width 170 height 34
click at [988, 188] on textarea at bounding box center [1073, 199] width 170 height 31
type textarea "1805-B2B"
click at [510, 97] on input "[DATE]" at bounding box center [518, 98] width 114 height 17
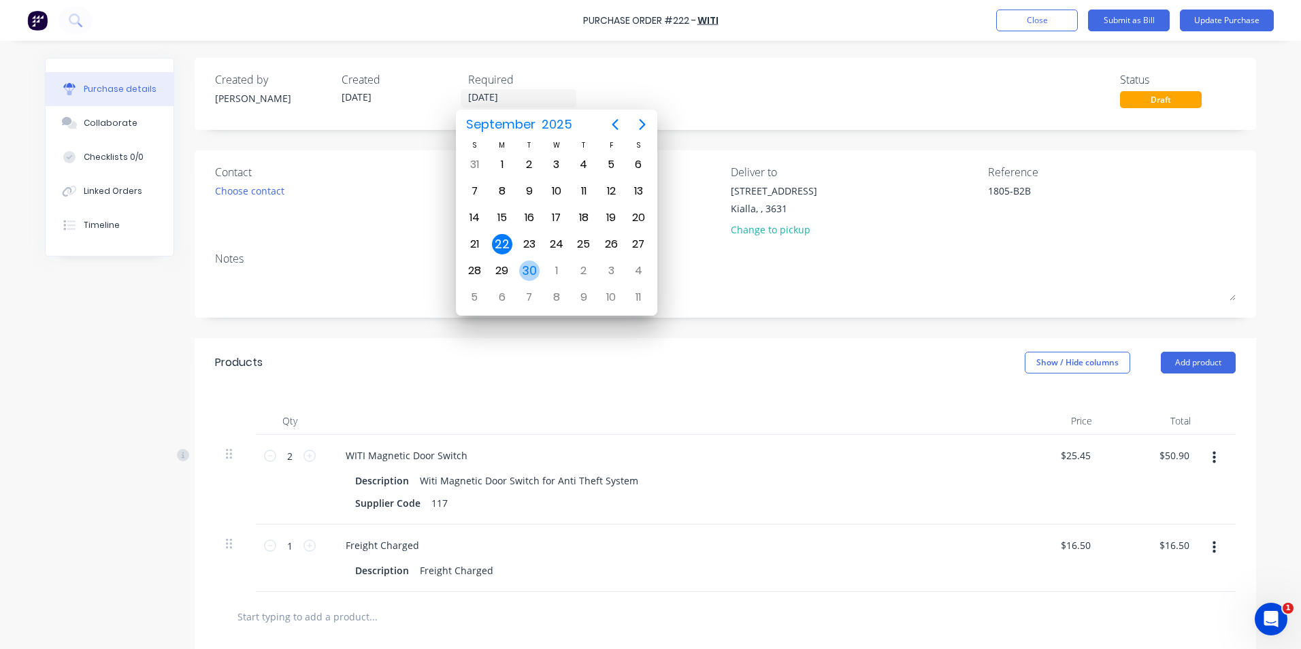
click at [530, 272] on div "30" at bounding box center [529, 271] width 20 height 20
type input "[DATE]"
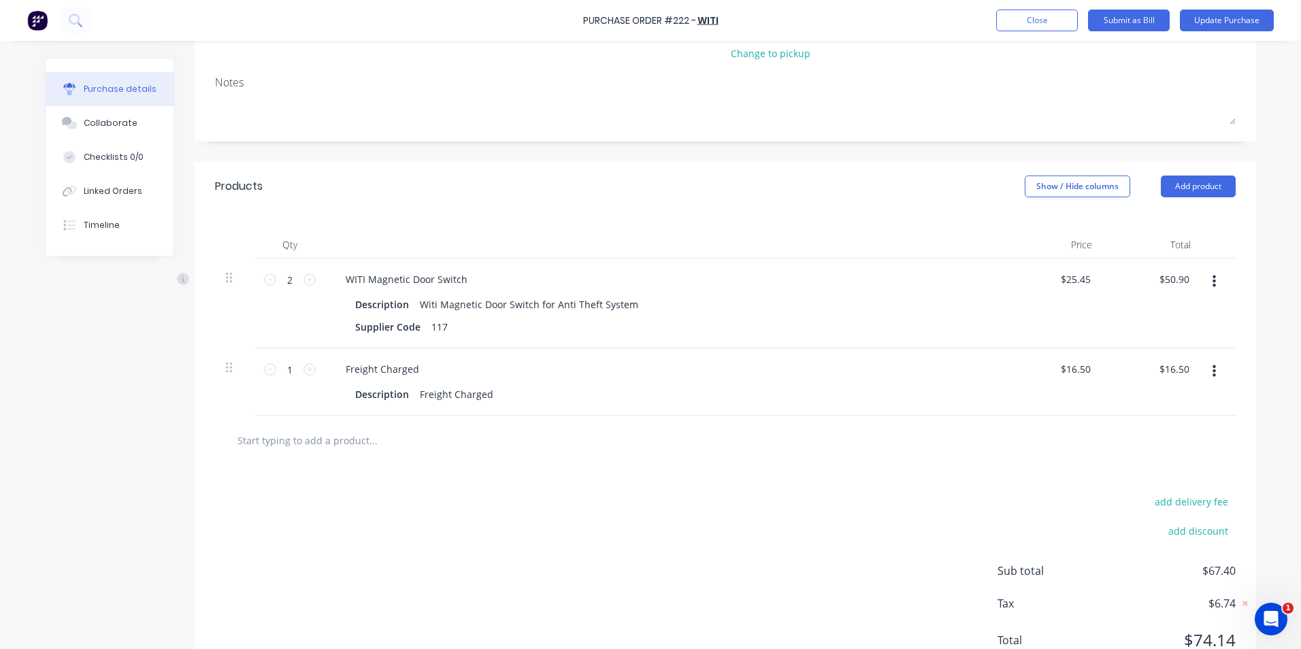
scroll to position [230, 0]
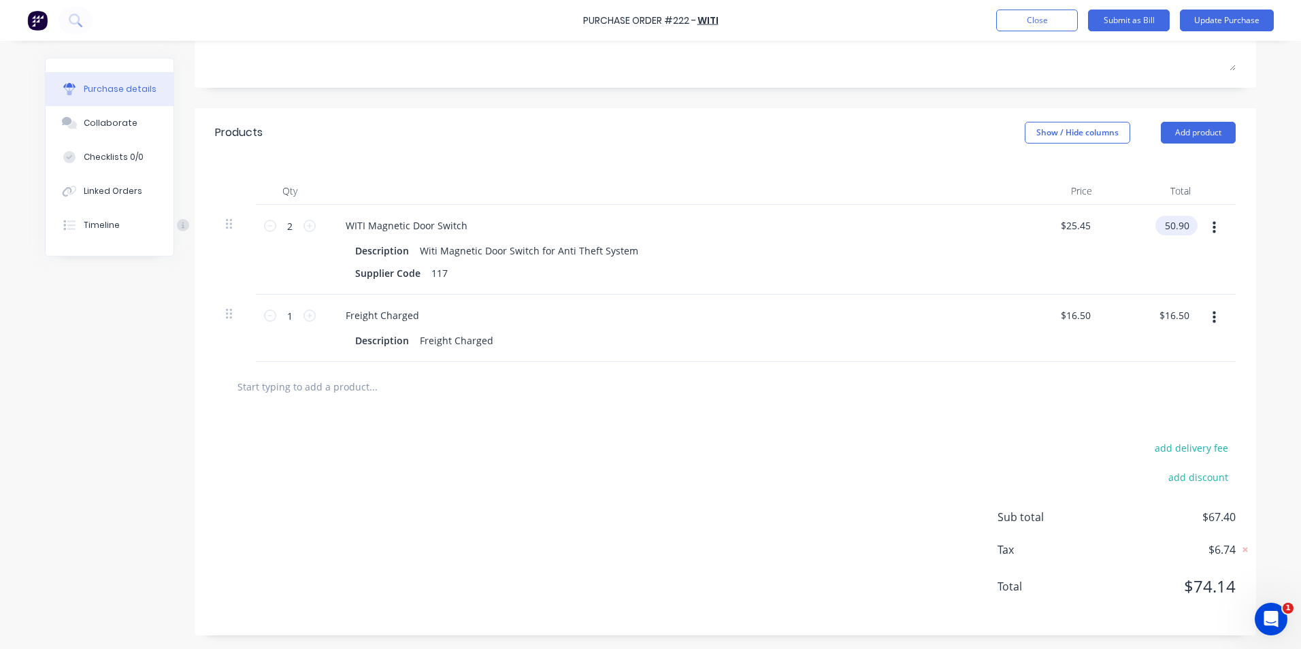
click at [1186, 225] on input "50.90" at bounding box center [1174, 226] width 37 height 20
type input "50.91"
type input "$25.455"
type input "$50.91"
click at [1011, 441] on div "add delivery fee" at bounding box center [1117, 448] width 238 height 18
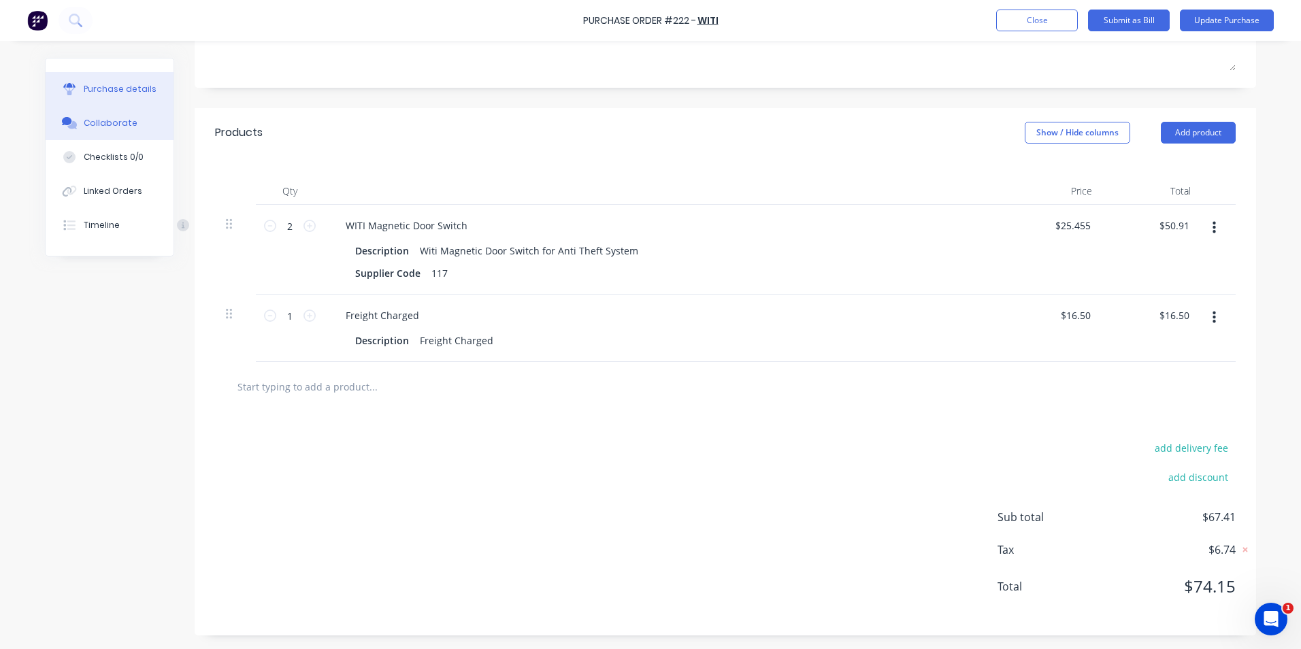
click at [101, 129] on button "Collaborate" at bounding box center [110, 123] width 128 height 34
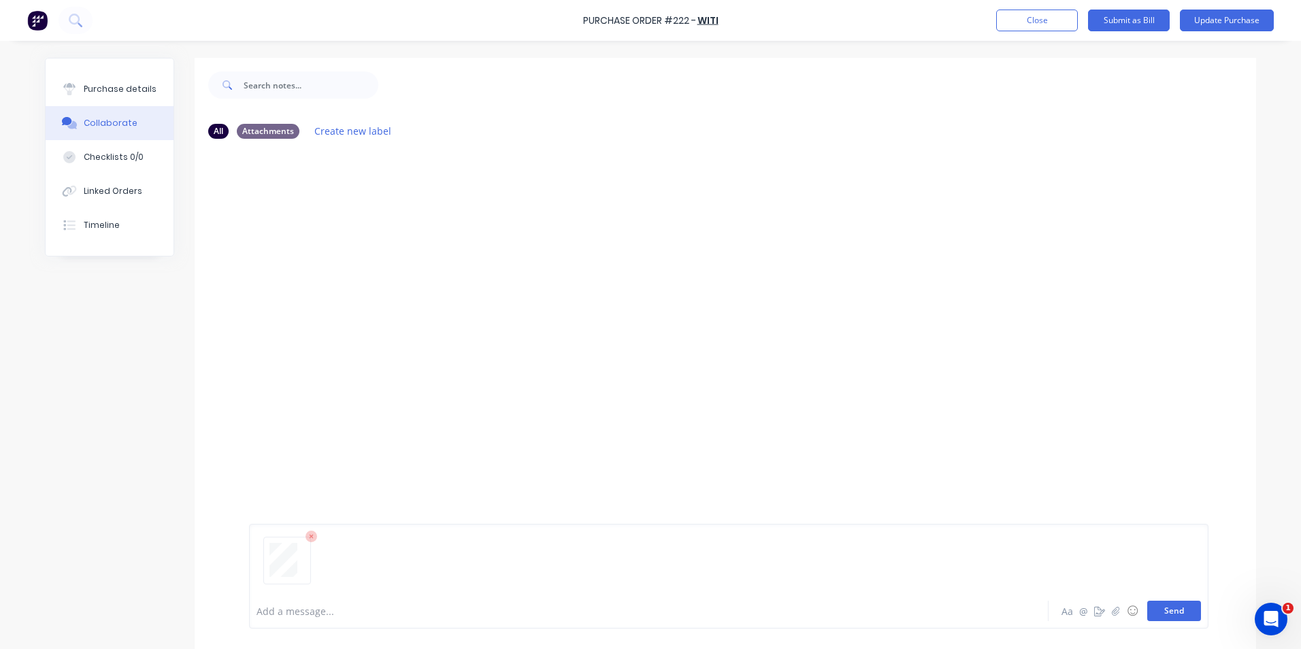
click at [1184, 612] on button "Send" at bounding box center [1175, 611] width 54 height 20
click at [123, 94] on div "Purchase details" at bounding box center [120, 89] width 73 height 12
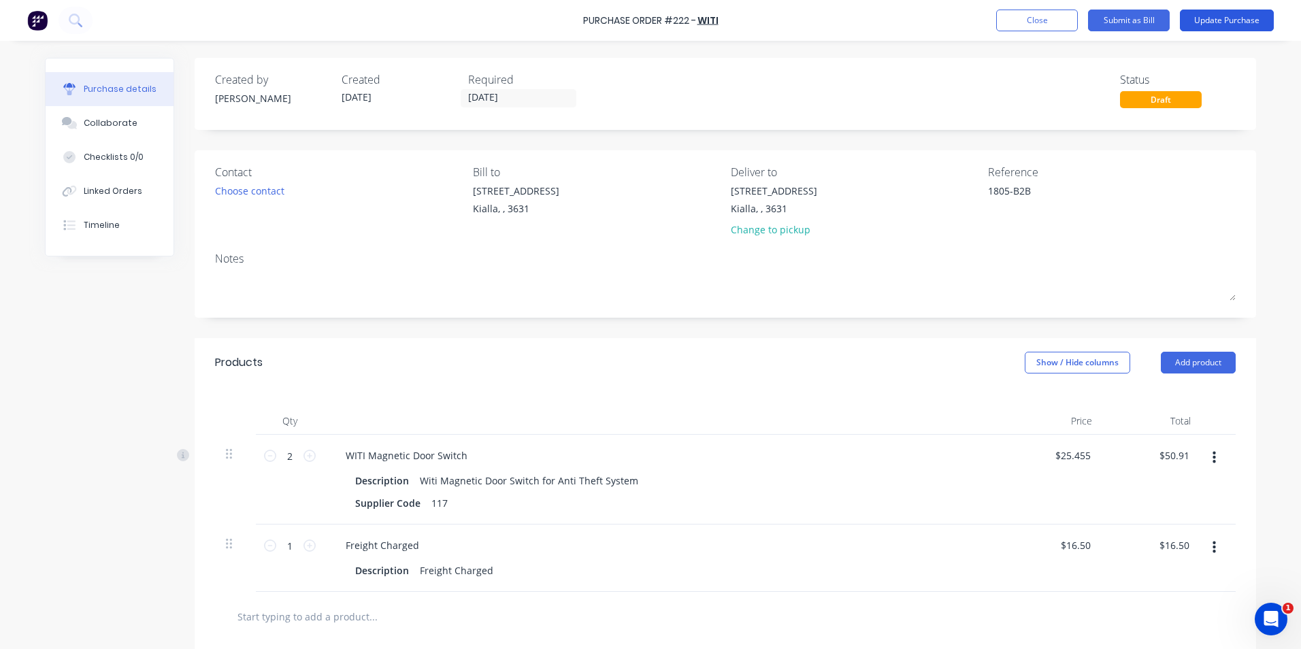
click at [1218, 23] on button "Update Purchase" at bounding box center [1227, 21] width 94 height 22
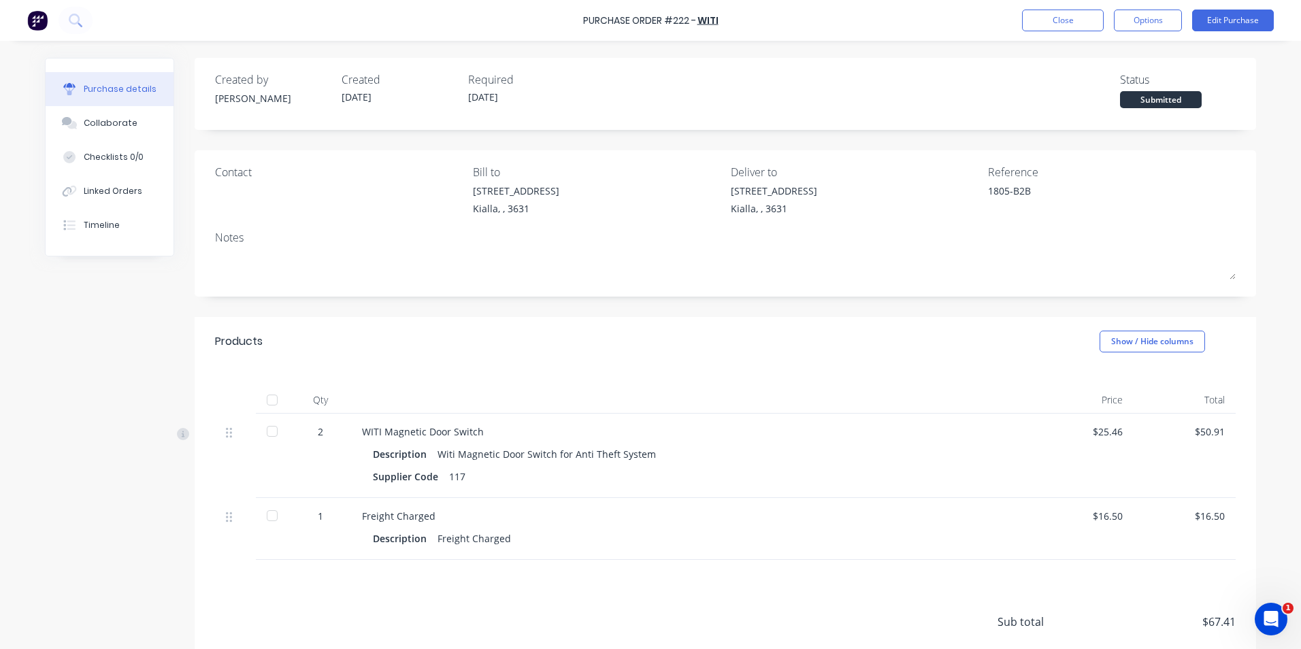
click at [270, 397] on div at bounding box center [272, 400] width 27 height 27
click at [1163, 18] on button "Options" at bounding box center [1148, 21] width 68 height 22
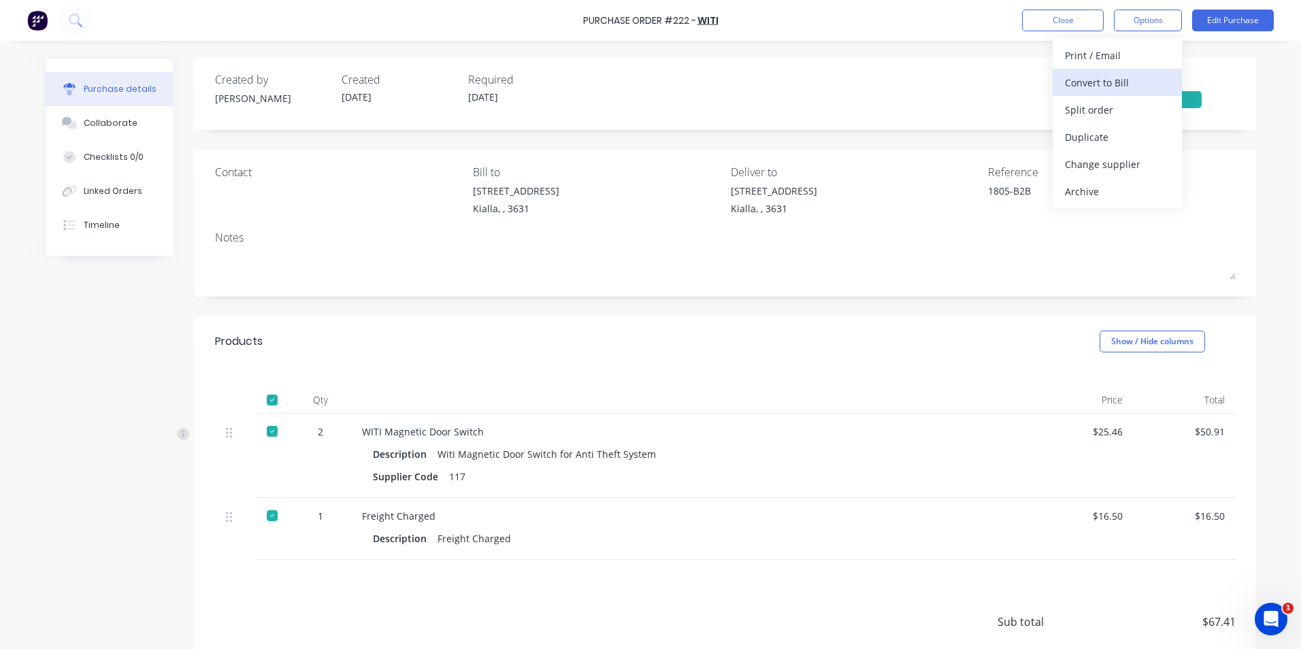
click at [1124, 84] on div "Convert to Bill" at bounding box center [1117, 83] width 105 height 20
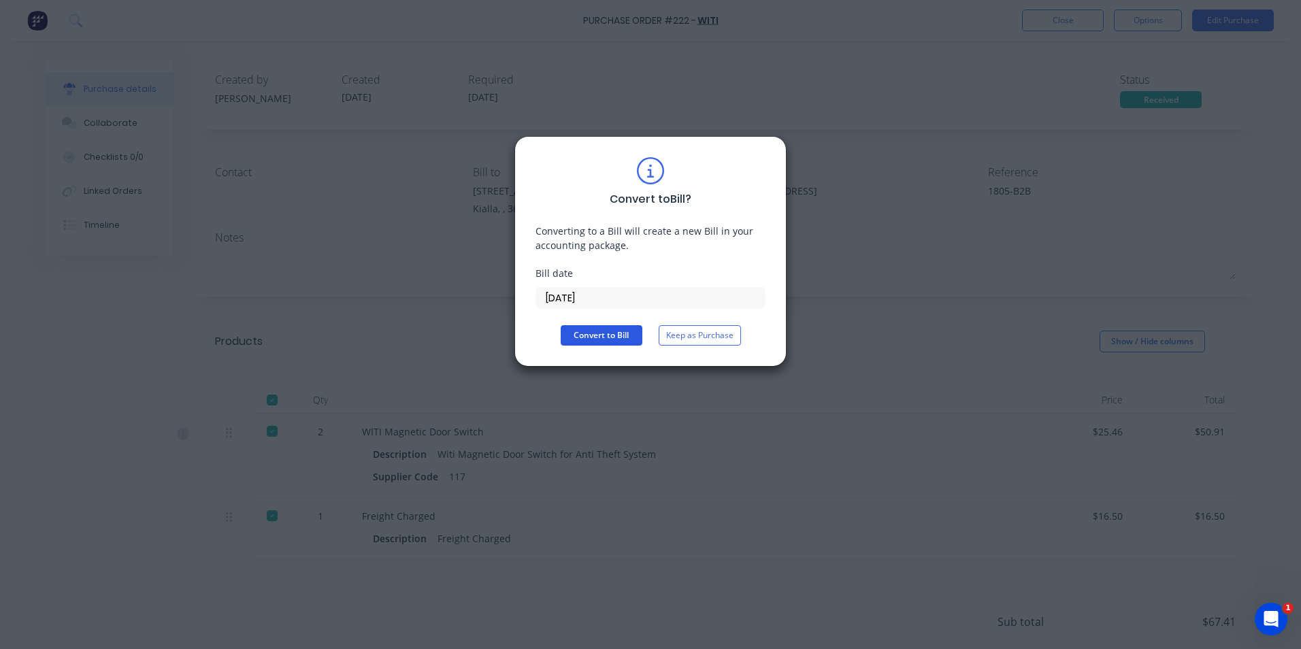
click at [586, 337] on button "Convert to Bill" at bounding box center [602, 335] width 82 height 20
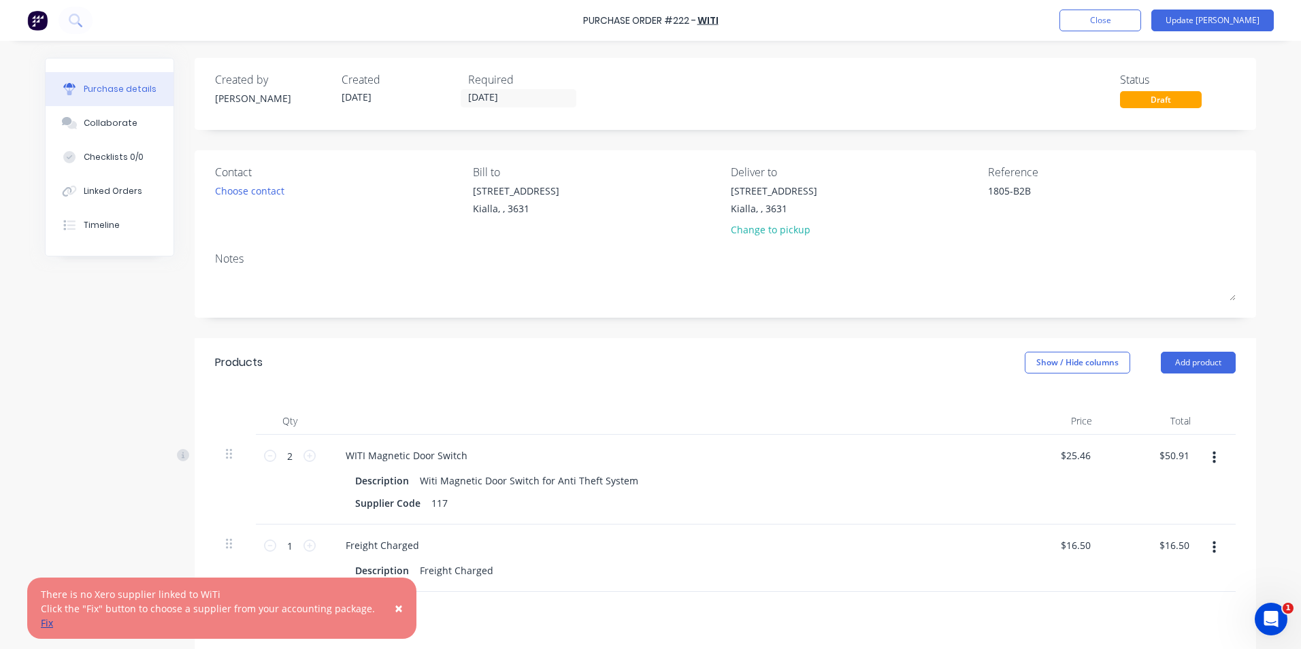
click at [50, 624] on link "Fix" at bounding box center [47, 623] width 12 height 13
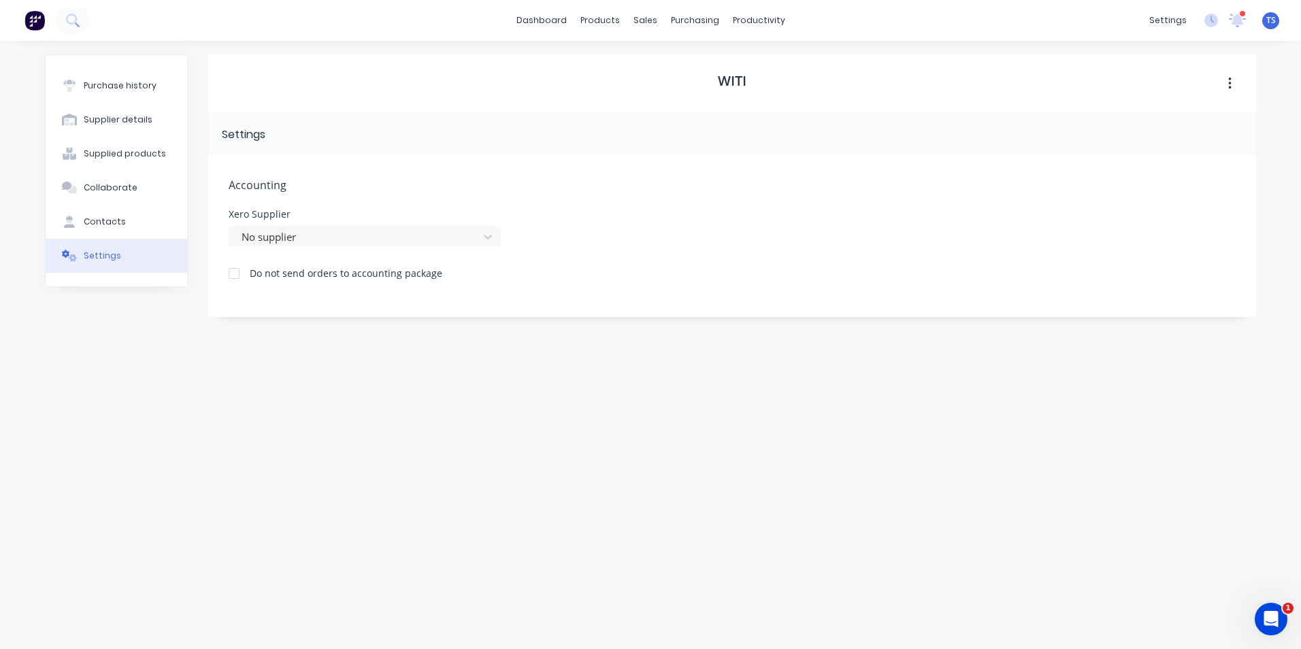
click at [235, 272] on div at bounding box center [234, 273] width 27 height 27
click at [110, 119] on div "Supplier details" at bounding box center [118, 120] width 69 height 12
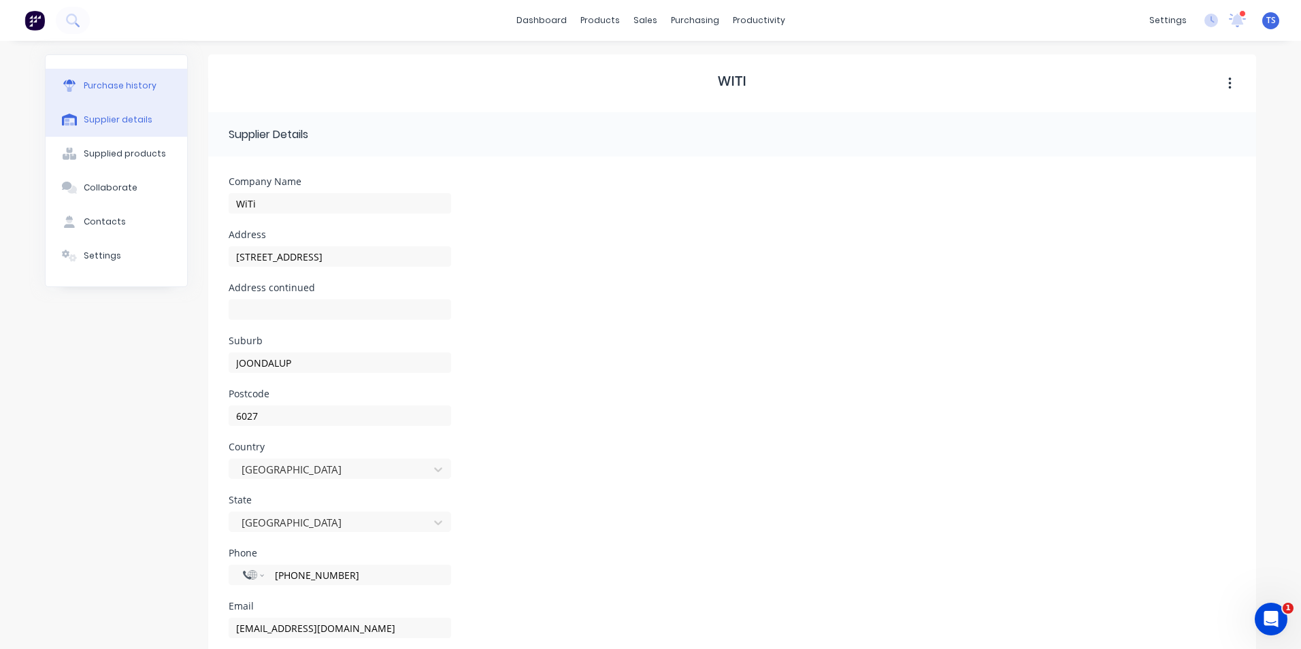
click at [114, 88] on div "Purchase history" at bounding box center [120, 86] width 73 height 12
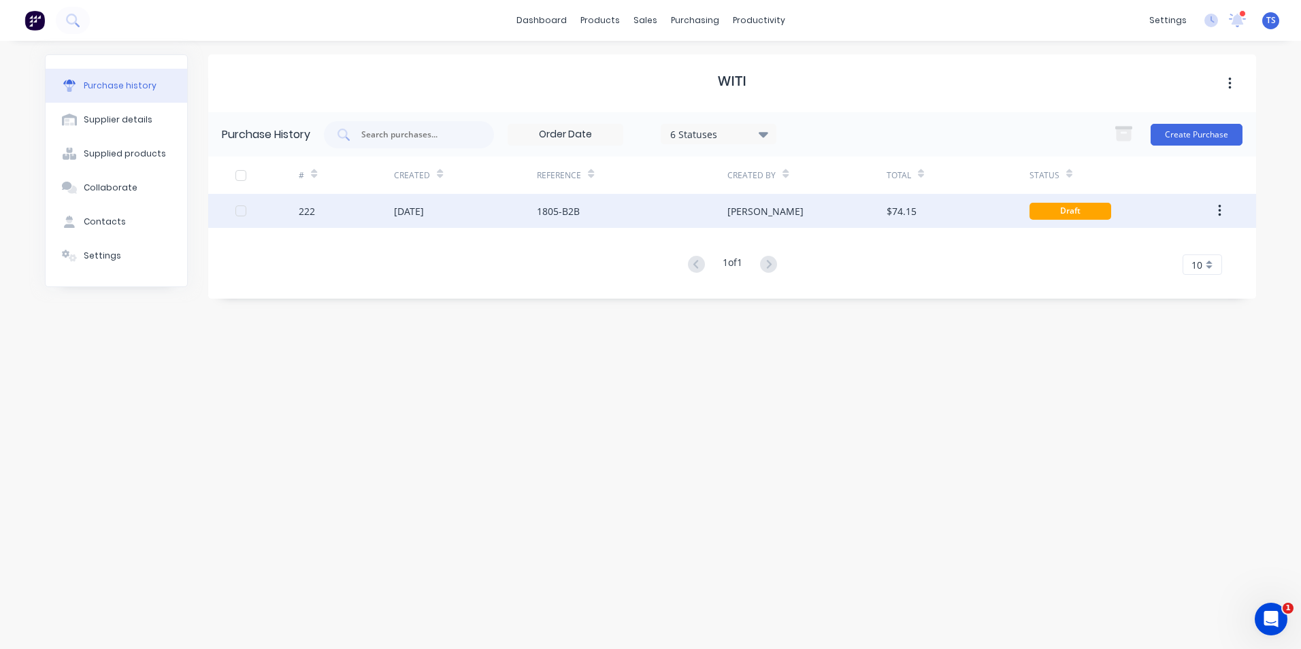
click at [394, 211] on div "[DATE]" at bounding box center [409, 211] width 30 height 14
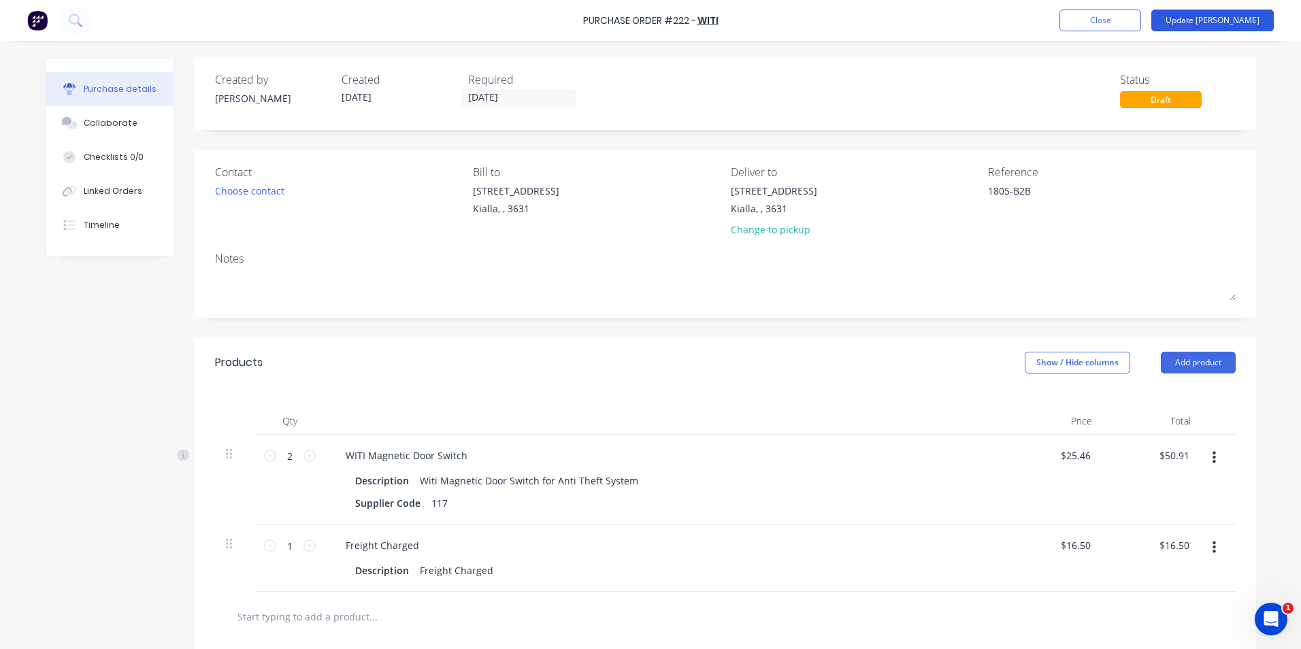
click at [1231, 19] on button "Update [PERSON_NAME]" at bounding box center [1213, 21] width 123 height 22
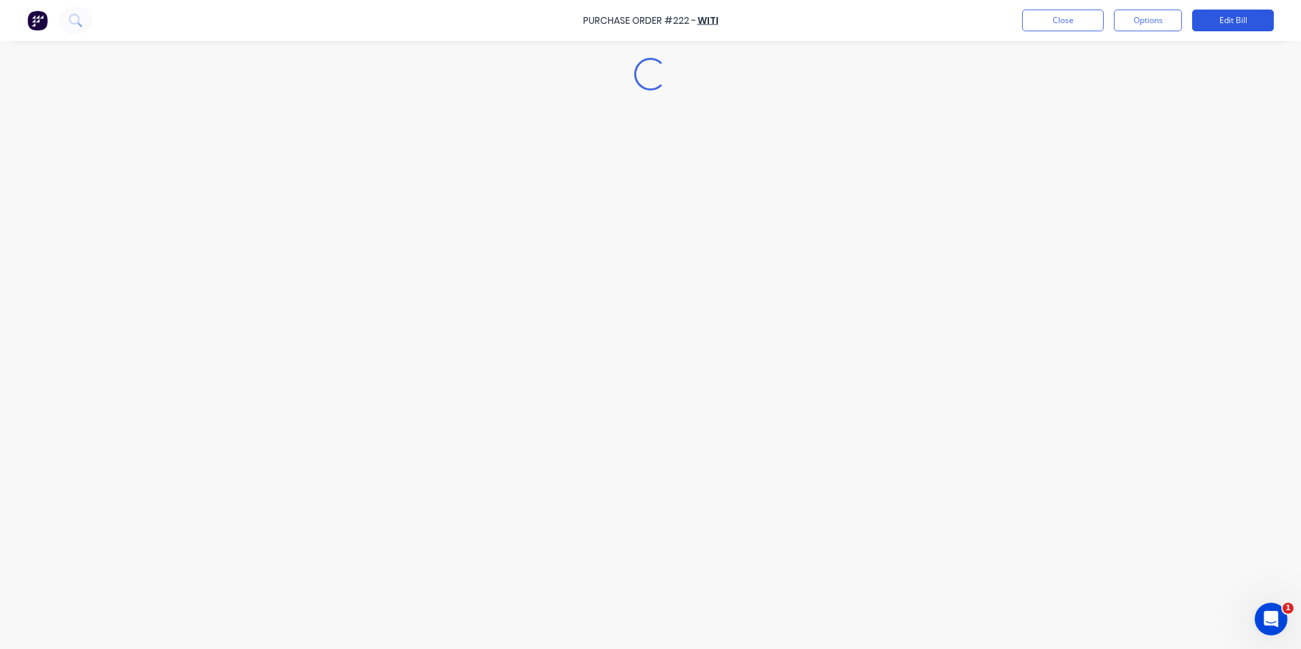
type textarea "x"
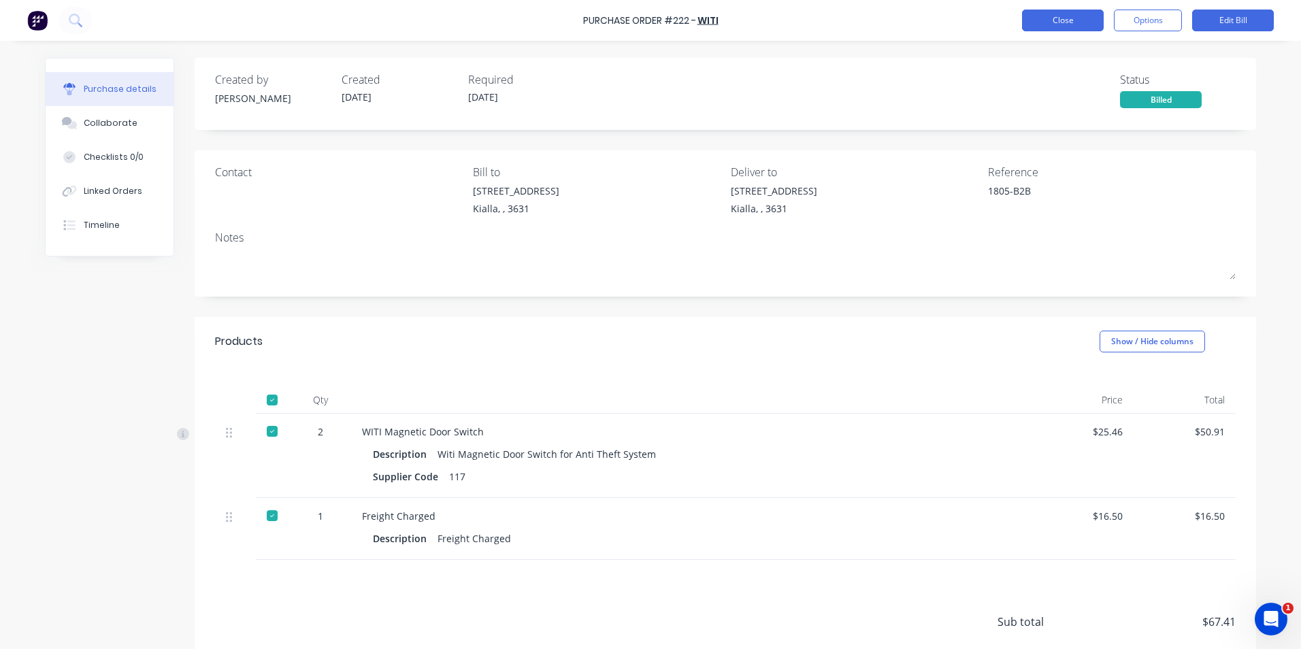
click at [1052, 22] on button "Close" at bounding box center [1063, 21] width 82 height 22
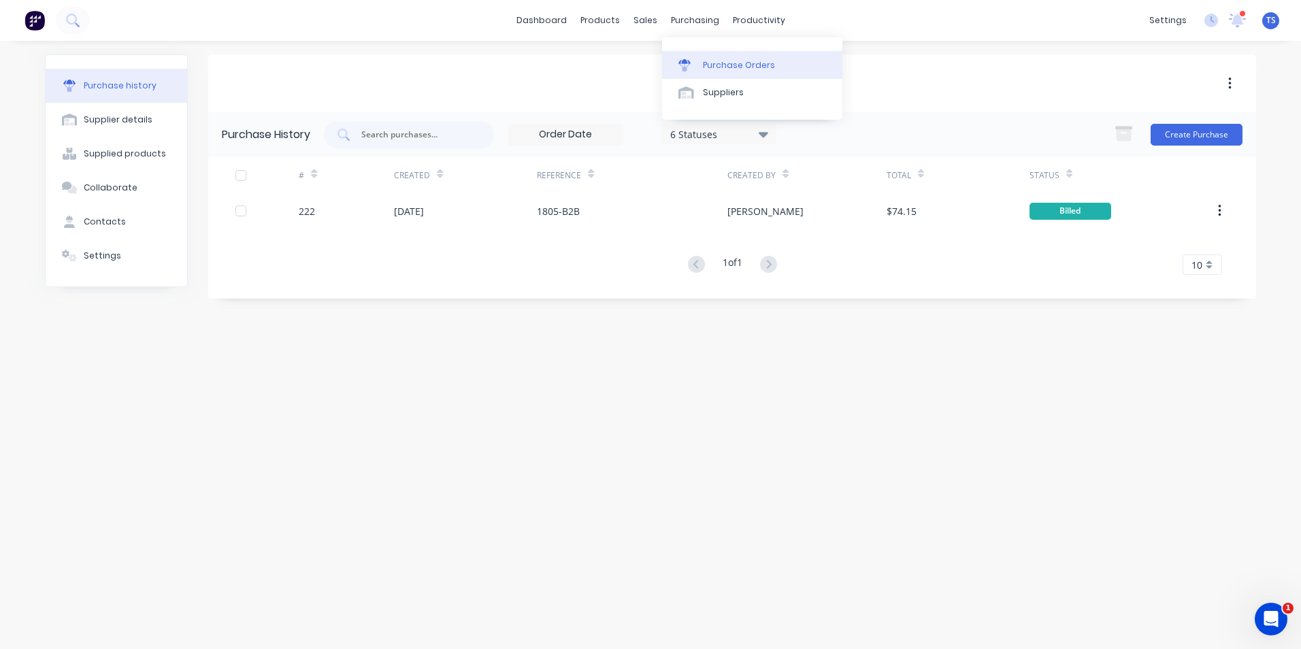
click at [711, 67] on div "Purchase Orders" at bounding box center [739, 65] width 72 height 12
